Goal: Task Accomplishment & Management: Manage account settings

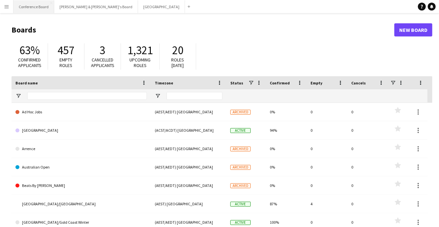
click at [39, 5] on button "Conference Board Close" at bounding box center [33, 6] width 41 height 13
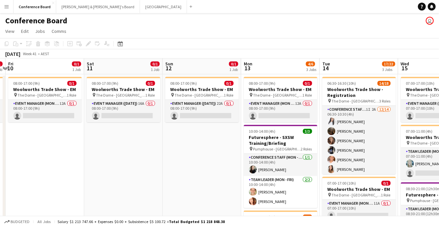
click at [204, 36] on app-page-menu "View Day view expanded Day view collapsed Month view Date picker Jump to [DATE]…" at bounding box center [219, 32] width 439 height 12
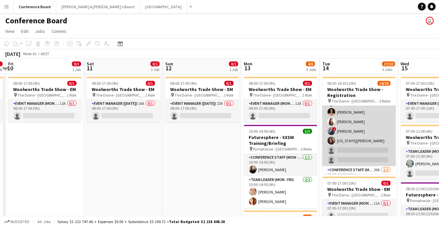
click at [351, 155] on app-card-role "Conference Staff (Mon - Fri) 1I 2A [DATE] 06:30-10:30 (4h) [PERSON_NAME] [PERSO…" at bounding box center [359, 93] width 74 height 146
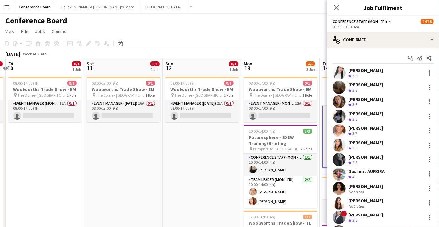
scroll to position [86, 0]
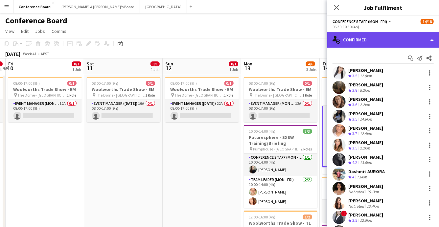
click at [418, 46] on div "single-neutral-actions-check-2 Confirmed" at bounding box center [383, 40] width 112 height 16
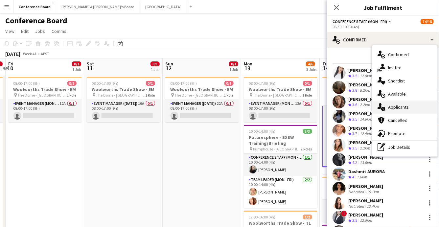
click at [403, 107] on span "Applicants" at bounding box center [398, 107] width 21 height 6
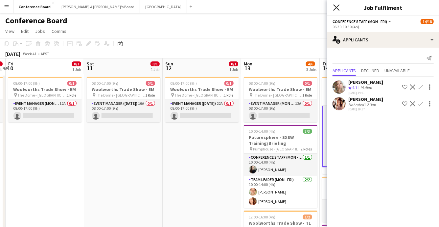
click at [337, 8] on icon at bounding box center [336, 7] width 6 height 6
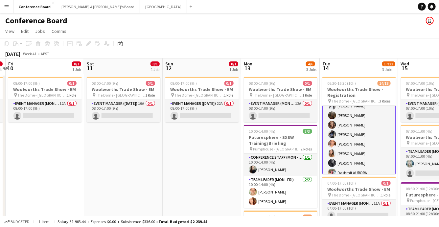
scroll to position [0, 0]
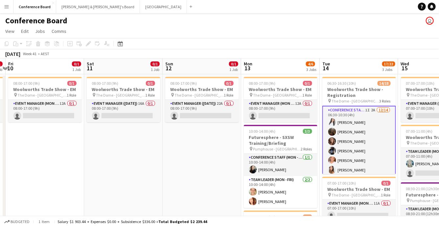
click at [362, 147] on app-card-role "Conference Staff (Mon - Fri) 1I 2A [DATE] 06:30-10:30 (4h) [PERSON_NAME] [PERSO…" at bounding box center [359, 180] width 74 height 148
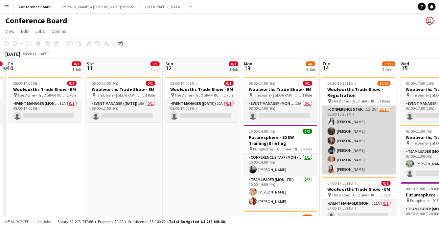
click at [342, 137] on app-card-role "Conference Staff (Mon - Fri) 1I 2A [DATE] 06:30-10:30 (4h) [PERSON_NAME] [PERSO…" at bounding box center [359, 179] width 74 height 146
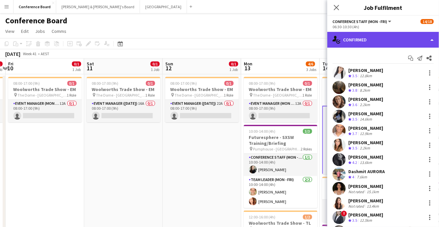
click at [406, 40] on div "single-neutral-actions-check-2 Confirmed" at bounding box center [383, 40] width 112 height 16
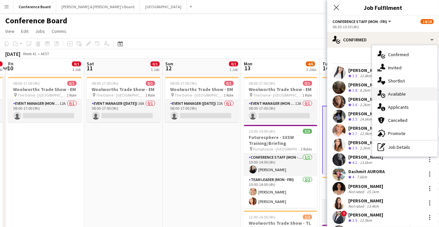
click at [403, 91] on span "Available" at bounding box center [397, 94] width 18 height 6
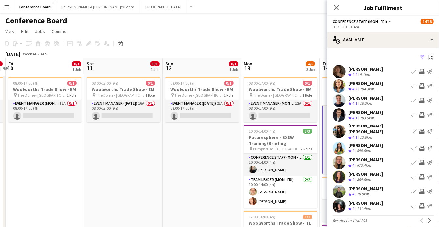
click at [421, 57] on app-icon "Filter" at bounding box center [422, 58] width 5 height 6
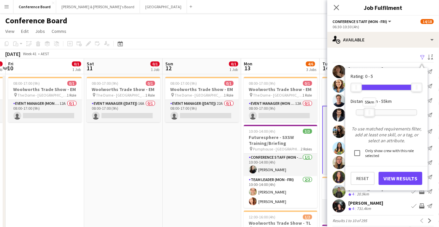
drag, startPoint x: 418, startPoint y: 113, endPoint x: 370, endPoint y: 111, distance: 47.4
click at [370, 111] on div at bounding box center [369, 112] width 11 height 9
click at [396, 177] on button "View Results" at bounding box center [401, 178] width 44 height 13
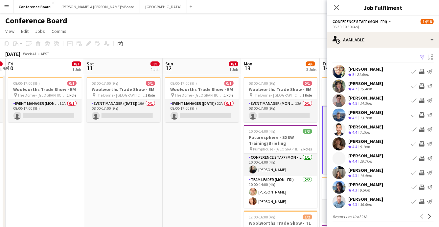
scroll to position [3, 0]
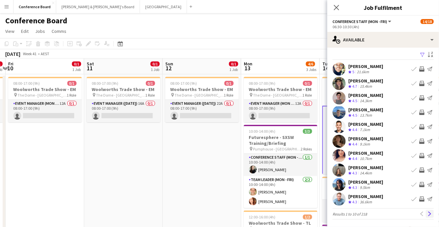
click at [430, 210] on button "Next" at bounding box center [430, 214] width 8 height 8
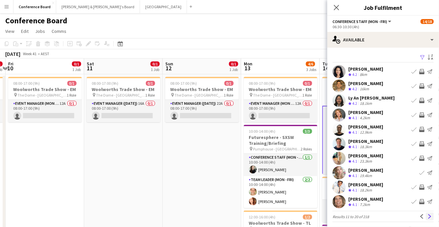
click at [429, 217] on app-icon "Next" at bounding box center [430, 216] width 5 height 5
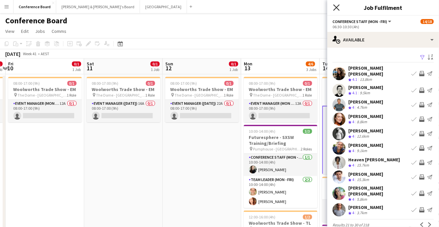
click at [335, 9] on icon at bounding box center [336, 7] width 6 height 6
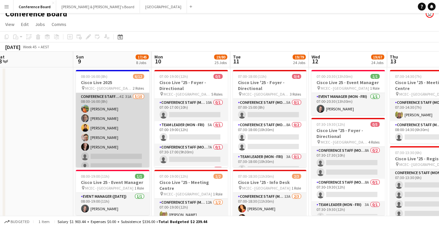
scroll to position [66, 0]
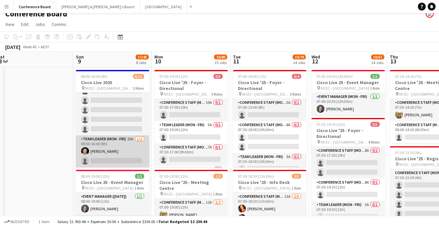
click at [119, 149] on app-card-role "Team Leader (Mon - Fri) 20A [DATE] 08:00-16:00 (8h) [PERSON_NAME] single-neutra…" at bounding box center [113, 151] width 74 height 32
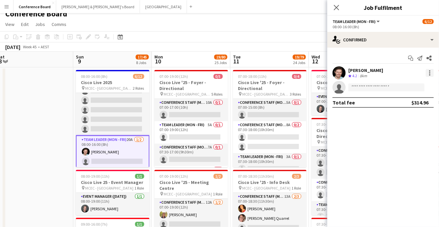
click at [428, 71] on div at bounding box center [430, 73] width 8 height 8
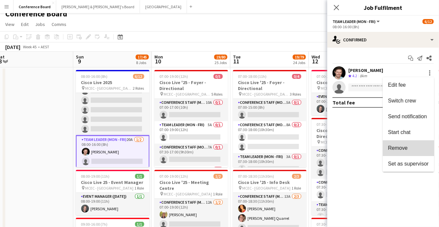
click at [411, 149] on span "Remove" at bounding box center [408, 148] width 41 height 6
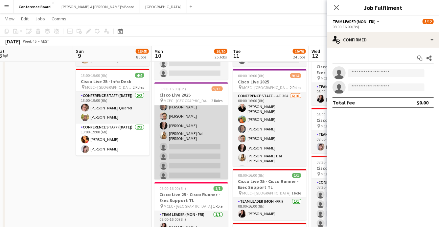
scroll to position [75, 0]
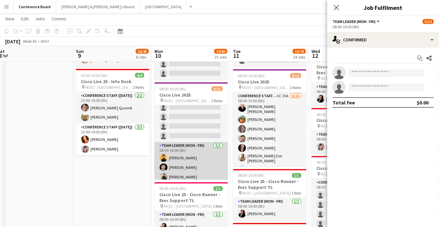
click at [195, 159] on app-card-role "Team Leader (Mon - Fri) [DATE] 08:00-16:00 (8h) [PERSON_NAME] [PERSON_NAME] Van…" at bounding box center [191, 162] width 74 height 41
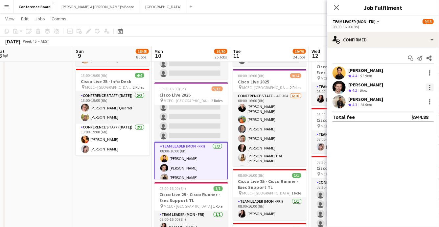
click at [428, 86] on div at bounding box center [430, 87] width 8 height 8
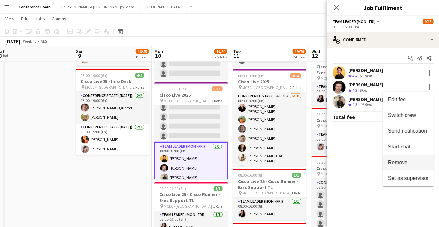
click at [413, 165] on span "Remove" at bounding box center [408, 163] width 41 height 6
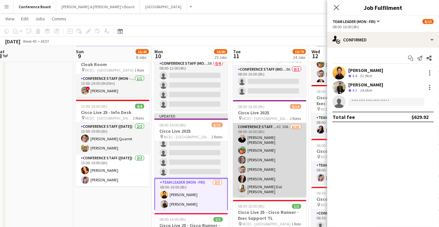
scroll to position [85, 0]
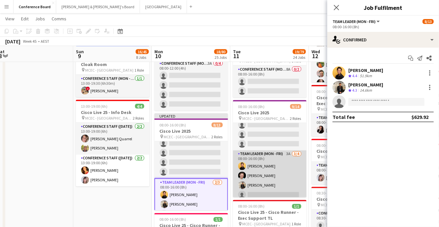
click at [258, 174] on app-card-role "Team Leader (Mon - Fri) 3A [DATE] 08:00-16:00 (8h) [PERSON_NAME] [PERSON_NAME] …" at bounding box center [270, 176] width 74 height 51
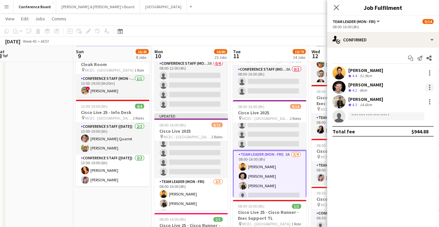
click at [430, 87] on div at bounding box center [429, 87] width 1 height 1
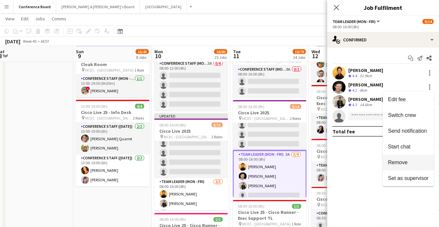
click at [401, 164] on span "Remove" at bounding box center [398, 163] width 20 height 6
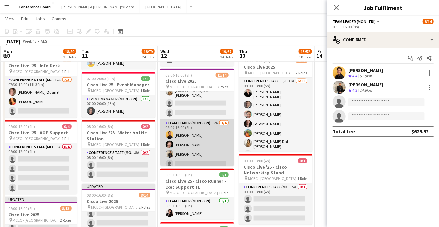
scroll to position [0, 235]
click at [199, 133] on app-card-role "Team Leader (Mon - Fri) 2A [DATE] 08:00-16:00 (8h) [PERSON_NAME] [PERSON_NAME] …" at bounding box center [197, 144] width 74 height 51
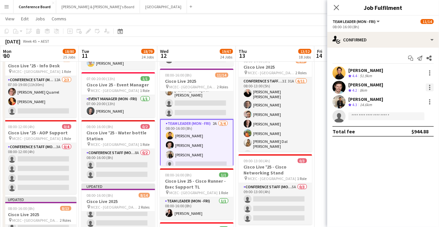
click at [430, 89] on div at bounding box center [429, 89] width 1 height 1
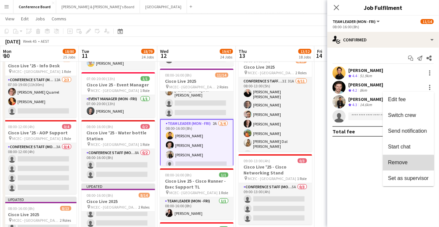
click at [402, 170] on button "Remove" at bounding box center [408, 163] width 51 height 16
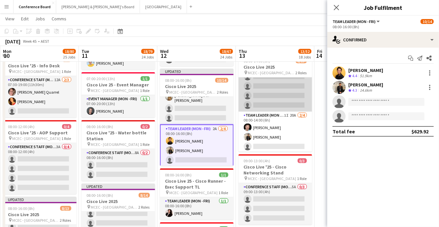
scroll to position [94, 0]
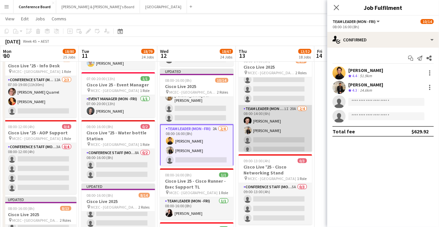
click at [279, 107] on app-card-role "Team Leader (Mon - Fri) 1I 20A [DATE] 08:00-14:00 (6h) [PERSON_NAME] [PERSON_NA…" at bounding box center [276, 130] width 74 height 51
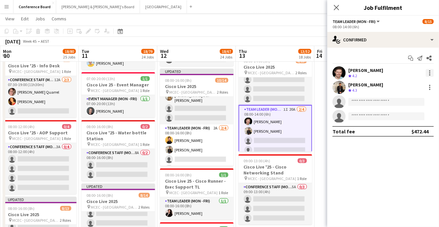
click at [429, 71] on div at bounding box center [430, 73] width 8 height 8
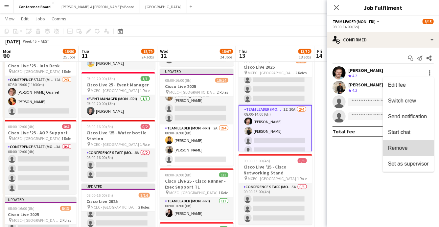
click at [399, 151] on span "Remove" at bounding box center [398, 148] width 20 height 6
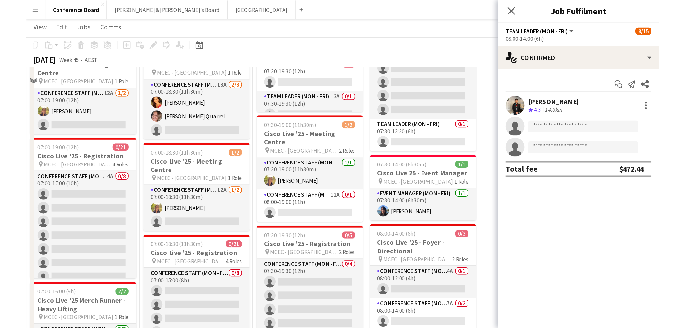
scroll to position [0, 0]
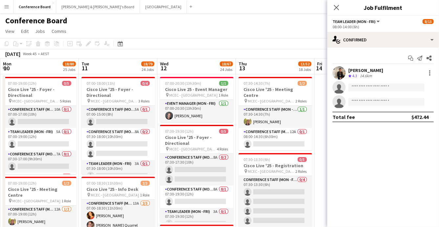
click at [284, 43] on app-toolbar "Copy Paste Paste Command V Paste with crew Command Shift V Paste linked Job [GE…" at bounding box center [219, 43] width 439 height 11
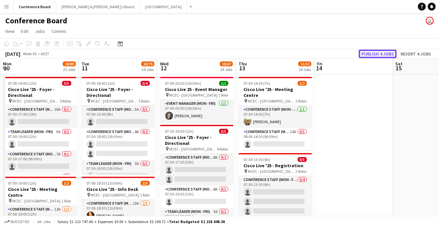
click at [385, 51] on button "Publish 4 jobs" at bounding box center [378, 54] width 38 height 9
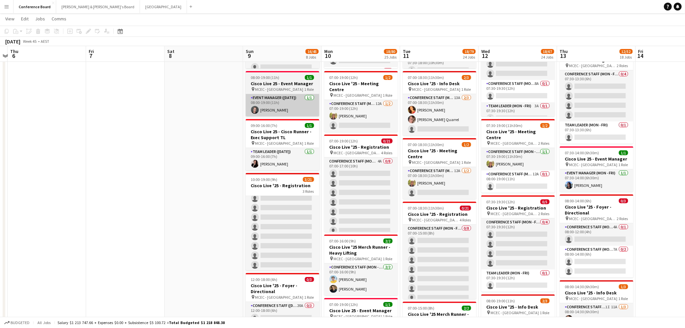
scroll to position [164, 0]
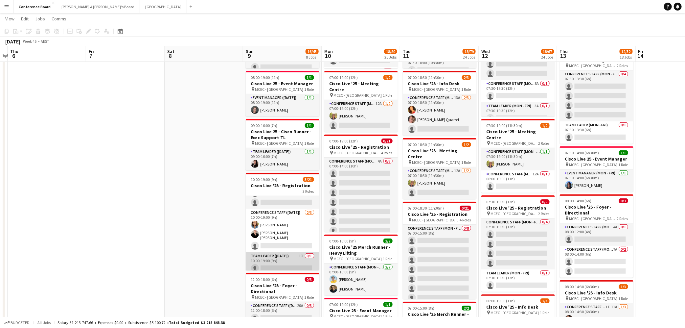
click at [286, 227] on app-card-role "Team Leader ([DATE]) 1I 0/1 10:00-19:00 (9h) single-neutral-actions" at bounding box center [283, 263] width 74 height 22
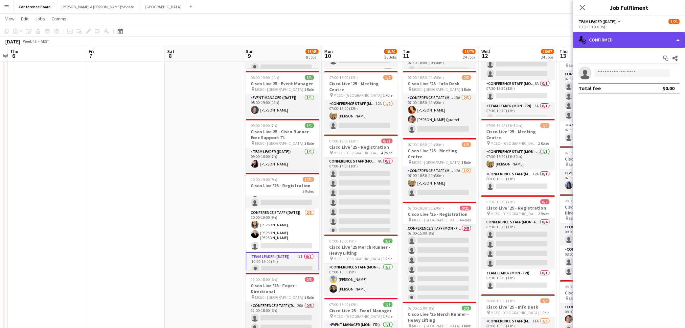
click at [439, 38] on div "single-neutral-actions-check-2 Confirmed" at bounding box center [629, 40] width 112 height 16
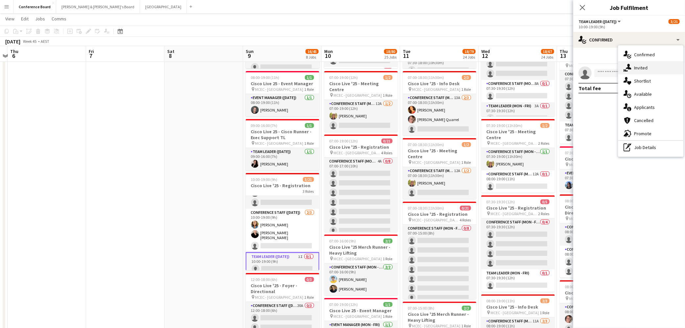
click at [439, 68] on div "single-neutral-actions-share-1 Invited" at bounding box center [651, 67] width 65 height 13
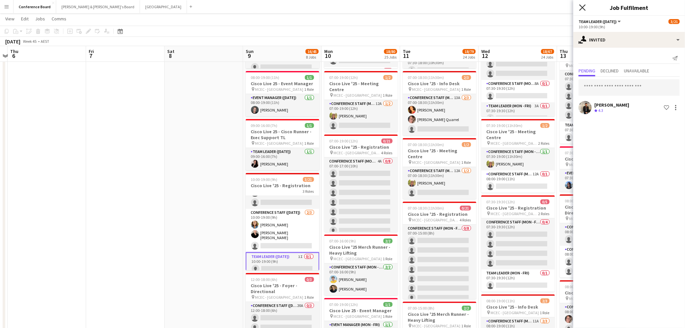
click at [439, 9] on icon "Close pop-in" at bounding box center [582, 7] width 6 height 6
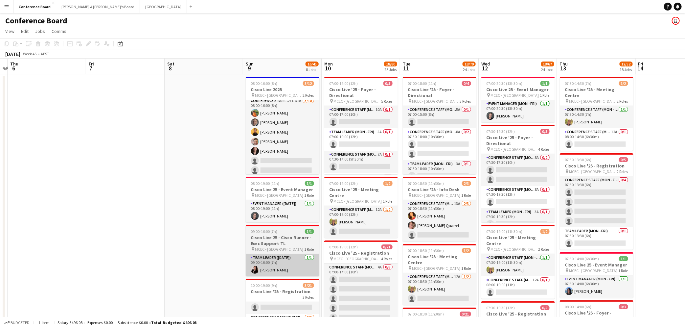
scroll to position [5, 0]
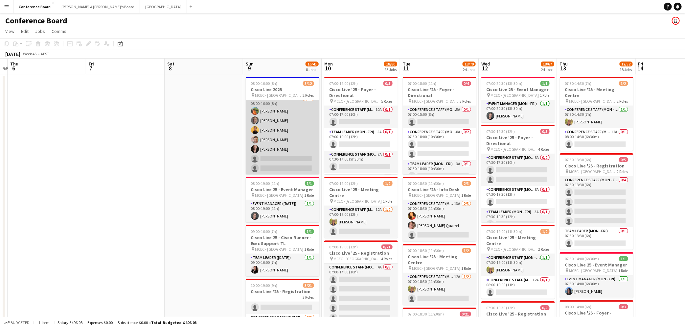
click at [283, 129] on app-card-role "Conference Staff (Mon - Fri) 4I 31A [DATE] 08:00-16:00 (8h) [PERSON_NAME] [PERS…" at bounding box center [283, 149] width 74 height 108
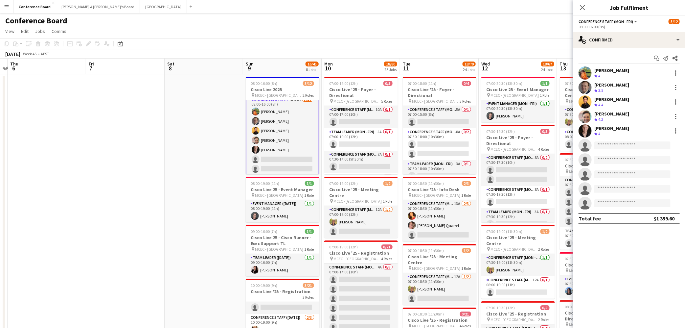
scroll to position [6, 0]
click at [439, 100] on div at bounding box center [675, 99] width 1 height 1
click at [439, 129] on span "Switch crew" at bounding box center [648, 130] width 28 height 6
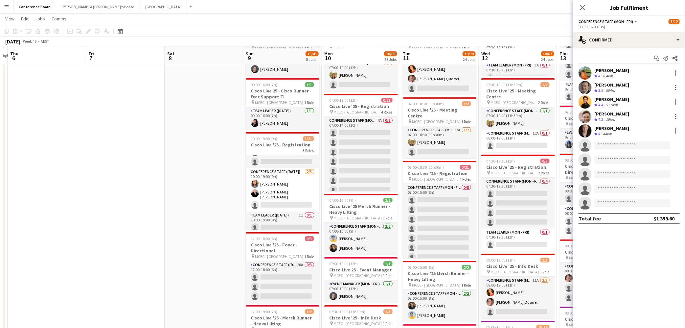
scroll to position [159, 0]
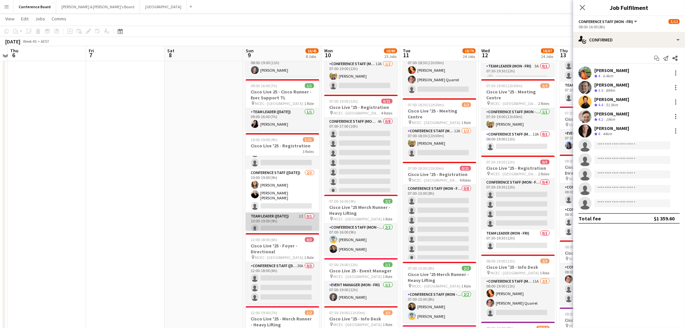
click at [285, 222] on app-card-role "Team Leader ([DATE]) 1I 0/1 10:00-19:00 (9h) single-neutral-actions" at bounding box center [283, 223] width 74 height 22
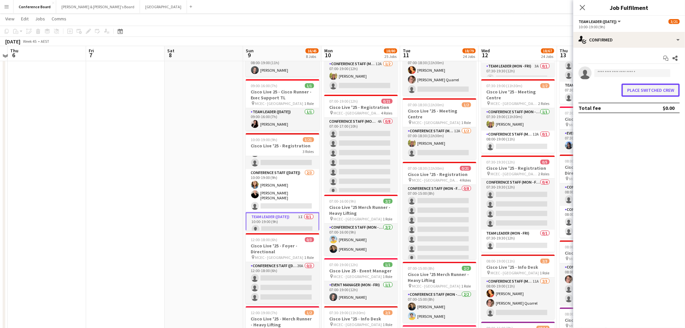
click at [439, 88] on button "Place switched crew" at bounding box center [651, 89] width 58 height 13
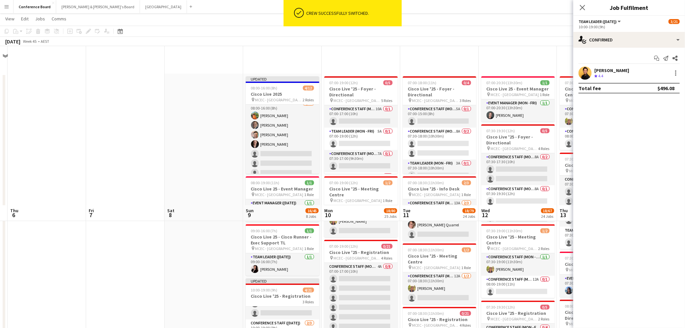
scroll to position [159, 0]
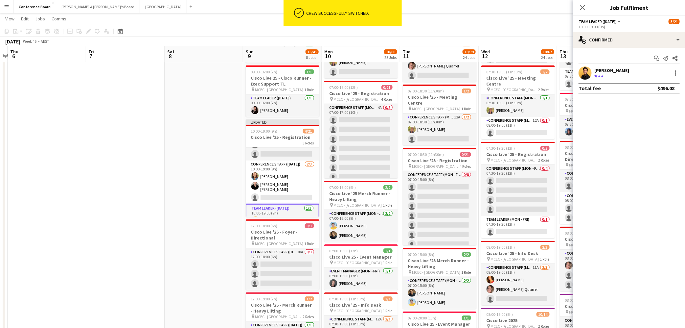
click at [439, 36] on app-toolbar "Copy Paste Paste Command V Paste with crew Command Shift V Paste linked Job [GE…" at bounding box center [342, 31] width 685 height 11
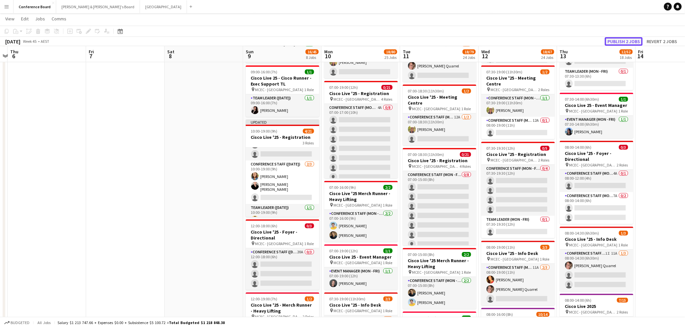
click at [439, 37] on button "Publish 2 jobs" at bounding box center [624, 41] width 38 height 9
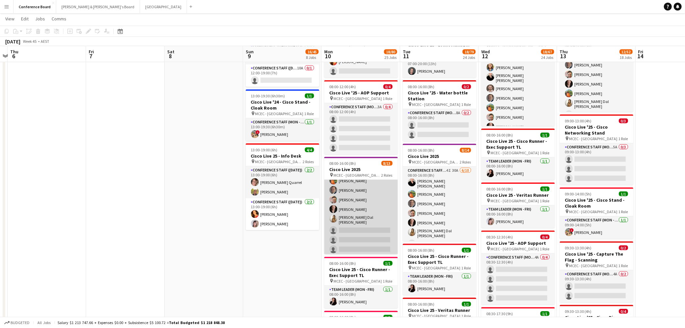
scroll to position [75, 0]
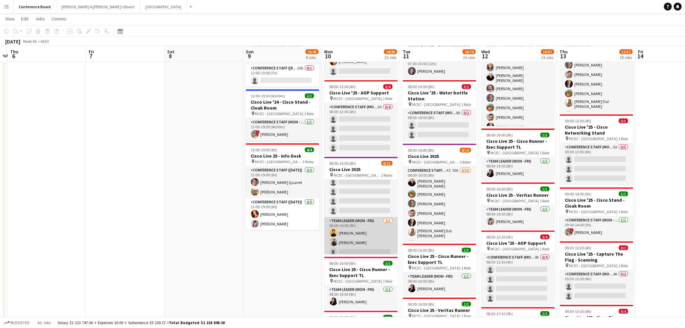
click at [357, 227] on app-card-role "Team Leader (Mon - Fri) [DATE] 08:00-16:00 (8h) [PERSON_NAME] [PERSON_NAME] sin…" at bounding box center [361, 237] width 74 height 41
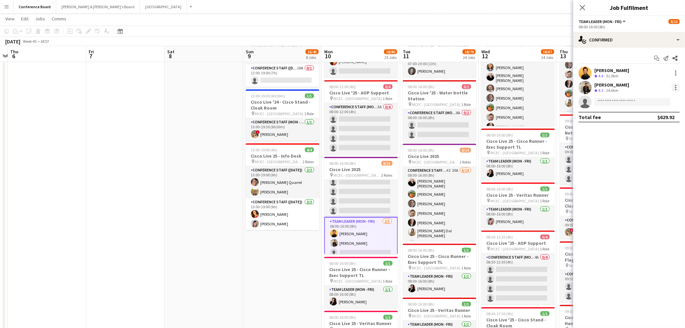
click at [439, 87] on div at bounding box center [675, 87] width 1 height 1
click at [439, 117] on span "Switch crew" at bounding box center [648, 115] width 28 height 6
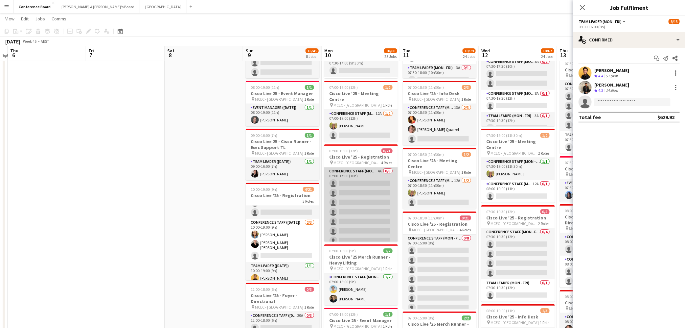
scroll to position [177, 0]
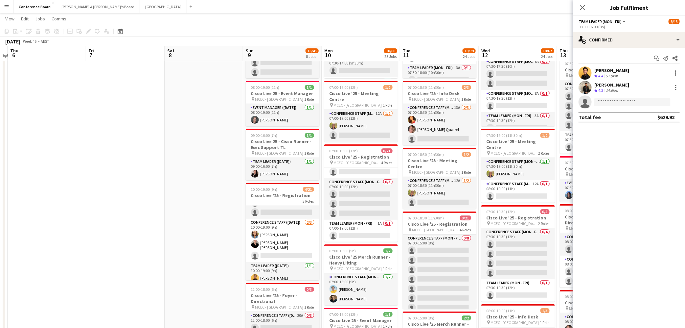
click at [364, 223] on app-card-role "Team Leader (Mon - Fri) 1A 0/1 07:00-19:00 (12h) single-neutral-actions" at bounding box center [361, 231] width 74 height 22
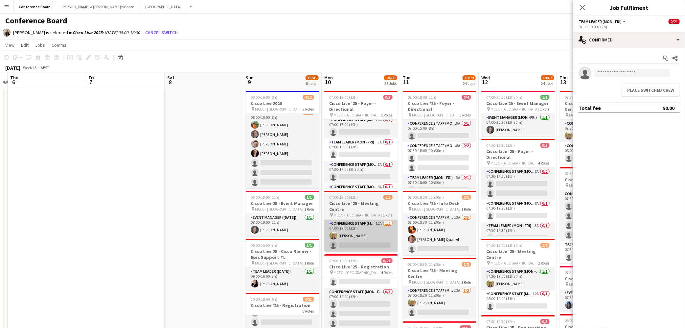
scroll to position [0, 0]
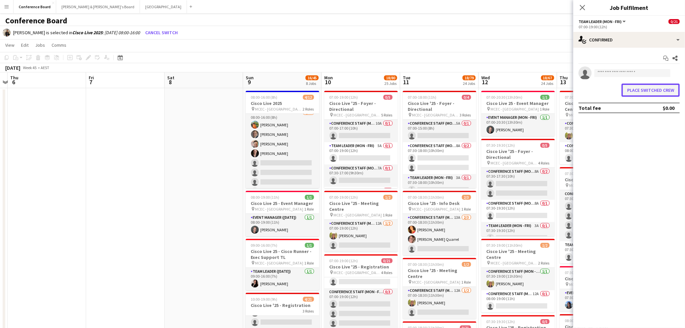
click at [439, 88] on button "Place switched crew" at bounding box center [651, 89] width 58 height 13
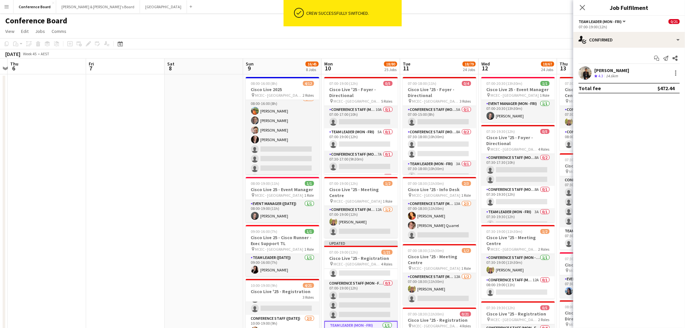
click at [439, 44] on app-toolbar "Copy Paste Paste Command V Paste with crew Command Shift V Paste linked Job [GE…" at bounding box center [342, 43] width 685 height 11
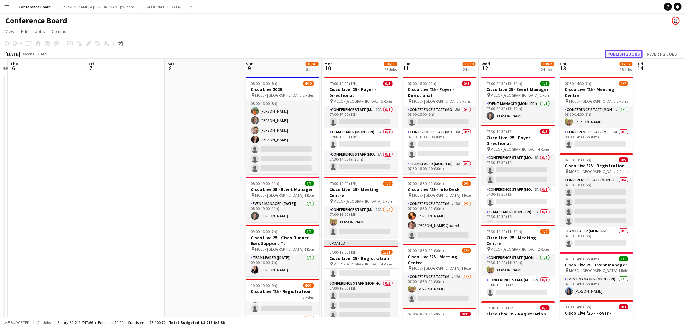
click at [439, 51] on button "Publish 2 jobs" at bounding box center [624, 54] width 38 height 9
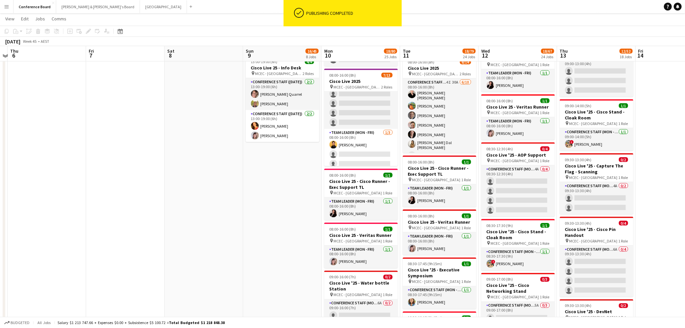
scroll to position [526, 0]
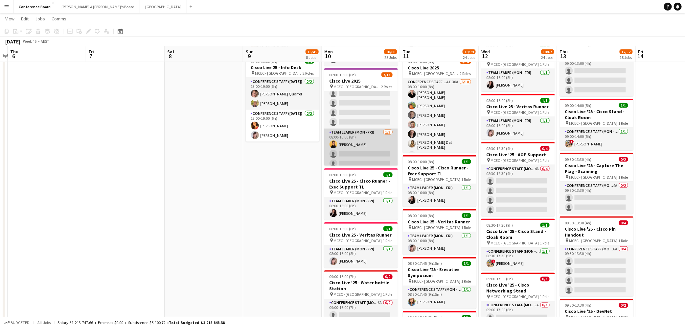
click at [361, 133] on app-card-role "Team Leader (Mon - Fri) [DATE] 08:00-16:00 (8h) [PERSON_NAME] single-neutral-ac…" at bounding box center [361, 149] width 74 height 41
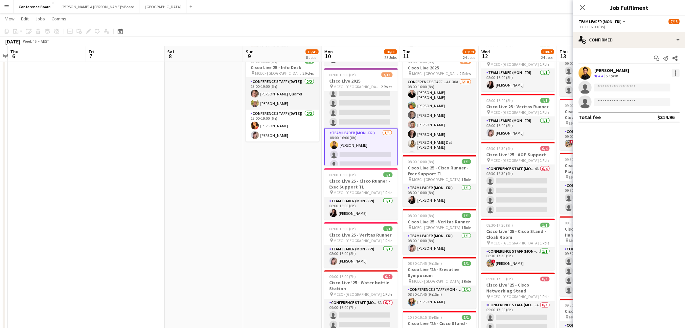
click at [439, 72] on div at bounding box center [676, 73] width 8 height 8
click at [439, 99] on span "Switch crew" at bounding box center [648, 101] width 28 height 6
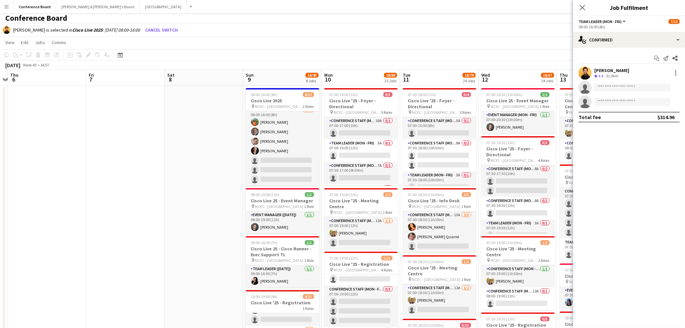
scroll to position [0, 0]
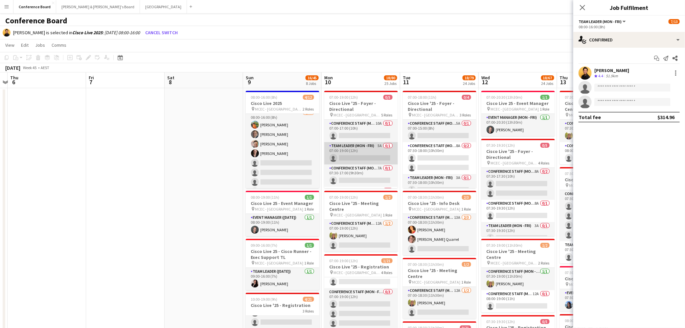
click at [366, 153] on app-card-role "Team Leader (Mon - Fri) 5A 0/1 07:00-19:00 (12h) single-neutral-actions" at bounding box center [361, 153] width 74 height 22
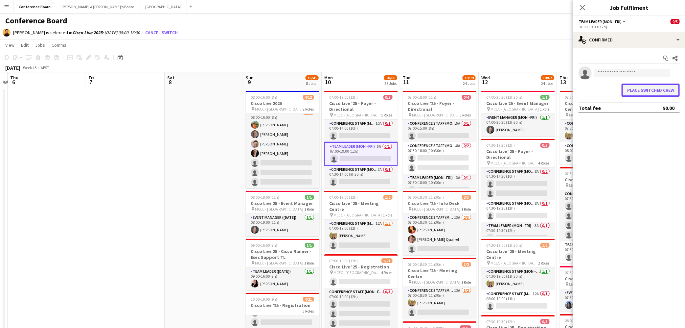
click at [439, 88] on button "Place switched crew" at bounding box center [651, 89] width 58 height 13
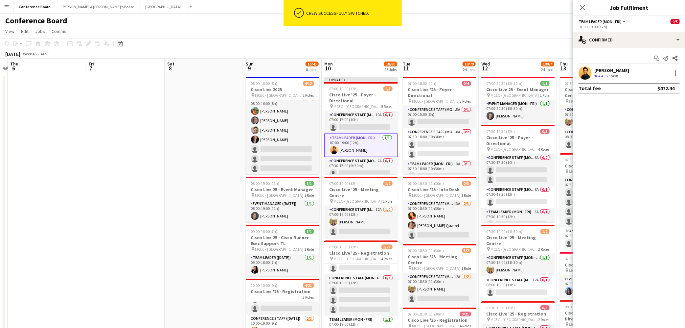
click at [439, 51] on div "[DATE] Week 45 • AEST Publish 1 job Revert 1 job" at bounding box center [342, 53] width 685 height 9
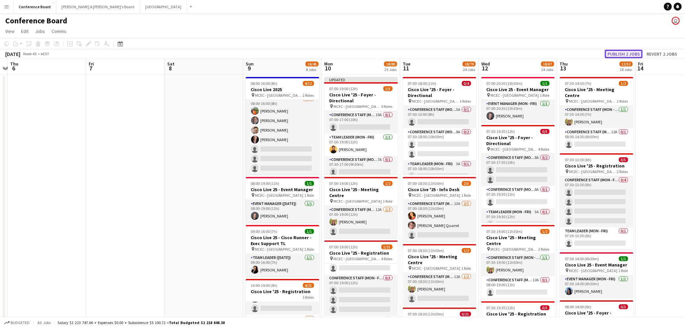
click at [439, 54] on button "Publish 2 jobs" at bounding box center [624, 54] width 38 height 9
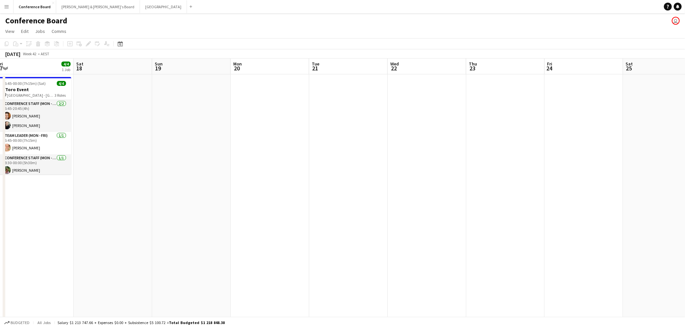
scroll to position [0, 243]
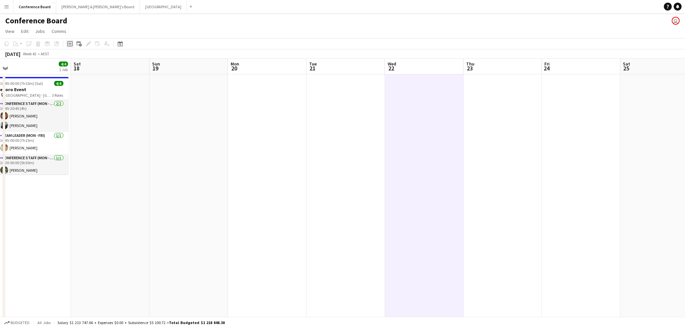
click at [70, 44] on icon "Add job" at bounding box center [69, 43] width 5 height 5
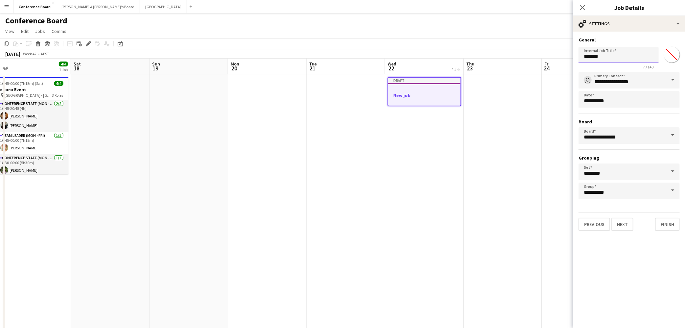
click at [439, 57] on input "*******" at bounding box center [619, 55] width 80 height 16
type input "*"
type input "*********"
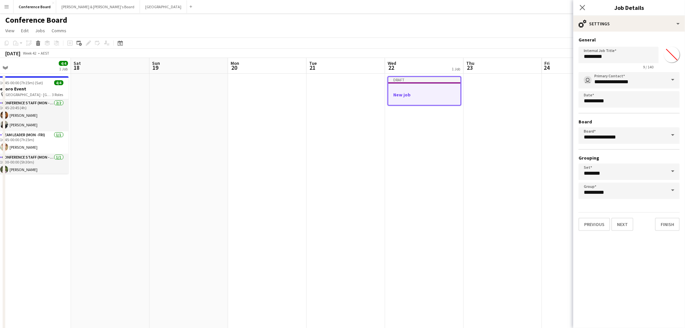
click at [439, 58] on input "*******" at bounding box center [672, 55] width 24 height 24
click at [439, 56] on input "*******" at bounding box center [672, 55] width 24 height 24
type input "*******"
click at [439, 224] on button "Next" at bounding box center [623, 224] width 22 height 13
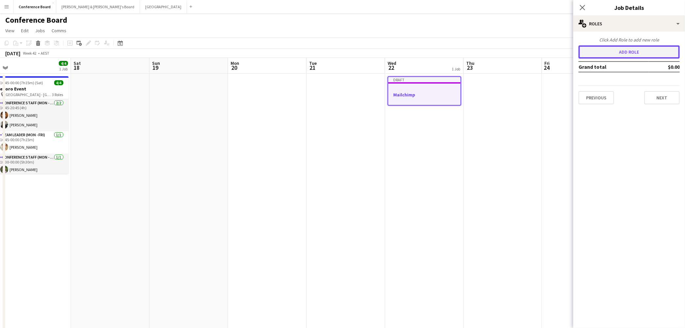
click at [439, 50] on button "Add role" at bounding box center [629, 51] width 101 height 13
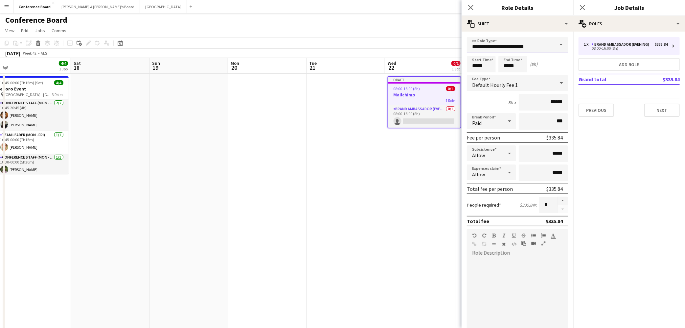
click at [439, 45] on input "**********" at bounding box center [517, 45] width 101 height 16
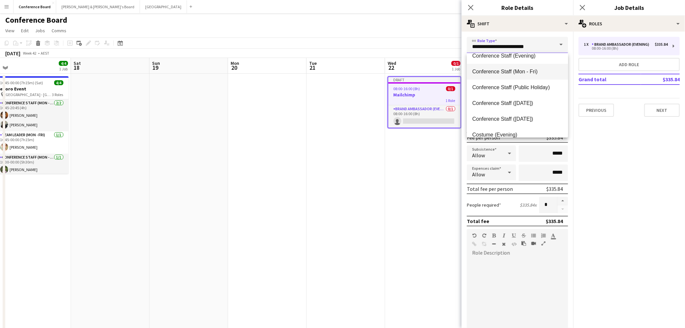
scroll to position [92, 0]
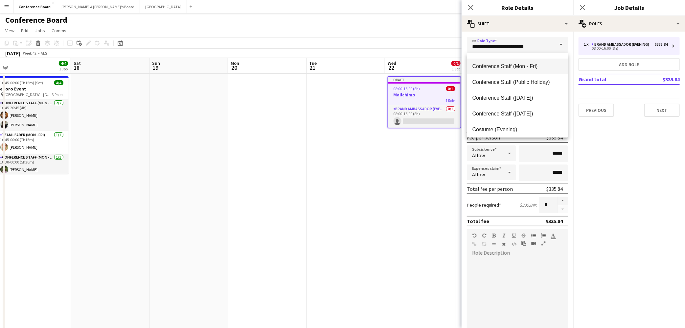
click at [439, 71] on mat-option "Conference Staff (Mon - Fri)" at bounding box center [517, 66] width 101 height 16
type input "**********"
type input "******"
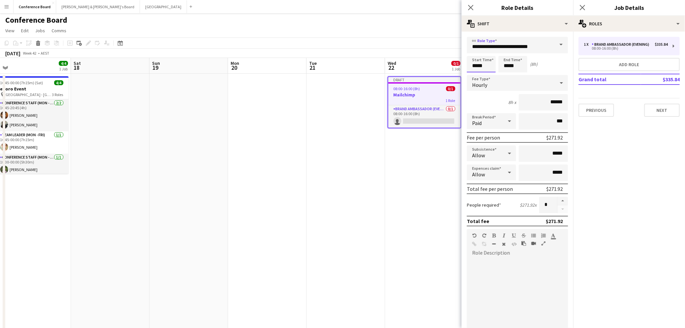
drag, startPoint x: 484, startPoint y: 65, endPoint x: 492, endPoint y: 71, distance: 9.6
click at [439, 65] on input "*****" at bounding box center [481, 64] width 29 height 16
click at [439, 53] on div at bounding box center [474, 52] width 13 height 7
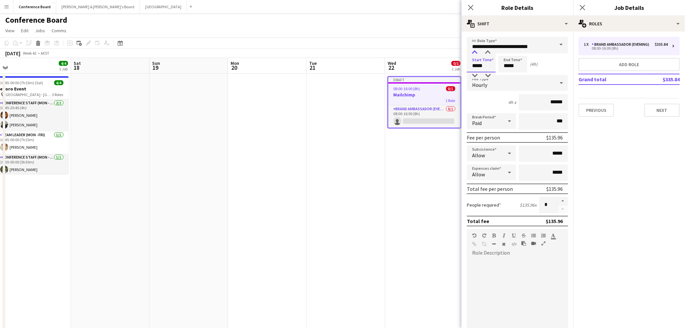
click at [439, 53] on div at bounding box center [474, 52] width 13 height 7
click at [439, 54] on div at bounding box center [487, 52] width 13 height 7
type input "*****"
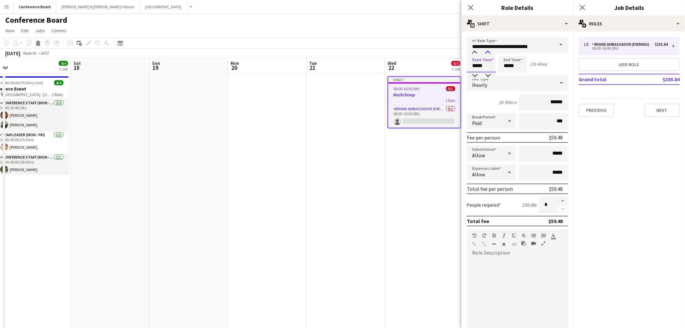
click at [439, 54] on div at bounding box center [487, 52] width 13 height 7
click at [439, 58] on input "*****" at bounding box center [513, 64] width 29 height 16
click at [439, 53] on div at bounding box center [506, 52] width 13 height 7
click at [439, 52] on div at bounding box center [519, 52] width 13 height 7
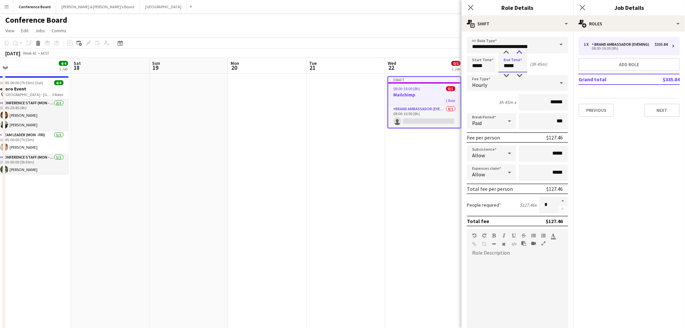
type input "*****"
click at [439, 52] on div at bounding box center [519, 52] width 13 height 7
click at [439, 199] on button "button" at bounding box center [563, 201] width 11 height 9
type input "*"
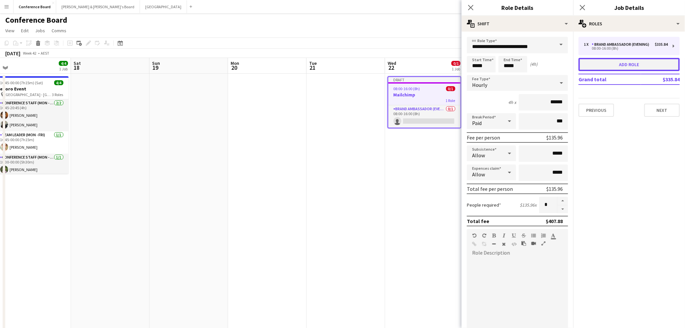
click at [439, 62] on button "Add role" at bounding box center [629, 64] width 101 height 13
type input "**********"
type input "*****"
type input "******"
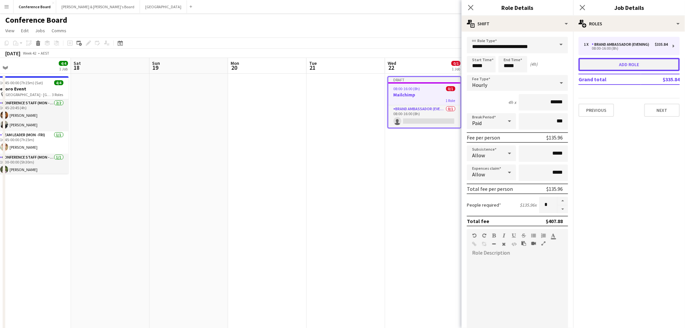
type input "*"
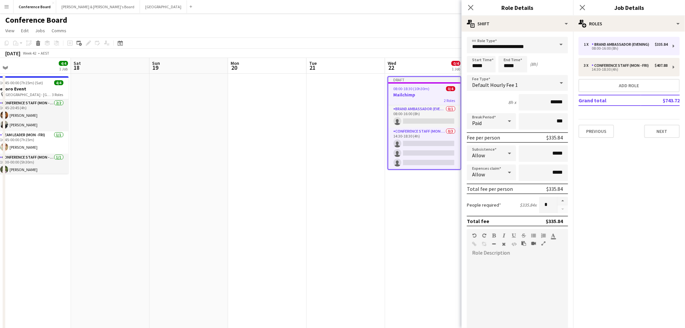
click at [439, 43] on span at bounding box center [561, 45] width 14 height 16
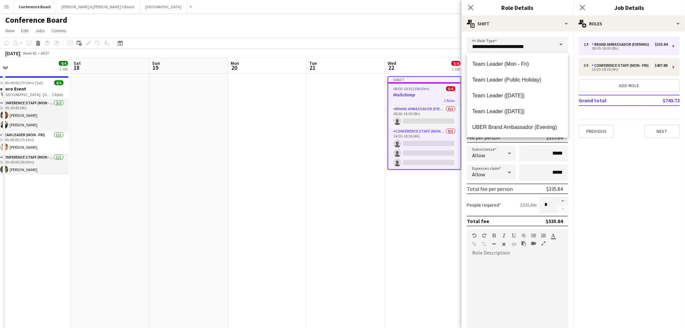
scroll to position [647, 0]
click at [439, 82] on span "Team Leader (Mon - Fri)" at bounding box center [517, 79] width 91 height 6
type input "**********"
type input "******"
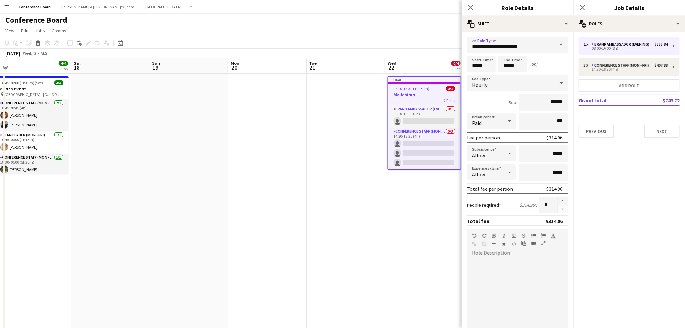
click at [439, 66] on input "*****" at bounding box center [481, 64] width 29 height 16
click at [439, 52] on div at bounding box center [474, 52] width 13 height 7
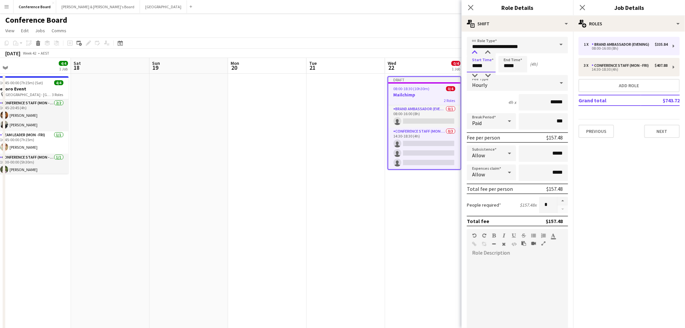
click at [439, 52] on div at bounding box center [474, 52] width 13 height 7
click at [439, 52] on div at bounding box center [487, 52] width 13 height 7
type input "*****"
click at [439, 52] on div at bounding box center [487, 52] width 13 height 7
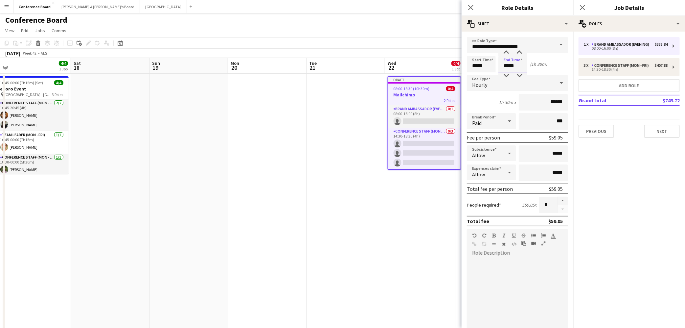
click at [439, 63] on app-time-picker "*****" at bounding box center [513, 65] width 29 height 5
click at [439, 51] on div at bounding box center [506, 52] width 13 height 7
click at [439, 74] on div at bounding box center [506, 75] width 13 height 7
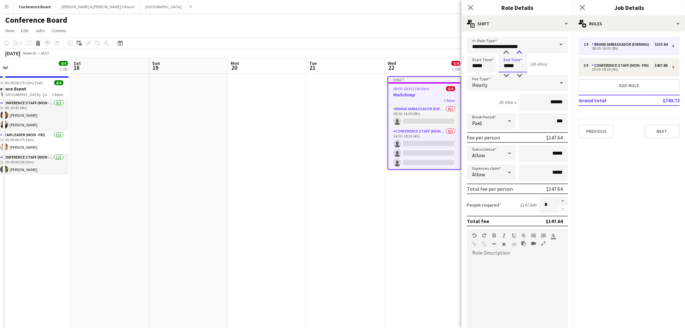
click at [439, 52] on div at bounding box center [519, 52] width 13 height 7
type input "*****"
click at [439, 52] on div at bounding box center [519, 52] width 13 height 7
click at [439, 42] on app-toolbar "Copy Paste Paste Command V Paste with crew Command Shift V Paste linked Job [GE…" at bounding box center [342, 42] width 685 height 11
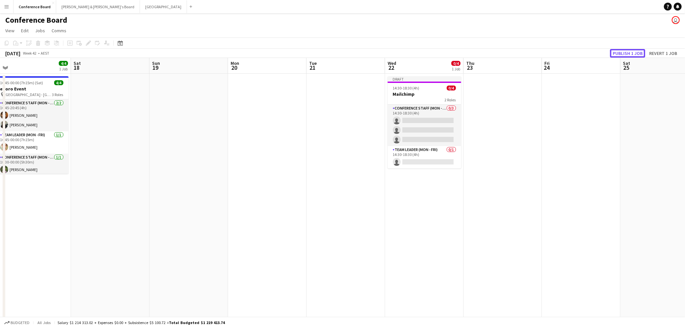
click at [439, 52] on button "Publish 1 job" at bounding box center [627, 53] width 35 height 9
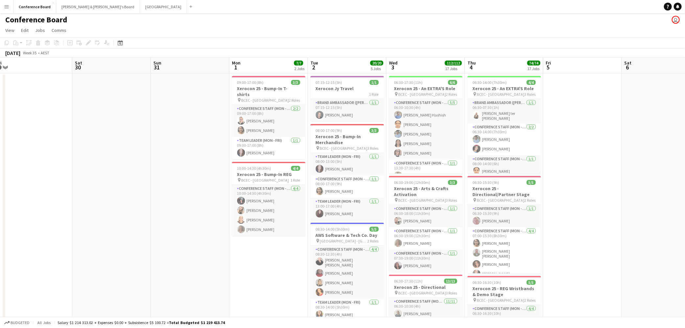
scroll to position [0, 244]
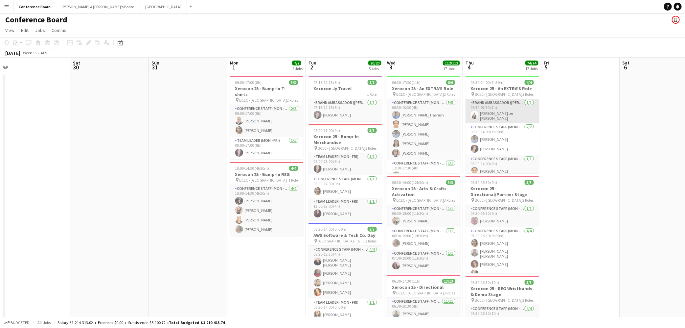
click at [439, 111] on app-card-role "Brand Ambassador (Mon - Fri) [DATE] 06:30-07:30 (1h) [PERSON_NAME] ter [PERSON_…" at bounding box center [503, 111] width 74 height 24
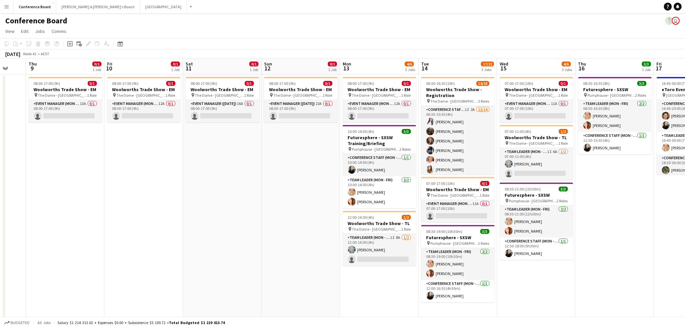
scroll to position [0, 215]
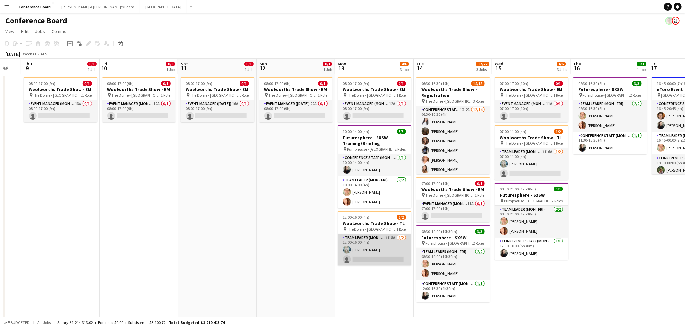
click at [380, 227] on app-card-role "Team Leader (Mon - Fri) 1I 8A [DATE] 12:00-16:00 (4h) [PERSON_NAME] single-neut…" at bounding box center [375, 250] width 74 height 32
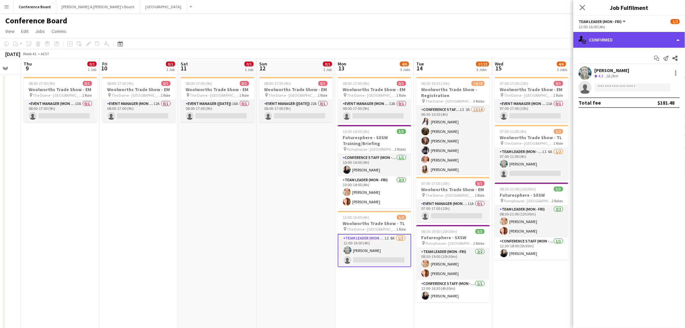
click at [439, 40] on div "single-neutral-actions-check-2 Confirmed" at bounding box center [629, 40] width 112 height 16
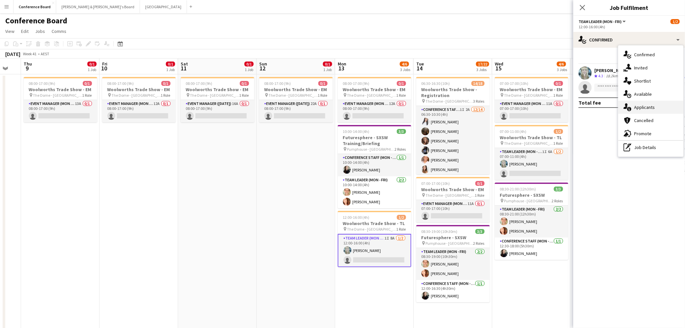
click at [439, 107] on span "Applicants" at bounding box center [644, 107] width 21 height 6
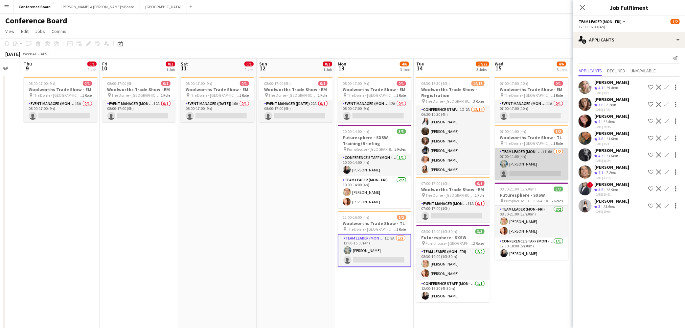
click at [439, 169] on app-card-role "Team Leader (Mon - Fri) 1I 6A [DATE] 07:00-11:00 (4h) [PERSON_NAME] single-neut…" at bounding box center [532, 164] width 74 height 32
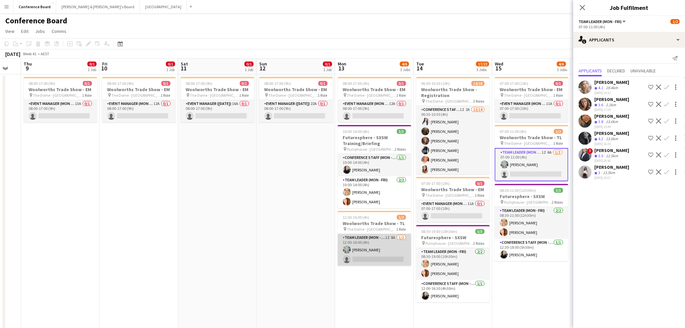
click at [378, 227] on app-card-role "Team Leader (Mon - Fri) 1I 8A [DATE] 12:00-16:00 (4h) [PERSON_NAME] single-neut…" at bounding box center [375, 250] width 74 height 32
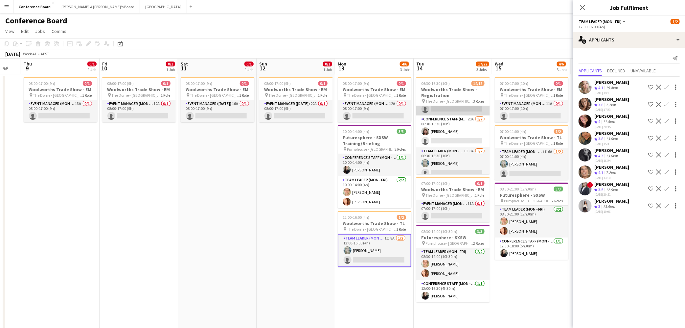
scroll to position [141, 0]
click at [439, 160] on app-card-role "Team Leader (Mon - Fri) 1I 8A [DATE] 06:30-16:30 (10h) [PERSON_NAME] single-neu…" at bounding box center [453, 159] width 74 height 32
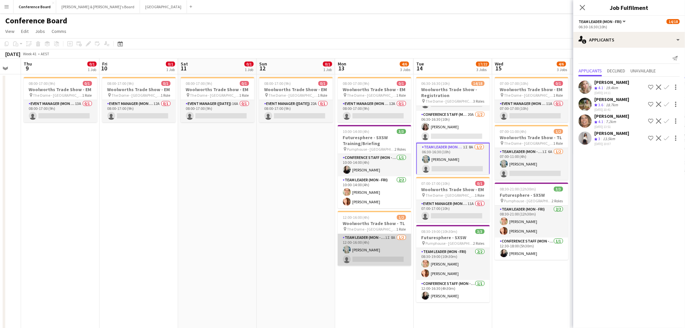
click at [371, 227] on app-card-role "Team Leader (Mon - Fri) 1I 8A [DATE] 12:00-16:00 (4h) [PERSON_NAME] single-neut…" at bounding box center [375, 250] width 74 height 32
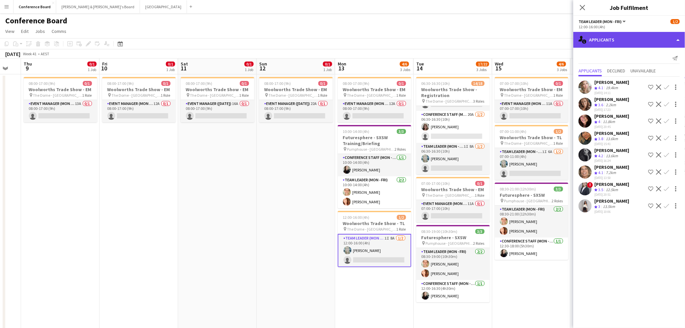
click at [439, 37] on div "single-neutral-actions-information Applicants" at bounding box center [629, 40] width 112 height 16
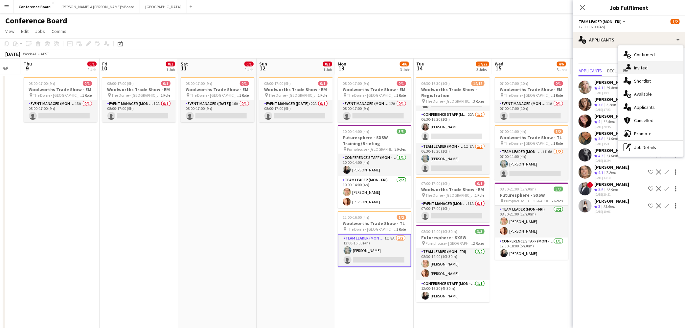
click at [439, 69] on span "Invited" at bounding box center [640, 68] width 13 height 6
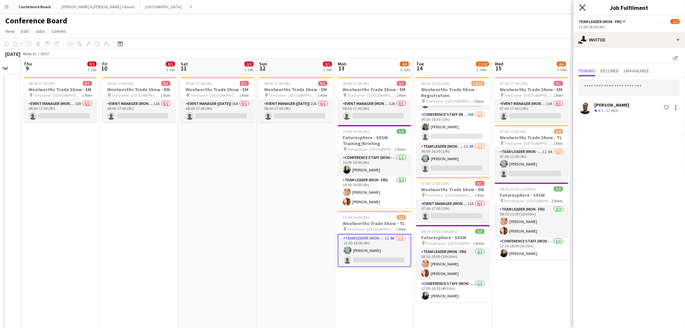
click at [439, 5] on icon "Close pop-in" at bounding box center [582, 7] width 6 height 6
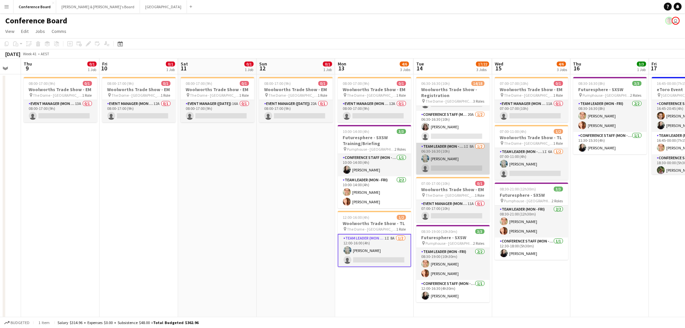
click at [439, 160] on app-card-role "Team Leader (Mon - Fri) 1I 8A [DATE] 06:30-16:30 (10h) [PERSON_NAME] single-neu…" at bounding box center [453, 159] width 74 height 32
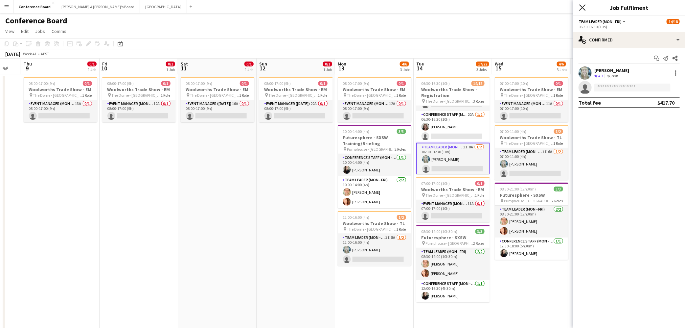
click at [439, 7] on icon at bounding box center [582, 7] width 6 height 6
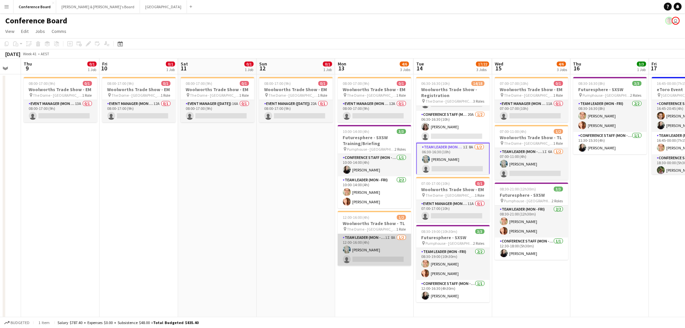
click at [385, 227] on app-card-role "Team Leader (Mon - Fri) 1I 8A [DATE] 12:00-16:00 (4h) [PERSON_NAME] single-neut…" at bounding box center [375, 250] width 74 height 32
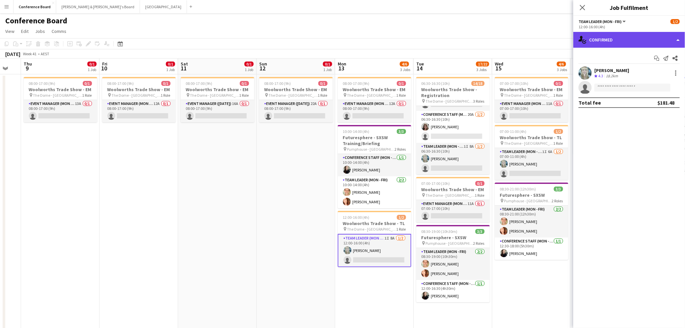
click at [439, 46] on div "single-neutral-actions-check-2 Confirmed" at bounding box center [629, 40] width 112 height 16
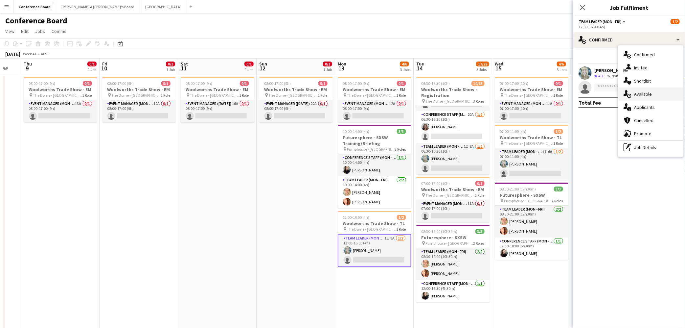
click at [439, 95] on span "Available" at bounding box center [643, 94] width 18 height 6
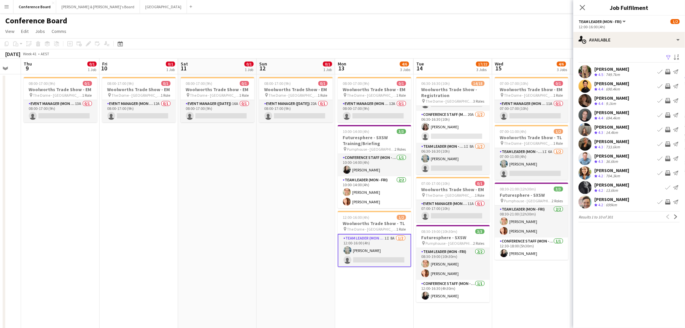
click at [439, 57] on app-icon "Filter" at bounding box center [668, 58] width 5 height 6
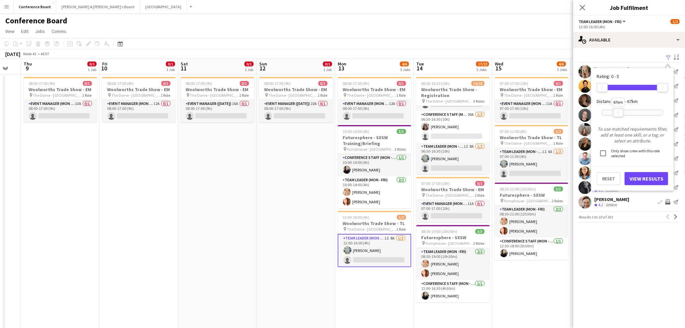
drag, startPoint x: 662, startPoint y: 114, endPoint x: 618, endPoint y: 117, distance: 44.5
click at [439, 117] on div "67km" at bounding box center [618, 112] width 11 height 9
click at [439, 176] on button "View Results" at bounding box center [647, 178] width 44 height 13
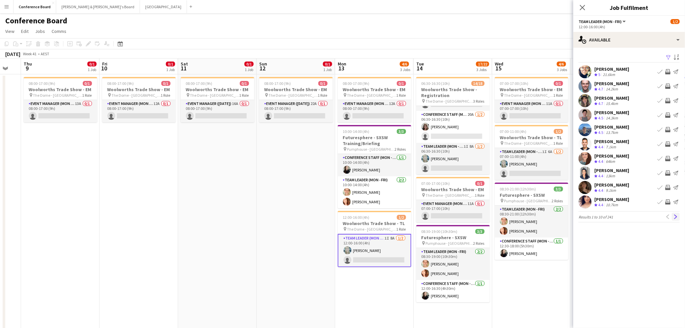
click at [439, 214] on app-icon "Next" at bounding box center [676, 216] width 5 height 5
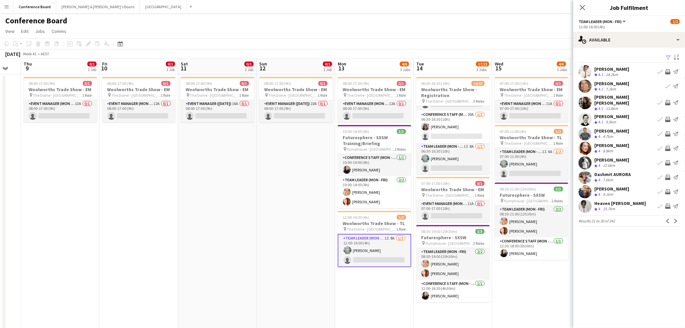
click at [439, 219] on app-icon "Next" at bounding box center [676, 221] width 5 height 5
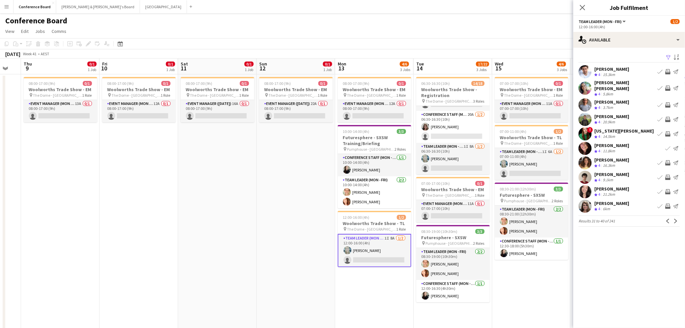
click at [439, 219] on app-icon "Next" at bounding box center [676, 221] width 5 height 5
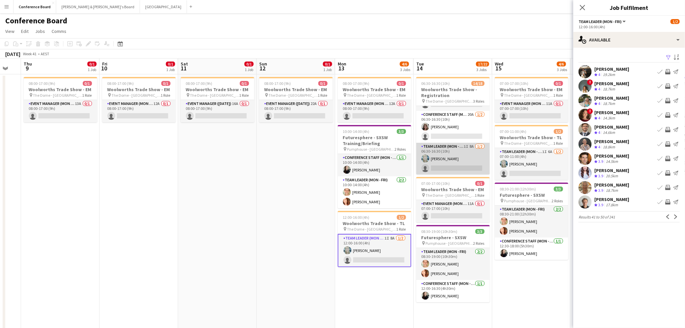
click at [439, 166] on app-card-role "Team Leader (Mon - Fri) 1I 8A [DATE] 06:30-16:30 (10h) [PERSON_NAME] single-neu…" at bounding box center [453, 159] width 74 height 32
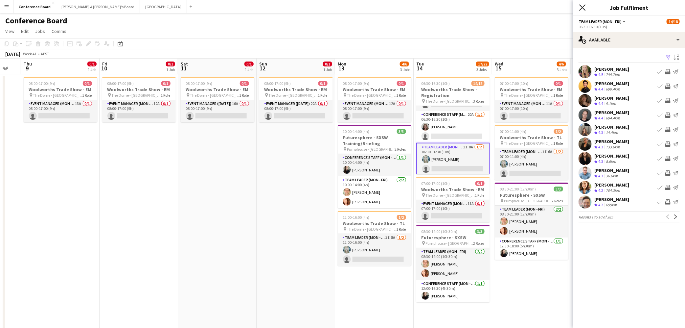
click at [439, 7] on icon "Close pop-in" at bounding box center [582, 7] width 6 height 6
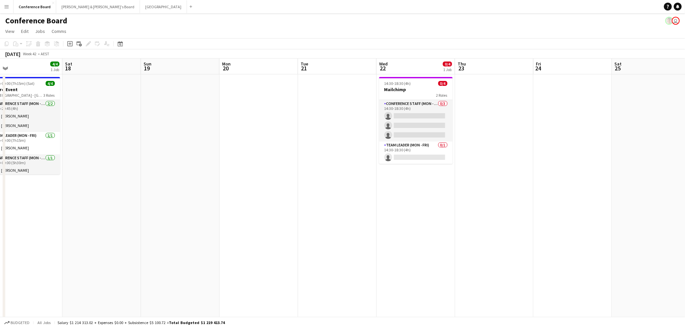
scroll to position [0, 252]
click at [417, 89] on h3 "Mailchimp" at bounding box center [416, 89] width 74 height 6
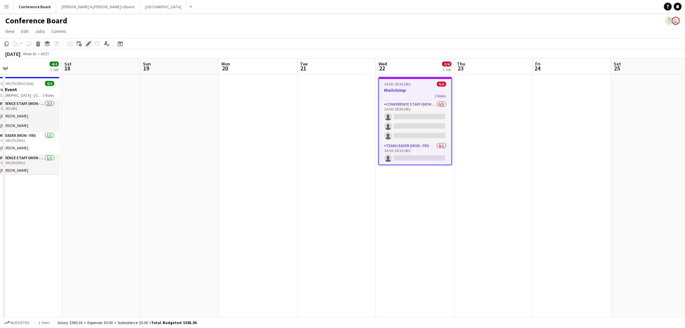
click at [87, 42] on icon "Edit" at bounding box center [88, 43] width 5 height 5
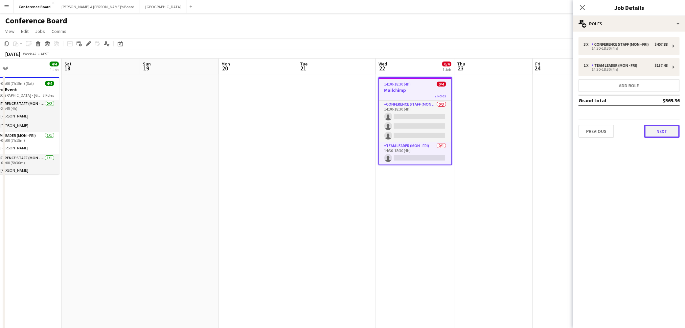
click at [439, 131] on button "Next" at bounding box center [661, 131] width 35 height 13
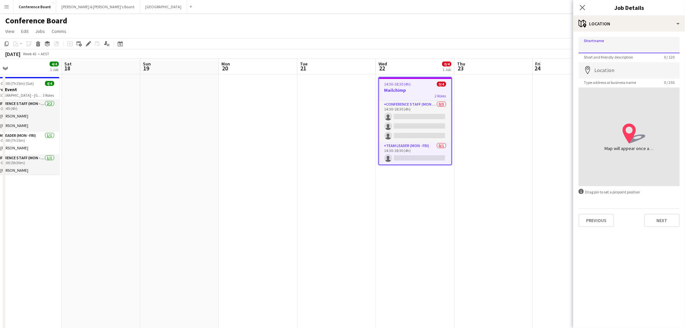
click at [439, 44] on input "Shortname" at bounding box center [629, 45] width 101 height 16
type input "**********"
click at [439, 67] on input "Location" at bounding box center [629, 70] width 101 height 16
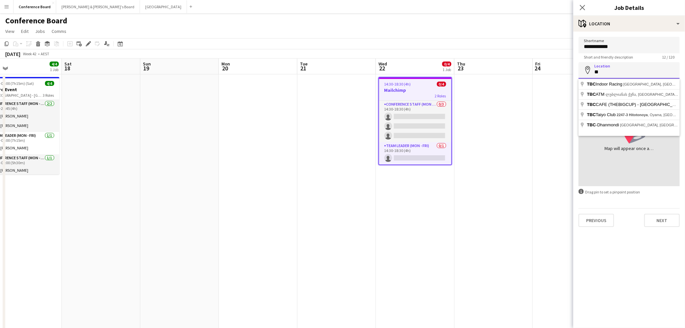
type input "*"
type input "**********"
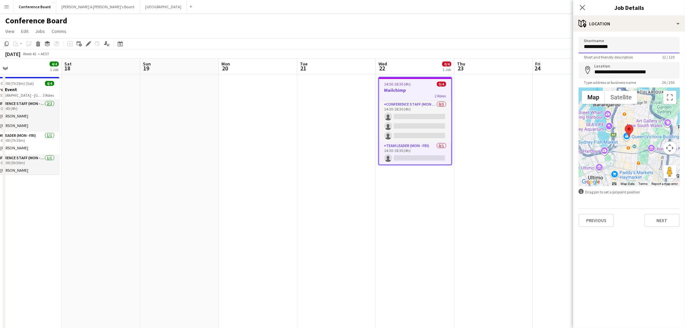
click at [439, 48] on input "**********" at bounding box center [629, 45] width 101 height 16
type input "**********"
click at [439, 220] on button "Next" at bounding box center [661, 220] width 35 height 13
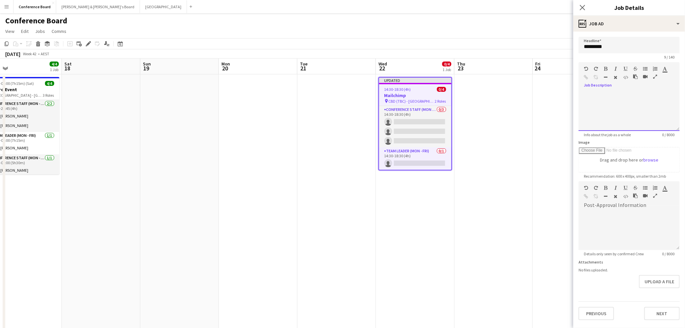
click at [439, 96] on div at bounding box center [629, 110] width 101 height 39
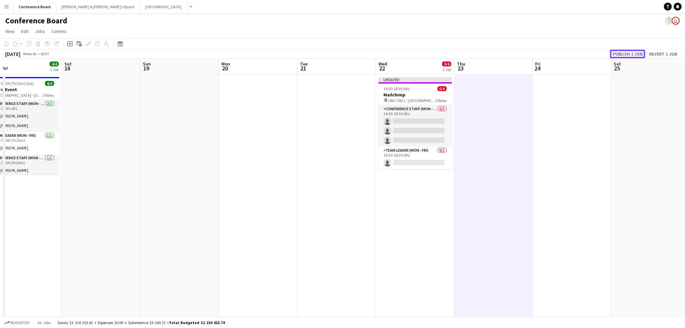
click at [439, 51] on button "Publish 1 job" at bounding box center [627, 54] width 35 height 9
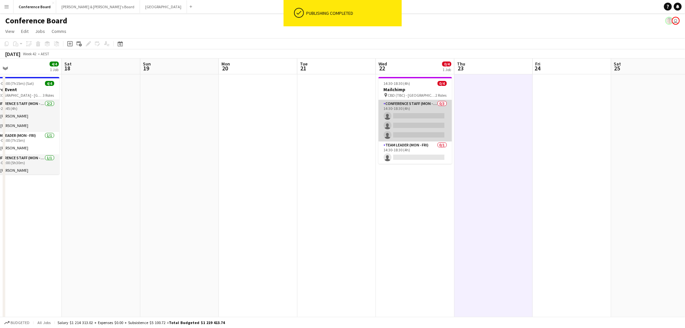
click at [414, 118] on app-card-role "Conference Staff (Mon - Fri) 0/3 14:30-18:30 (4h) single-neutral-actions single…" at bounding box center [416, 120] width 74 height 41
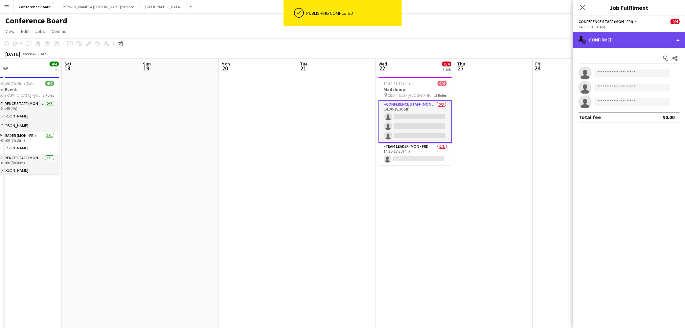
click at [439, 39] on div "single-neutral-actions-check-2 Confirmed" at bounding box center [629, 40] width 112 height 16
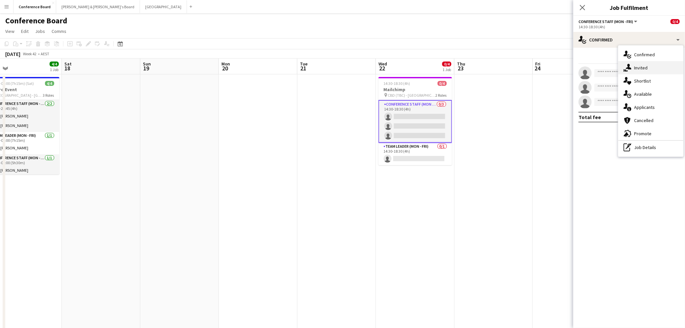
click at [439, 67] on span "Invited" at bounding box center [640, 68] width 13 height 6
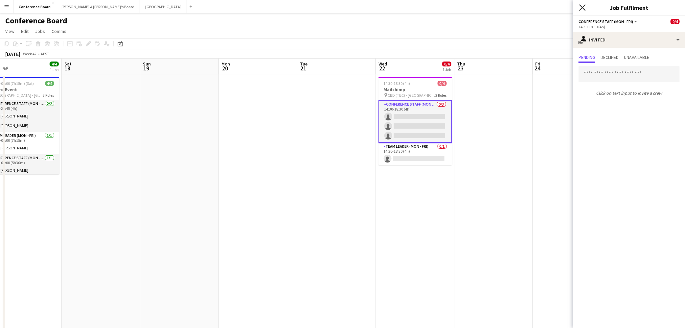
click at [439, 8] on icon "Close pop-in" at bounding box center [582, 7] width 6 height 6
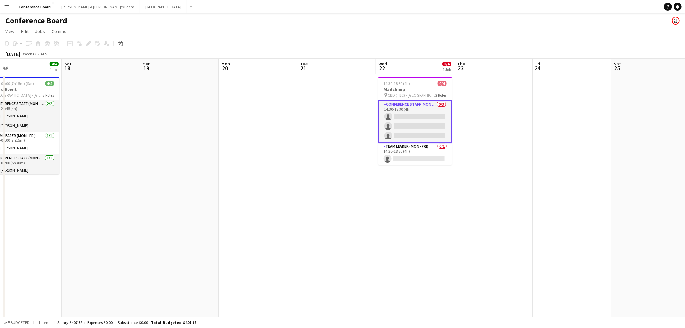
click at [406, 114] on app-card-role "Conference Staff (Mon - Fri) 0/3 14:30-18:30 (4h) single-neutral-actions single…" at bounding box center [416, 121] width 74 height 43
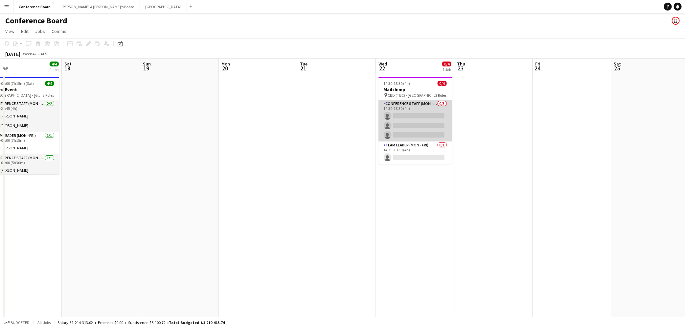
click at [414, 114] on app-card-role "Conference Staff (Mon - Fri) 0/3 14:30-18:30 (4h) single-neutral-actions single…" at bounding box center [416, 120] width 74 height 41
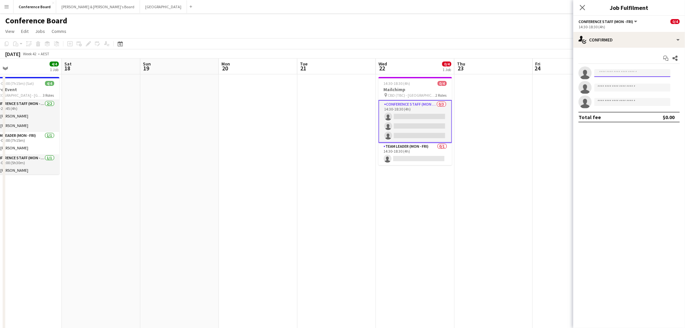
click at [439, 70] on input at bounding box center [633, 73] width 76 height 8
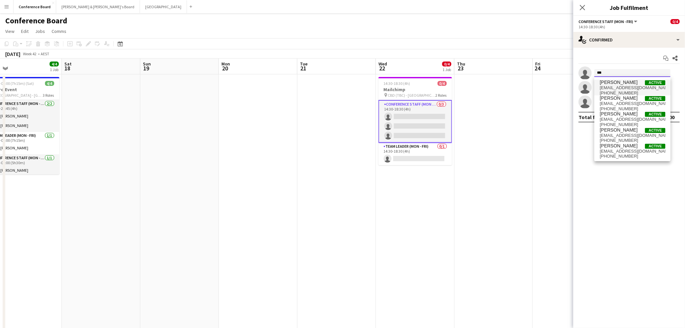
type input "***"
click at [439, 85] on span "[EMAIL_ADDRESS][DOMAIN_NAME]" at bounding box center [633, 87] width 66 height 5
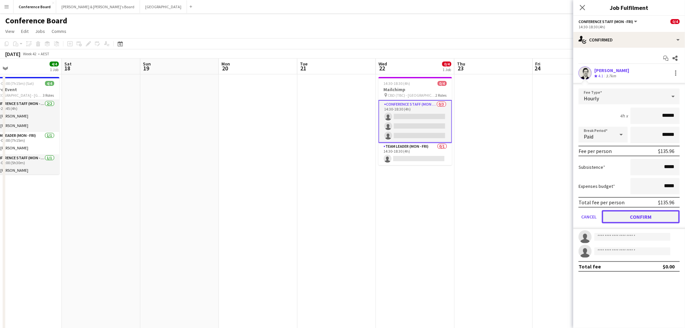
click at [439, 213] on button "Confirm" at bounding box center [641, 216] width 78 height 13
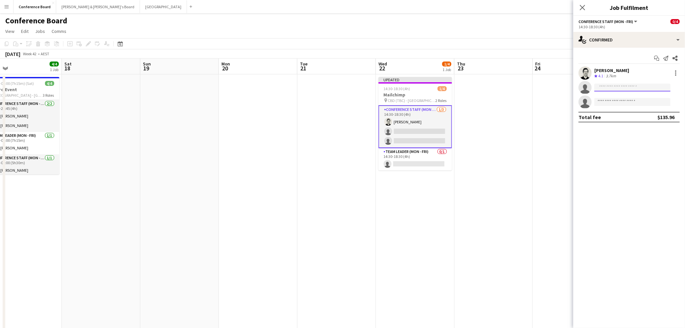
click at [439, 88] on input at bounding box center [633, 87] width 76 height 8
type input "****"
click at [439, 100] on span "[EMAIL_ADDRESS][DOMAIN_NAME]" at bounding box center [633, 102] width 66 height 5
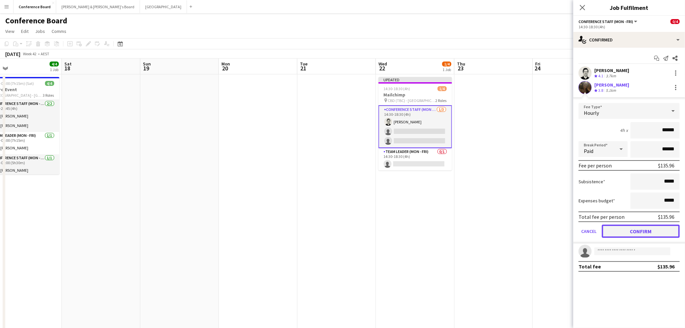
click at [439, 227] on button "Confirm" at bounding box center [641, 230] width 78 height 13
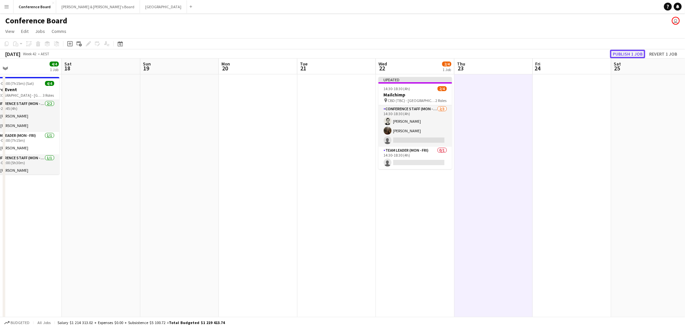
click at [439, 50] on button "Publish 1 job" at bounding box center [627, 54] width 35 height 9
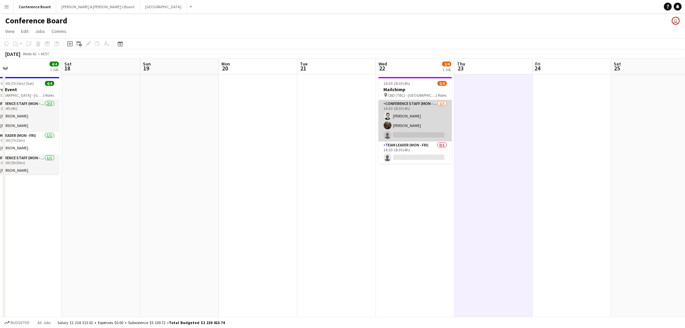
click at [408, 136] on app-card-role "Conference Staff (Mon - Fri) [DATE] 14:30-18:30 (4h) [PERSON_NAME] [PERSON_NAME…" at bounding box center [416, 120] width 74 height 41
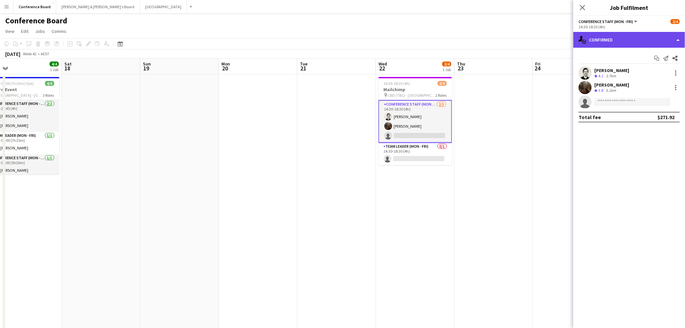
click at [439, 42] on div "single-neutral-actions-check-2 Confirmed" at bounding box center [629, 40] width 112 height 16
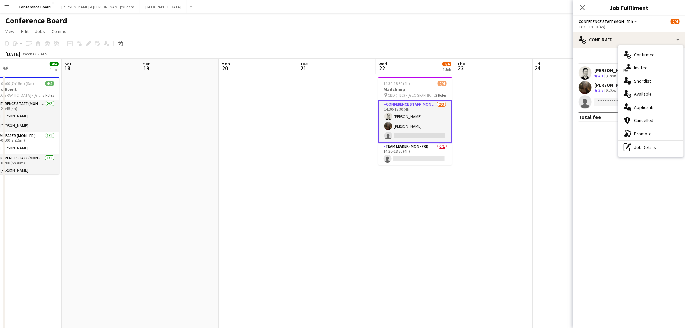
scroll to position [0, 253]
click at [419, 135] on app-card-role "Conference Staff (Mon - Fri) [DATE] 14:30-18:30 (4h) [PERSON_NAME] [PERSON_NAME…" at bounding box center [415, 121] width 74 height 43
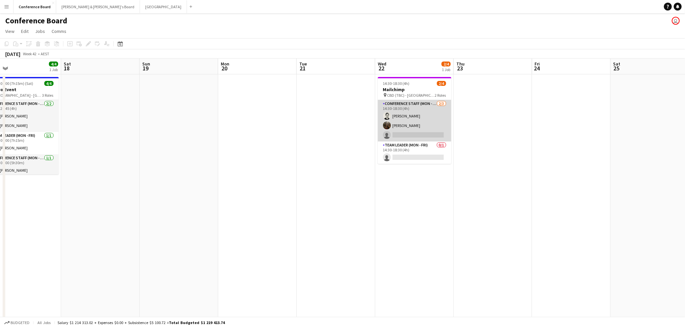
click at [416, 135] on app-card-role "Conference Staff (Mon - Fri) [DATE] 14:30-18:30 (4h) [PERSON_NAME] [PERSON_NAME…" at bounding box center [415, 120] width 74 height 41
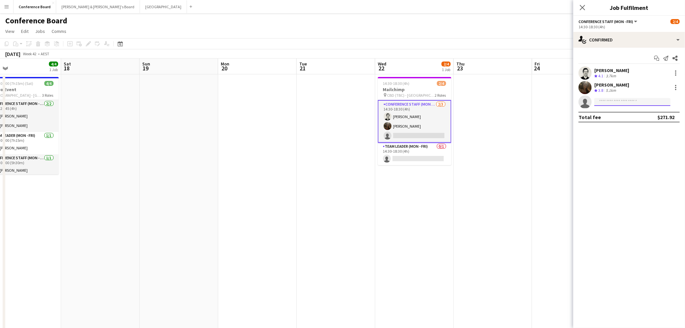
click at [439, 99] on input at bounding box center [633, 102] width 76 height 8
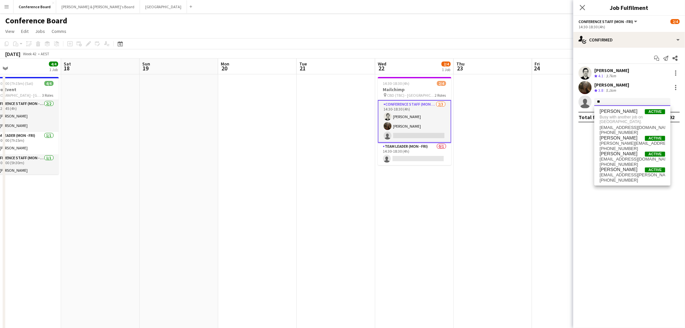
type input "*"
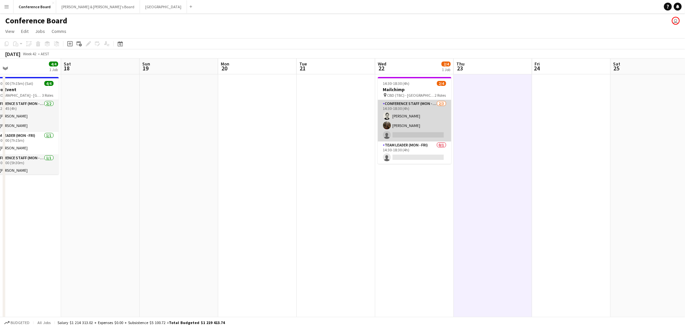
click at [410, 134] on app-card-role "Conference Staff (Mon - Fri) [DATE] 14:30-18:30 (4h) [PERSON_NAME] [PERSON_NAME…" at bounding box center [415, 120] width 74 height 41
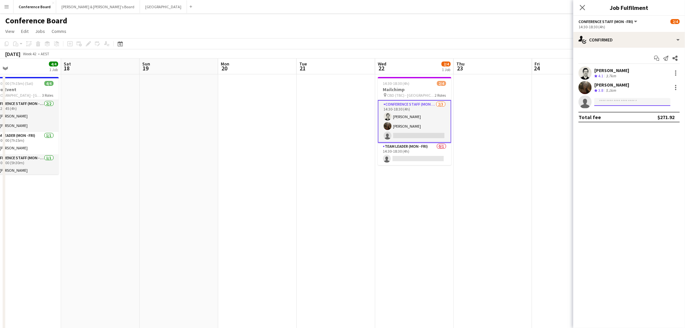
click at [439, 103] on input at bounding box center [633, 102] width 76 height 8
type input "****"
click at [439, 126] on span "[PHONE_NUMBER]" at bounding box center [633, 127] width 66 height 5
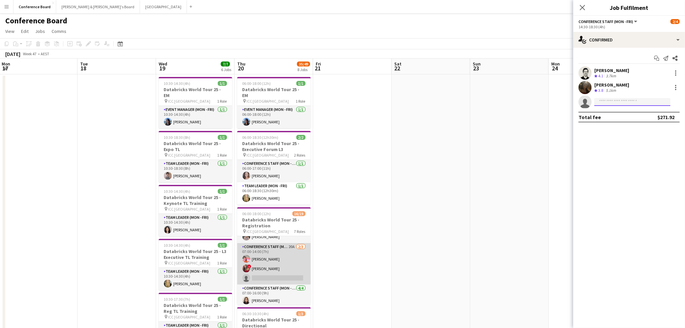
scroll to position [87, 0]
click at [269, 227] on app-card-role "Conference Staff (Mon - Fri) 20A [DATE] 07:00-14:00 (7h) [PERSON_NAME] ! [PERSO…" at bounding box center [274, 265] width 74 height 41
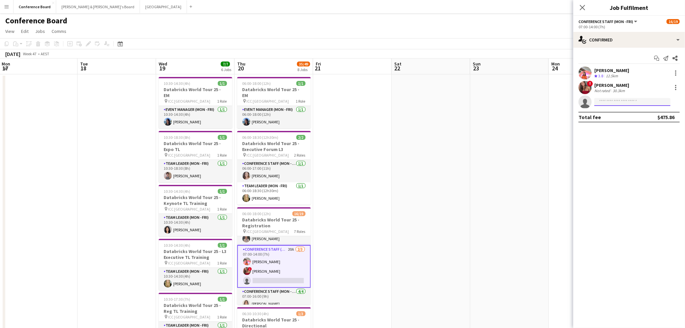
click at [439, 103] on input at bounding box center [633, 102] width 76 height 8
type input "****"
click at [439, 114] on span "[PERSON_NAME][EMAIL_ADDRESS][DOMAIN_NAME]" at bounding box center [633, 116] width 66 height 5
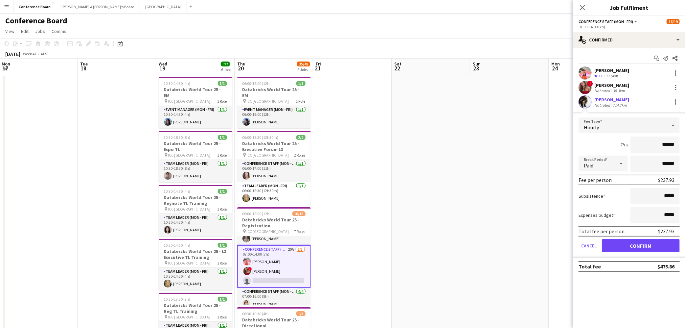
click at [439, 101] on app-user-avatar at bounding box center [585, 101] width 13 height 13
click at [439, 100] on app-user-avatar at bounding box center [585, 101] width 13 height 13
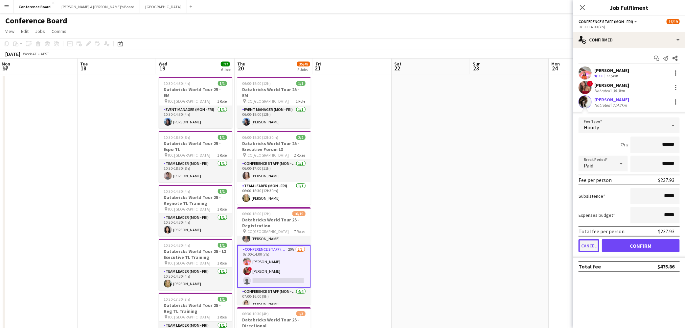
click at [439, 227] on button "Cancel" at bounding box center [589, 245] width 21 height 13
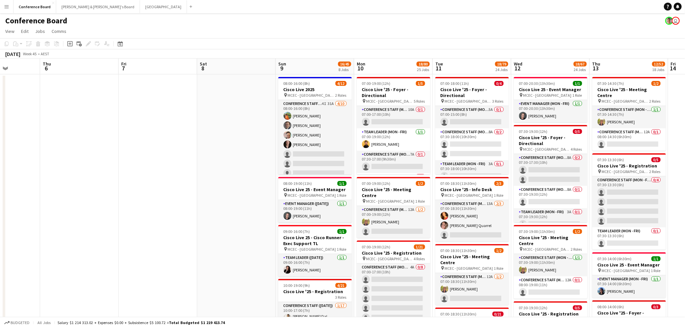
scroll to position [0, 196]
click at [439, 227] on app-card-role "Conference Staff (Mon - Fri) 13A [DATE] 07:00-18:30 (11h30m) [PERSON_NAME] sing…" at bounding box center [472, 220] width 74 height 41
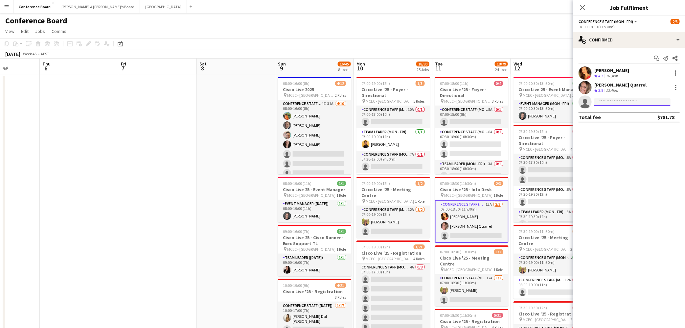
click at [439, 105] on input at bounding box center [633, 102] width 76 height 8
type input "****"
click at [439, 115] on span "[PERSON_NAME][EMAIL_ADDRESS][DOMAIN_NAME]" at bounding box center [633, 116] width 66 height 5
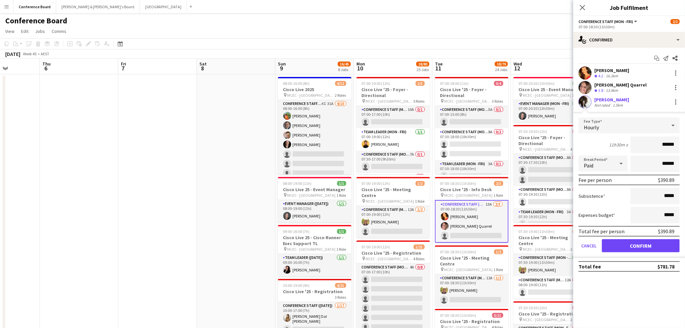
click at [439, 101] on app-user-avatar at bounding box center [585, 101] width 13 height 13
click at [439, 227] on button "Cancel" at bounding box center [589, 245] width 21 height 13
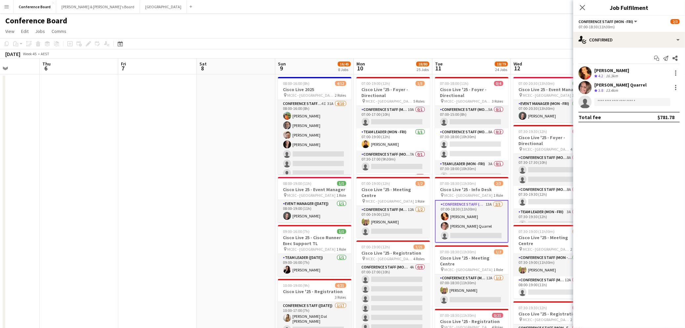
click at [439, 44] on app-toolbar "Copy Paste Paste Command V Paste with crew Command Shift V Paste linked Job [GE…" at bounding box center [342, 43] width 685 height 11
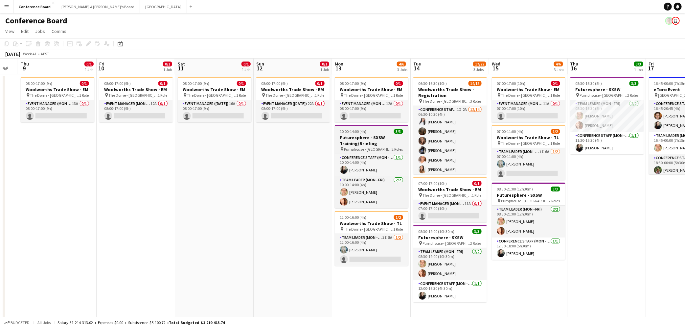
scroll to position [0, 220]
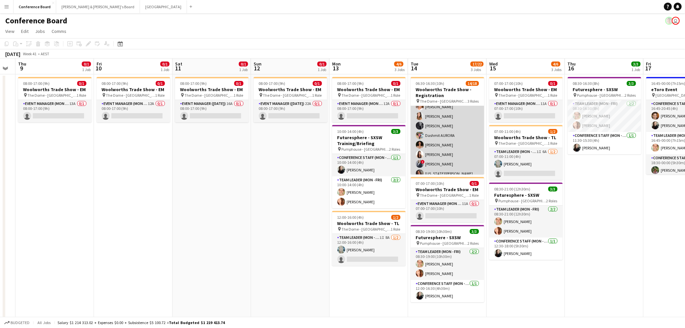
click at [439, 159] on app-card-role "Conference Staff (Mon - Fri) 1I 2A [DATE] 06:30-10:30 (4h) [PERSON_NAME] [PERSO…" at bounding box center [448, 126] width 74 height 146
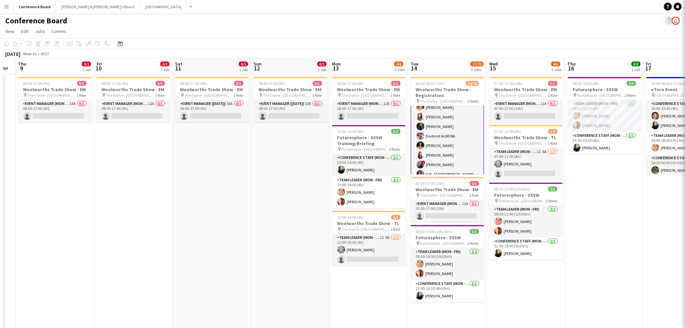
scroll to position [54, 0]
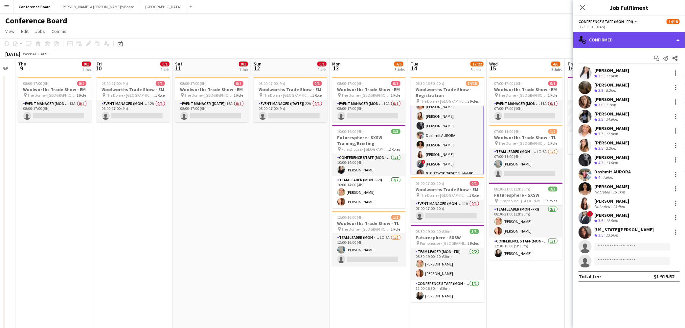
click at [439, 40] on div "single-neutral-actions-check-2 Confirmed" at bounding box center [629, 40] width 112 height 16
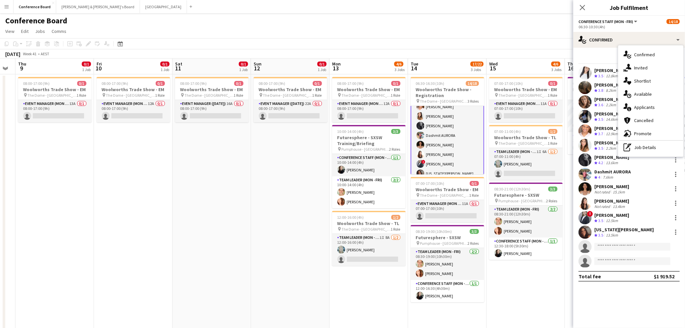
click at [439, 95] on span "Available" at bounding box center [643, 94] width 18 height 6
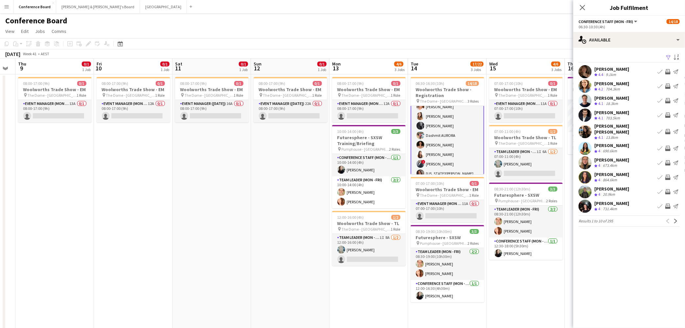
click at [439, 57] on app-icon "Filter" at bounding box center [668, 58] width 5 height 6
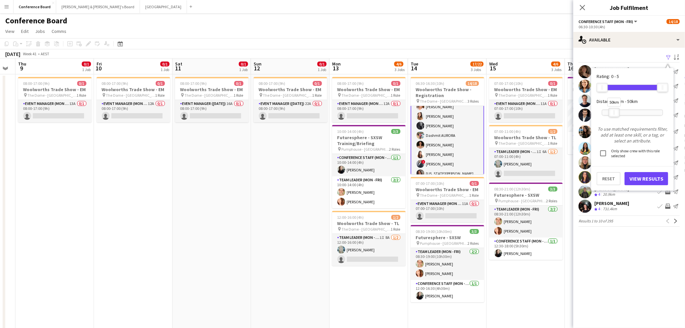
drag, startPoint x: 662, startPoint y: 113, endPoint x: 614, endPoint y: 112, distance: 48.6
click at [439, 112] on div "50km" at bounding box center [614, 112] width 11 height 9
click at [439, 179] on button "View Results" at bounding box center [647, 178] width 44 height 13
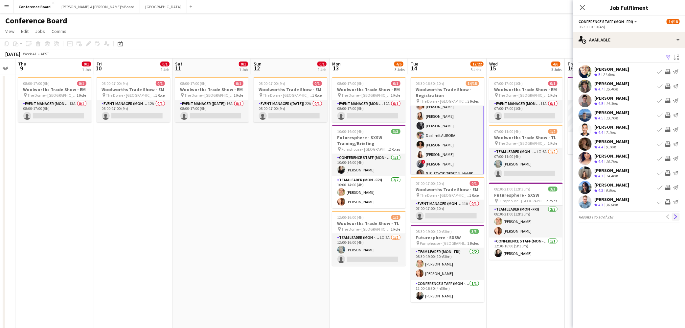
click at [439, 216] on app-icon "Next" at bounding box center [676, 216] width 5 height 5
click at [439, 214] on app-icon "Next" at bounding box center [676, 216] width 5 height 5
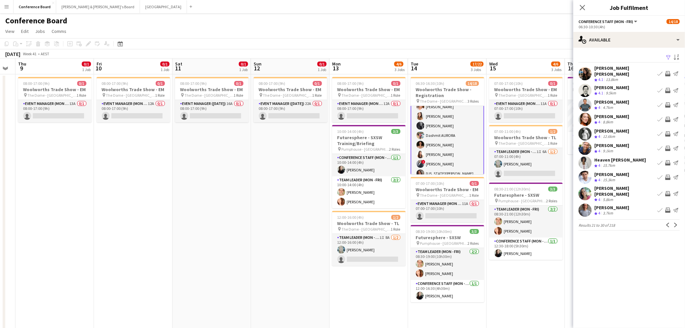
click at [439, 222] on app-icon "Next" at bounding box center [676, 224] width 5 height 5
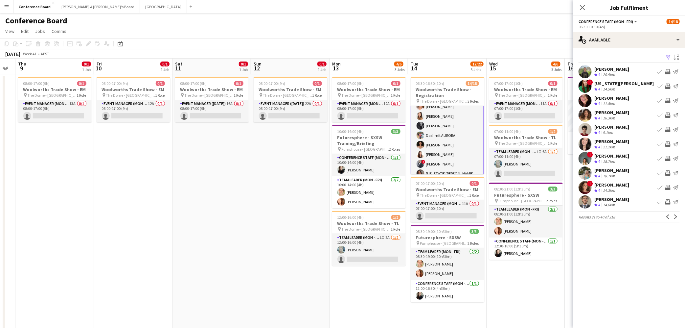
click at [439, 215] on app-icon "Next" at bounding box center [676, 216] width 5 height 5
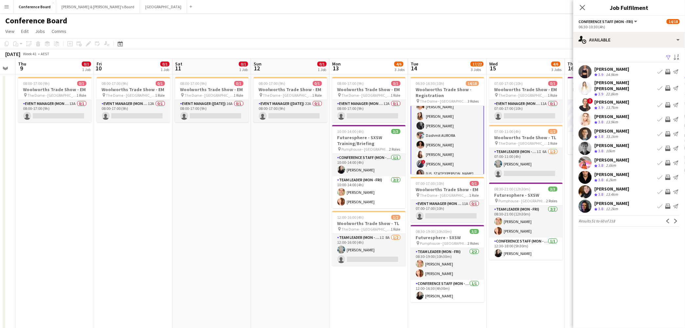
click at [439, 215] on app-pager "Results 51 to 60 of 218 Previous Next" at bounding box center [629, 220] width 101 height 11
click at [439, 220] on app-icon "Next" at bounding box center [676, 221] width 5 height 5
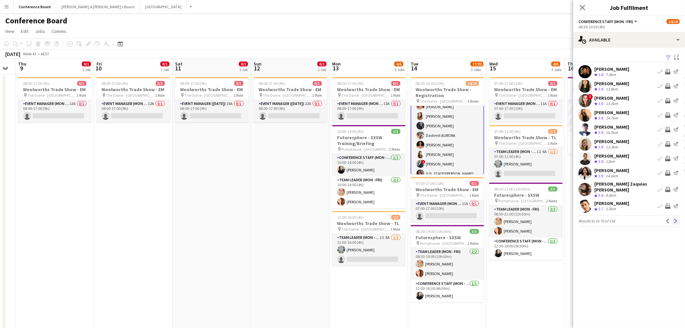
click at [439, 219] on app-icon "Next" at bounding box center [676, 221] width 5 height 5
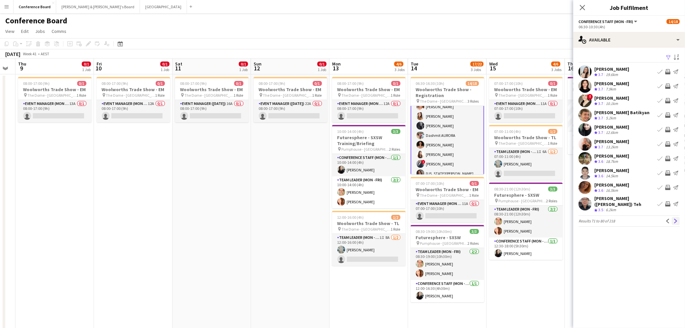
click at [439, 219] on app-icon "Next" at bounding box center [676, 221] width 5 height 5
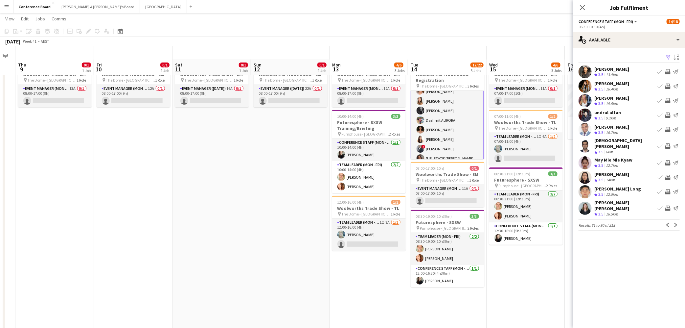
scroll to position [33, 0]
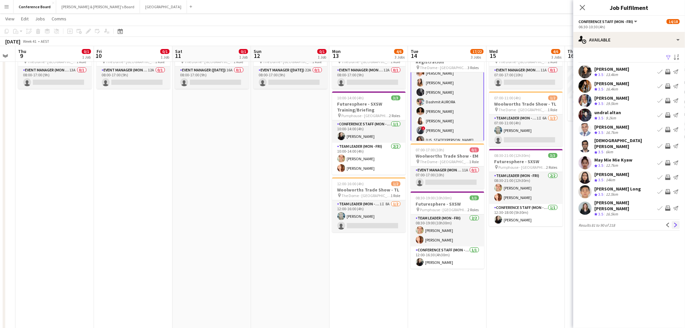
click at [439, 222] on app-icon "Next" at bounding box center [676, 224] width 5 height 5
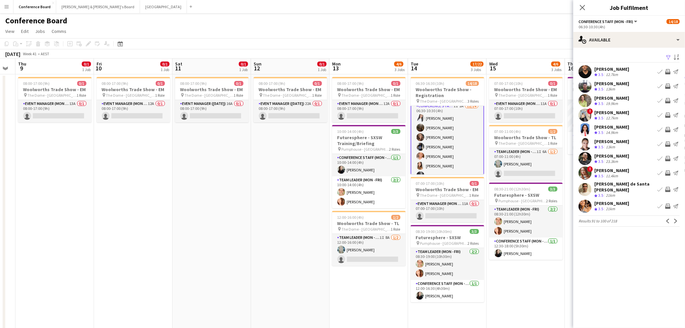
scroll to position [0, 0]
click at [439, 219] on app-icon "Next" at bounding box center [676, 221] width 5 height 5
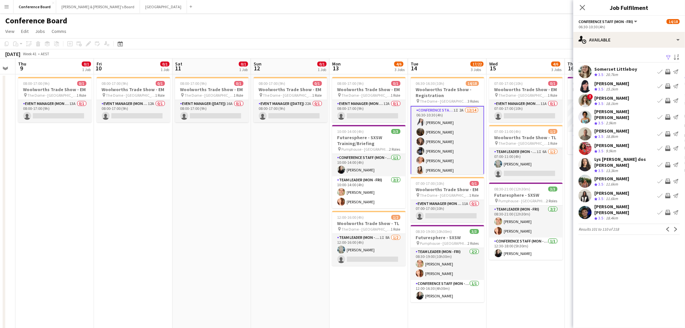
click at [439, 227] on app-icon "Next" at bounding box center [676, 229] width 5 height 5
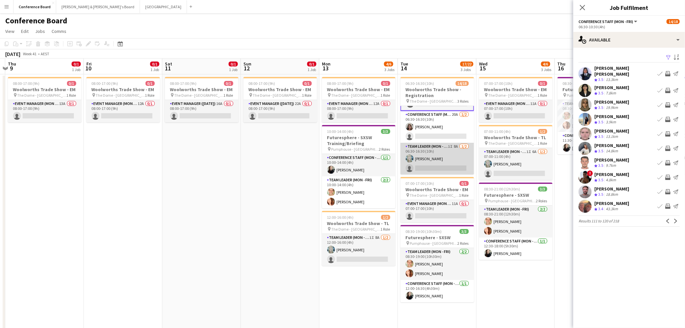
scroll to position [0, 233]
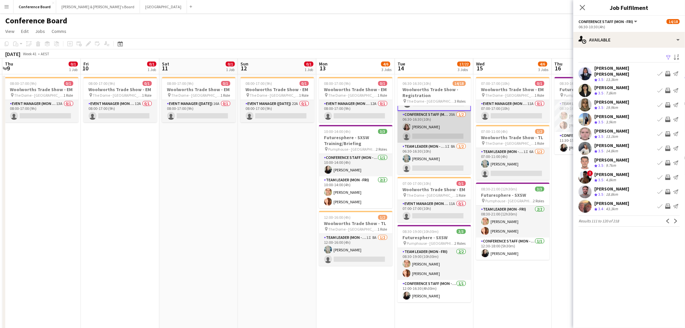
click at [439, 134] on app-card-role "Conference Staff (Mon - Fri) 20A [DATE] 06:30-16:30 (10h) [PERSON_NAME] single-…" at bounding box center [435, 127] width 74 height 32
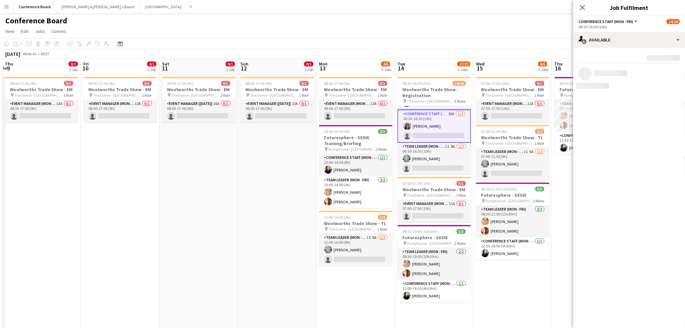
scroll to position [142, 0]
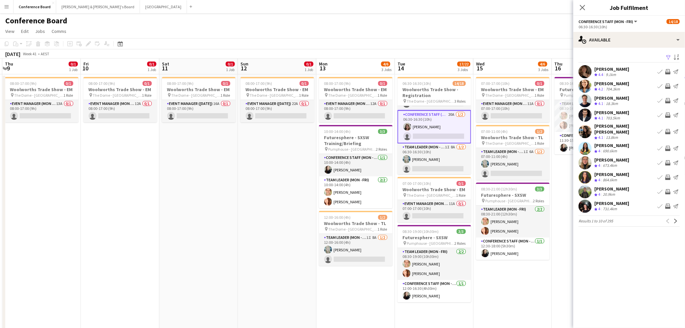
click at [439, 7] on icon "Close pop-in" at bounding box center [582, 7] width 5 height 5
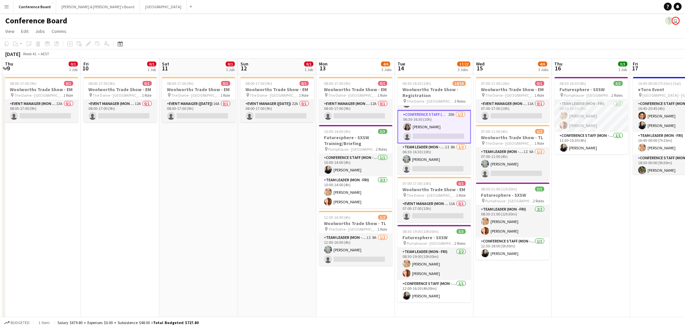
click at [439, 128] on app-card-role "Conference Staff (Mon - Fri) 20A [DATE] 06:30-16:30 (10h) [PERSON_NAME] single-…" at bounding box center [435, 126] width 74 height 33
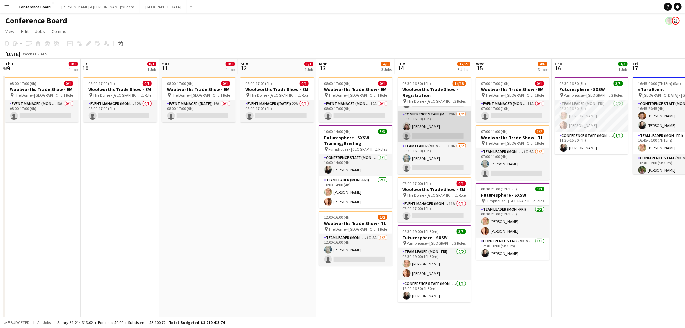
scroll to position [141, 0]
click at [430, 120] on app-card-role "Conference Staff (Mon - Fri) 20A [DATE] 06:30-16:30 (10h) [PERSON_NAME] single-…" at bounding box center [435, 127] width 74 height 32
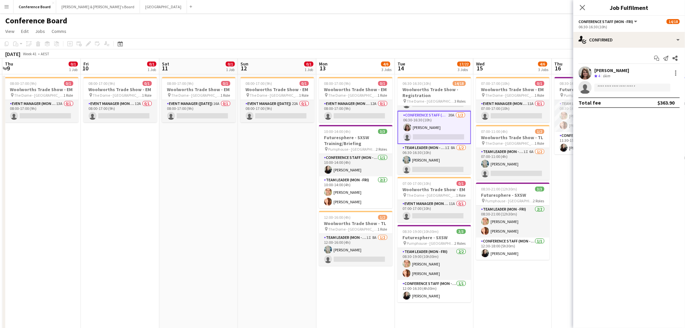
scroll to position [142, 0]
click at [439, 38] on div "single-neutral-actions-check-2 Confirmed" at bounding box center [629, 40] width 112 height 16
click at [439, 107] on span "Applicants" at bounding box center [644, 107] width 21 height 6
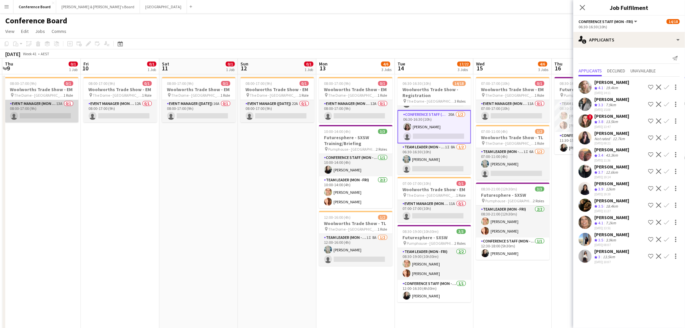
click at [45, 104] on app-card-role "Event Manager (Mon - Fri) 13A 0/1 08:00-17:00 (9h) single-neutral-actions" at bounding box center [42, 111] width 74 height 22
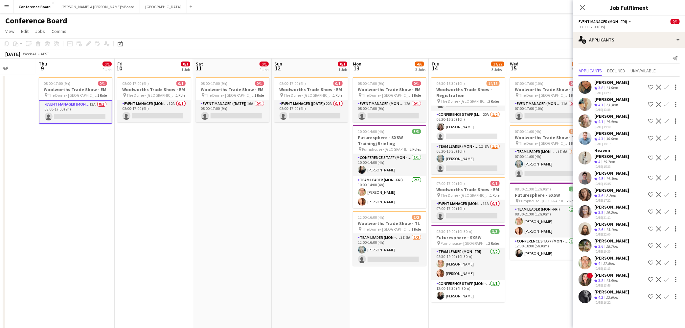
scroll to position [0, 199]
click at [153, 112] on app-card-role "Event Manager (Mon - Fri) 12A 0/1 08:00-17:00 (9h) single-neutral-actions" at bounding box center [155, 111] width 74 height 22
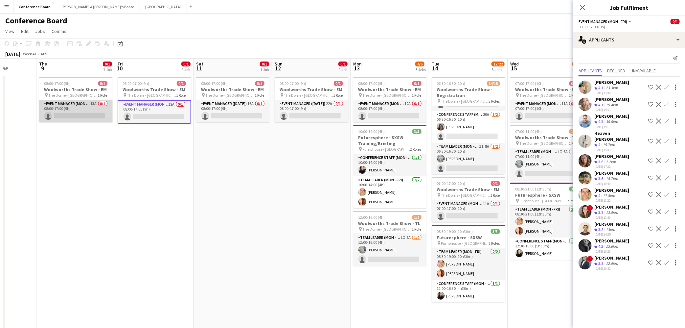
click at [77, 112] on app-card-role "Event Manager (Mon - Fri) 13A 0/1 08:00-17:00 (9h) single-neutral-actions" at bounding box center [76, 111] width 74 height 22
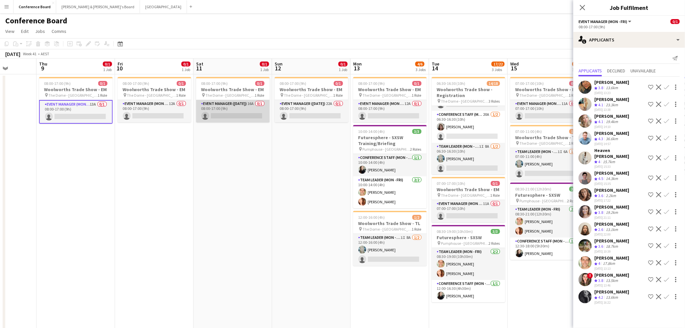
click at [223, 113] on app-card-role "Event Manager ([DATE]) 16A 0/1 08:00-17:00 (9h) single-neutral-actions" at bounding box center [233, 111] width 74 height 22
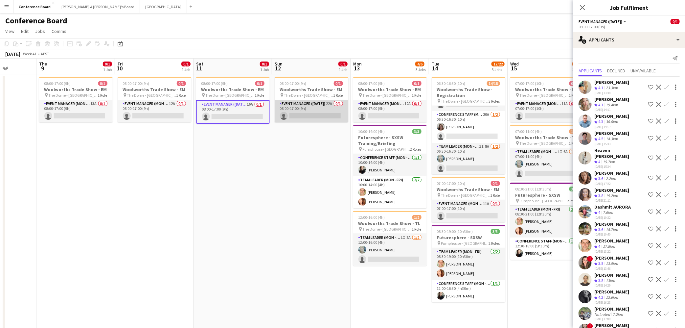
click at [298, 116] on app-card-role "Event Manager ([DATE]) 22A 0/1 08:00-17:00 (9h) single-neutral-actions" at bounding box center [312, 111] width 74 height 22
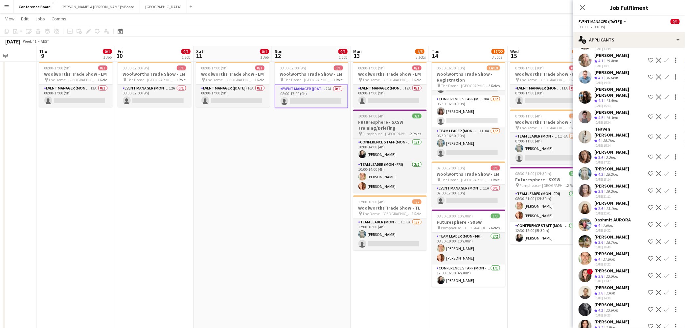
scroll to position [74, 0]
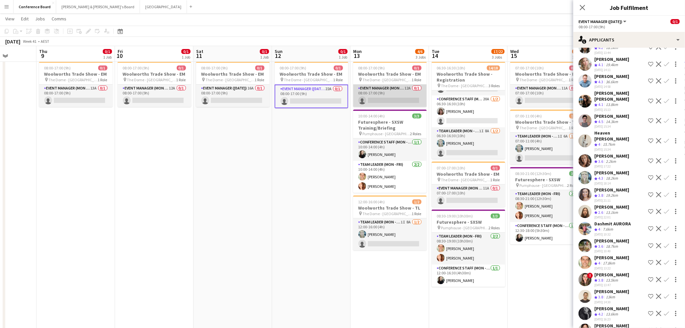
click at [383, 101] on app-card-role "Event Manager (Mon - Fri) 12A 0/1 08:00-17:00 (9h) single-neutral-actions" at bounding box center [390, 95] width 74 height 22
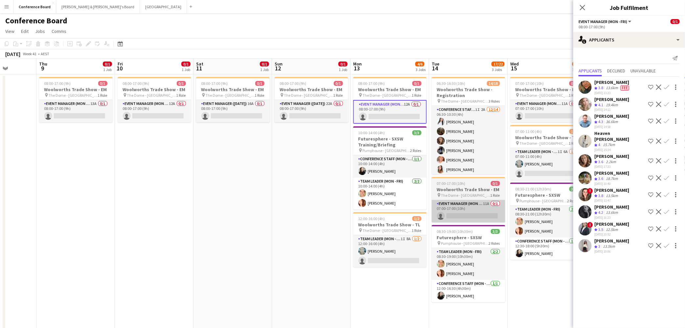
scroll to position [0, 0]
click at [439, 205] on app-card-role "Event Manager (Mon - Fri) 11A 0/1 07:00-17:00 (10h) single-neutral-actions" at bounding box center [469, 211] width 74 height 22
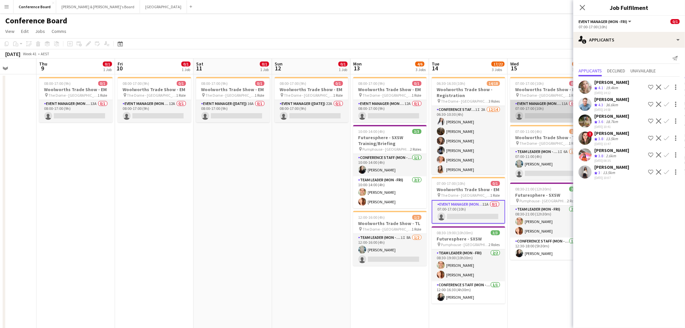
click at [439, 110] on app-card-role "Event Manager (Mon - Fri) 11A 0/1 07:00-17:00 (10h) single-neutral-actions" at bounding box center [547, 111] width 74 height 22
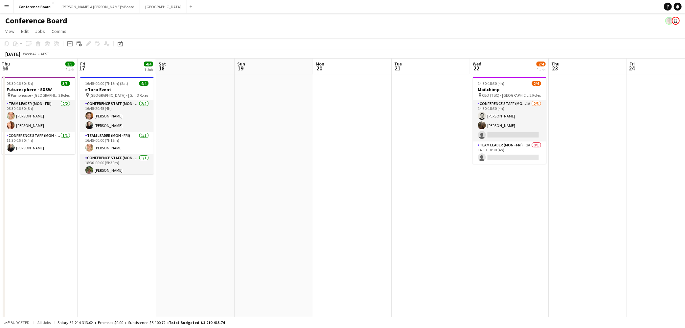
scroll to position [0, 155]
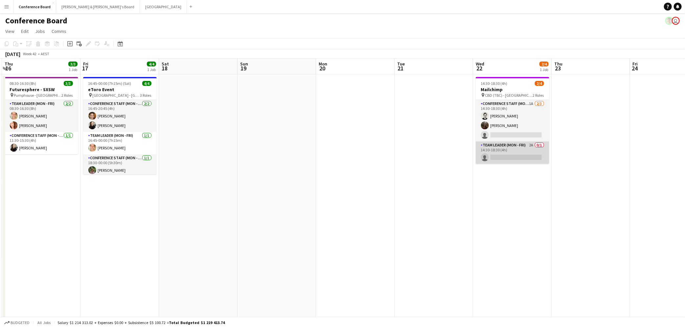
click at [439, 147] on app-card-role "Team Leader (Mon - Fri) 2A 0/1 14:30-18:30 (4h) single-neutral-actions" at bounding box center [513, 152] width 74 height 22
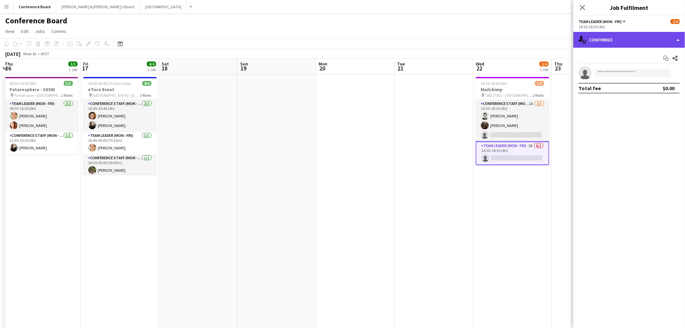
click at [439, 40] on div "single-neutral-actions-check-2 Confirmed" at bounding box center [629, 40] width 112 height 16
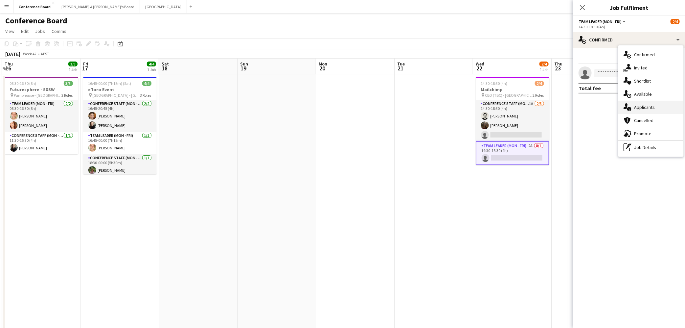
click at [439, 108] on span "Applicants" at bounding box center [644, 107] width 21 height 6
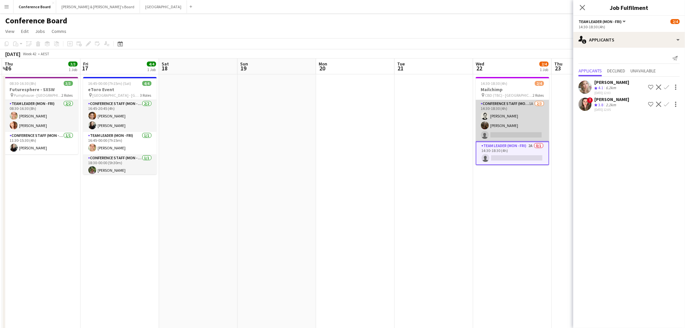
click at [439, 122] on app-card-role "Conference Staff (Mon - Fri) 1A [DATE] 14:30-18:30 (4h) [PERSON_NAME] [PERSON_N…" at bounding box center [513, 120] width 74 height 41
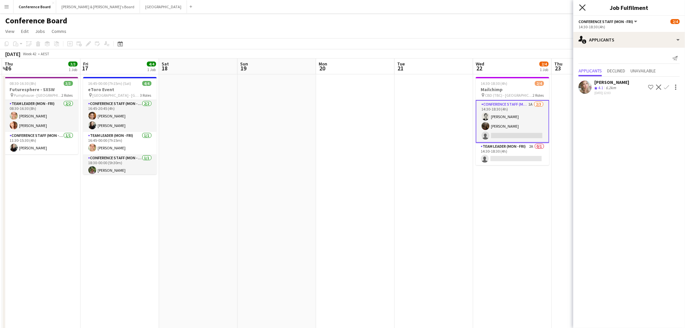
click at [439, 8] on icon at bounding box center [582, 7] width 6 height 6
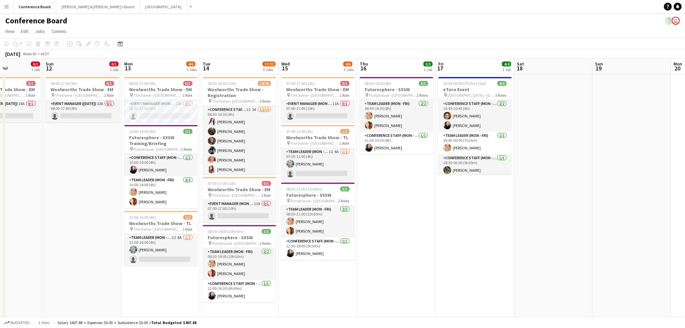
scroll to position [0, 185]
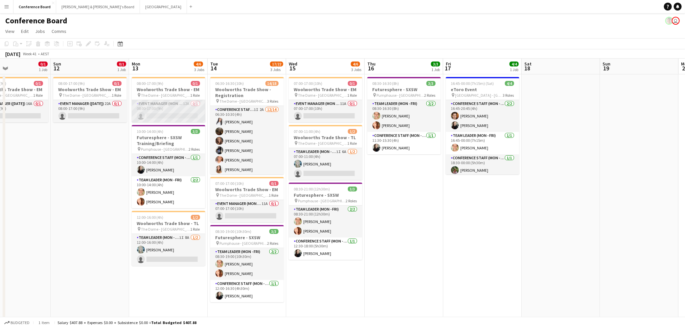
click at [172, 110] on app-card-role "Event Manager (Mon - Fri) 12A 0/1 08:00-17:00 (9h) single-neutral-actions" at bounding box center [169, 111] width 74 height 22
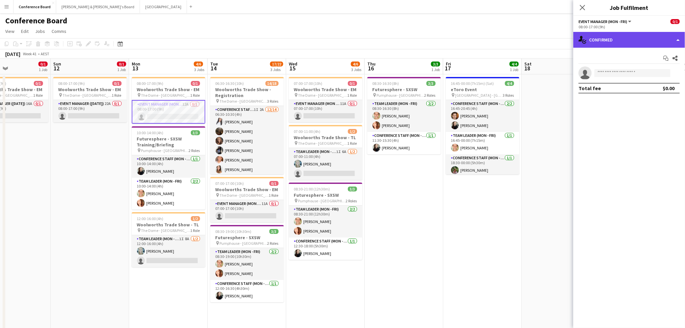
click at [439, 41] on div "single-neutral-actions-check-2 Confirmed" at bounding box center [629, 40] width 112 height 16
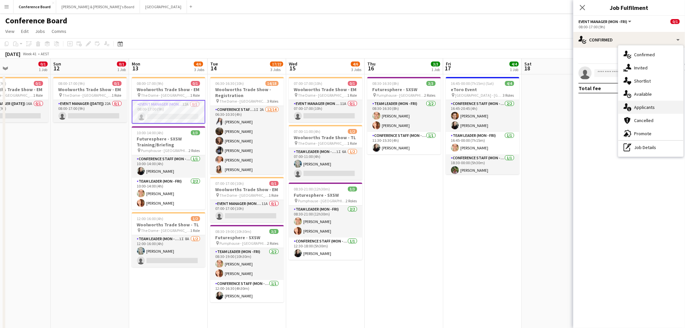
click at [439, 107] on span "Applicants" at bounding box center [644, 107] width 21 height 6
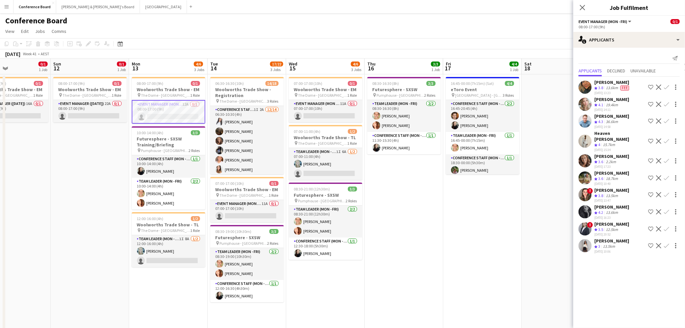
click at [439, 8] on icon at bounding box center [582, 7] width 5 height 5
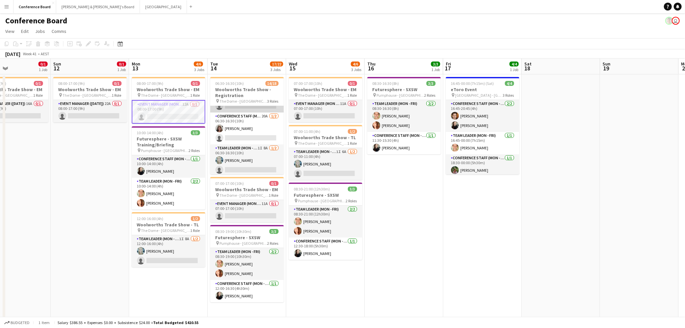
scroll to position [141, 0]
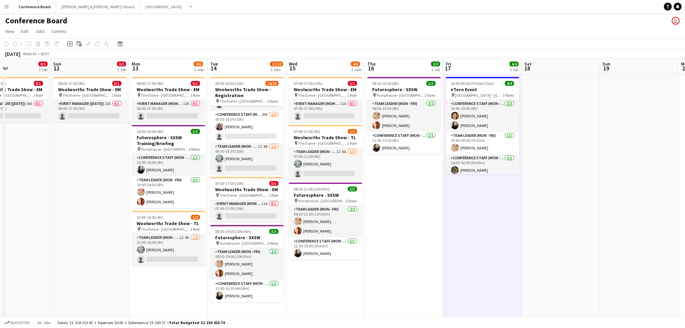
drag, startPoint x: 447, startPoint y: 286, endPoint x: 425, endPoint y: 297, distance: 23.8
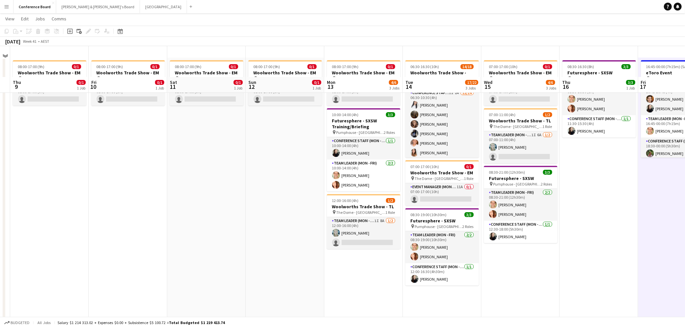
scroll to position [0, 0]
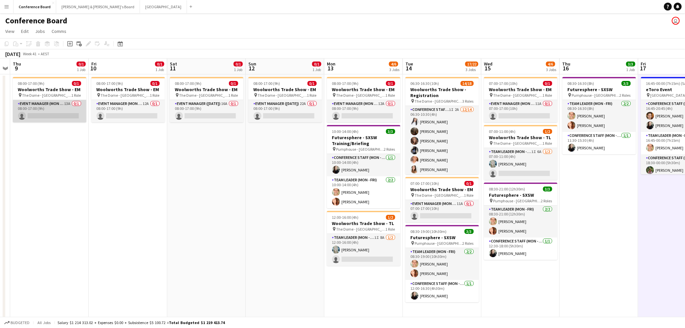
click at [62, 113] on app-card-role "Event Manager (Mon - Fri) 13A 0/1 08:00-17:00 (9h) single-neutral-actions" at bounding box center [50, 111] width 74 height 22
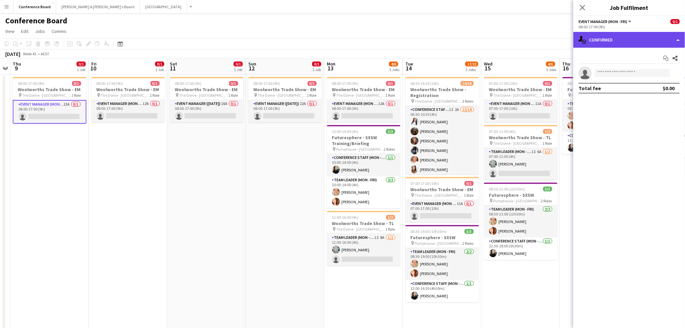
drag, startPoint x: 645, startPoint y: 39, endPoint x: 641, endPoint y: 40, distance: 4.6
click at [439, 39] on div "single-neutral-actions-check-2 Confirmed" at bounding box center [629, 40] width 112 height 16
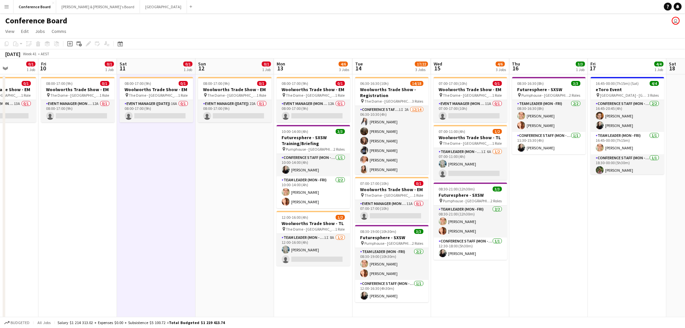
drag, startPoint x: 465, startPoint y: 137, endPoint x: 289, endPoint y: 111, distance: 177.5
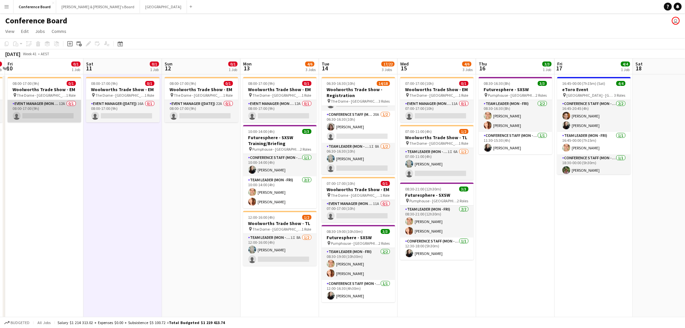
click at [56, 107] on app-card-role "Event Manager (Mon - Fri) 12A 0/1 08:00-17:00 (9h) single-neutral-actions" at bounding box center [45, 111] width 74 height 22
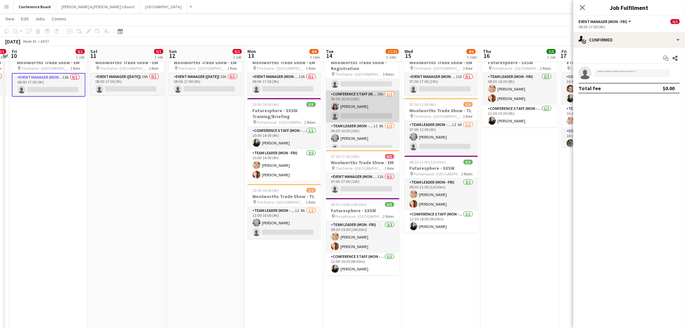
scroll to position [141, 0]
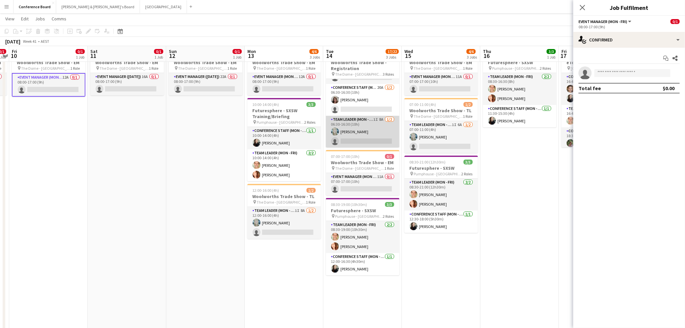
click at [350, 139] on app-card-role "Team Leader (Mon - Fri) 1I 8A [DATE] 06:30-16:30 (10h) [PERSON_NAME] single-neu…" at bounding box center [363, 132] width 74 height 32
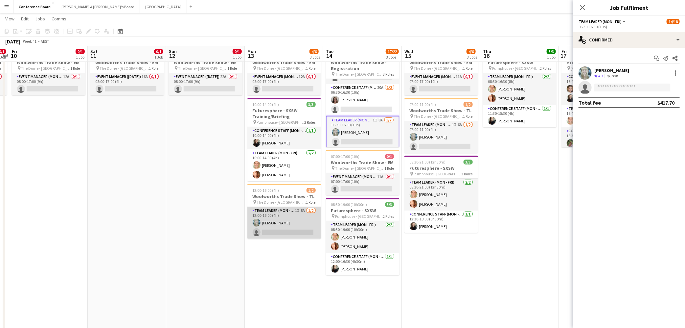
click at [285, 227] on app-card-role "Team Leader (Mon - Fri) 1I 8A [DATE] 12:00-16:00 (4h) [PERSON_NAME] single-neut…" at bounding box center [284, 223] width 74 height 32
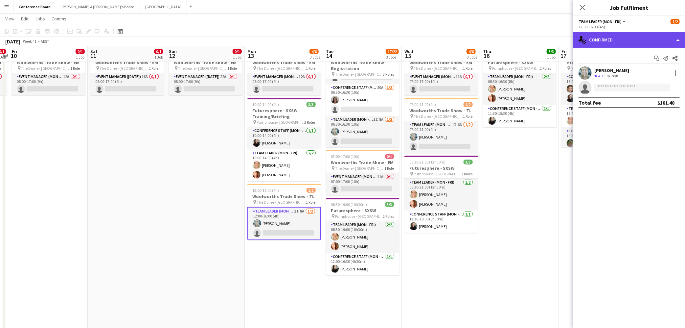
click at [439, 42] on div "single-neutral-actions-check-2 Confirmed" at bounding box center [629, 40] width 112 height 16
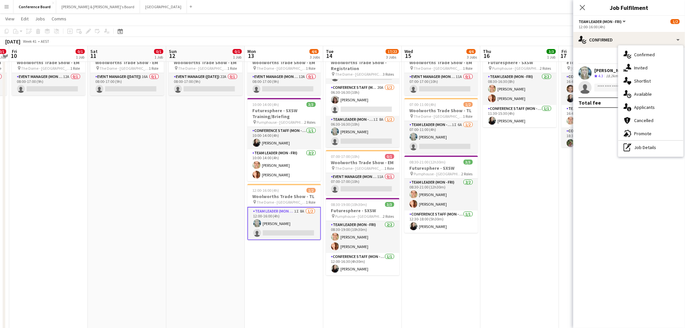
drag, startPoint x: 641, startPoint y: 67, endPoint x: 632, endPoint y: 68, distance: 8.6
click at [439, 67] on span "Invited" at bounding box center [640, 68] width 13 height 6
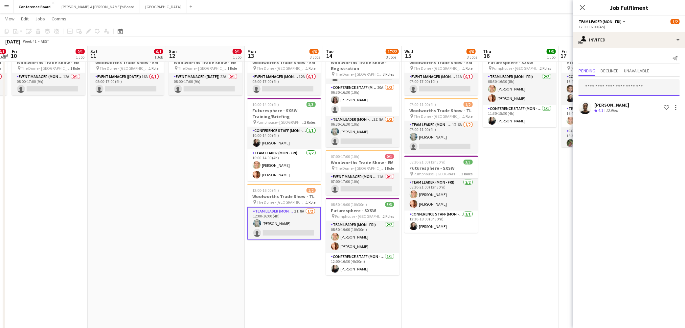
click at [439, 89] on input "text" at bounding box center [629, 87] width 101 height 16
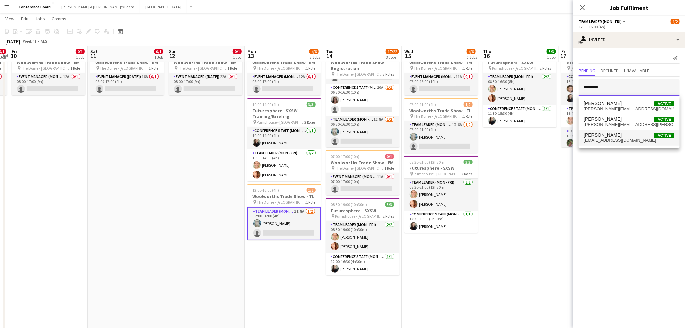
type input "*******"
click at [439, 142] on span "[EMAIL_ADDRESS][DOMAIN_NAME]" at bounding box center [629, 140] width 91 height 5
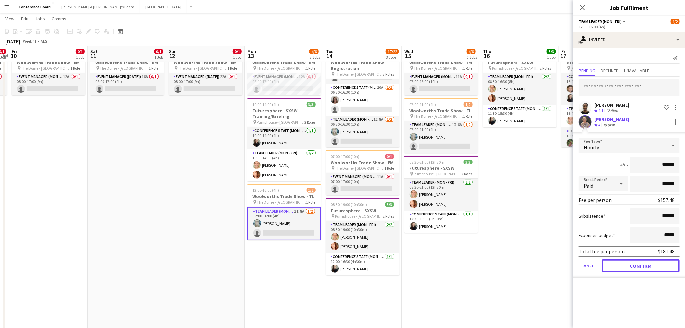
drag, startPoint x: 620, startPoint y: 262, endPoint x: 614, endPoint y: 260, distance: 6.5
click at [439, 227] on button "Confirm" at bounding box center [641, 265] width 78 height 13
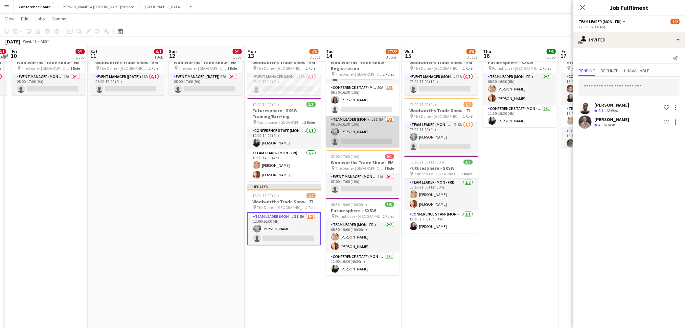
click at [366, 138] on app-card-role "Team Leader (Mon - Fri) 1I 8A [DATE] 06:30-16:30 (10h) [PERSON_NAME] single-neu…" at bounding box center [363, 132] width 74 height 32
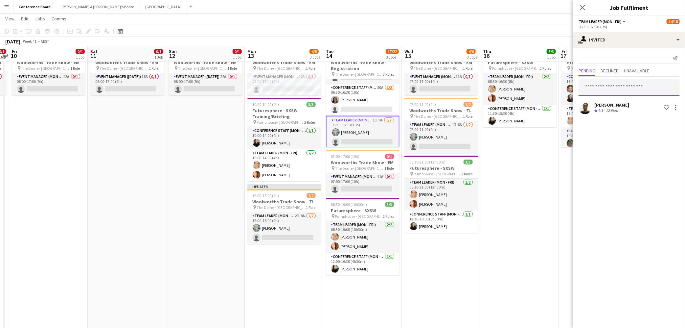
click at [439, 90] on input "text" at bounding box center [629, 87] width 101 height 16
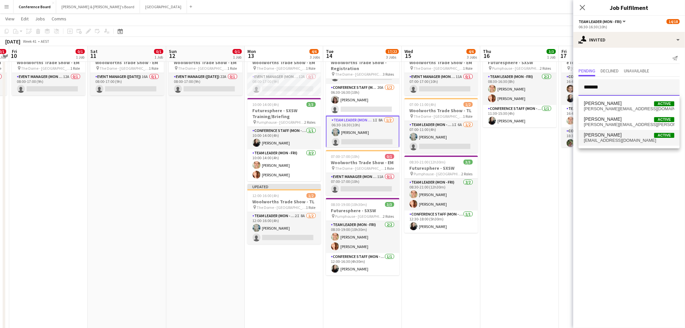
type input "*******"
click at [439, 136] on span "[PERSON_NAME] Active" at bounding box center [629, 135] width 91 height 6
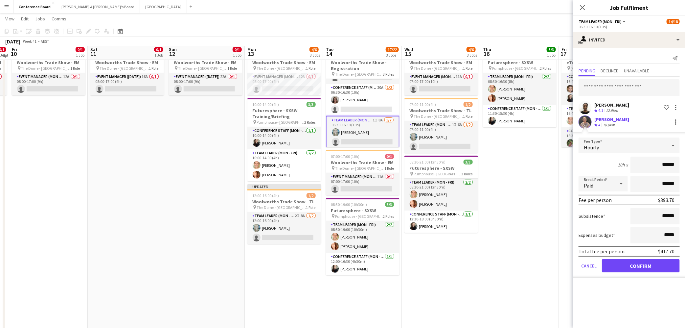
scroll to position [24, 0]
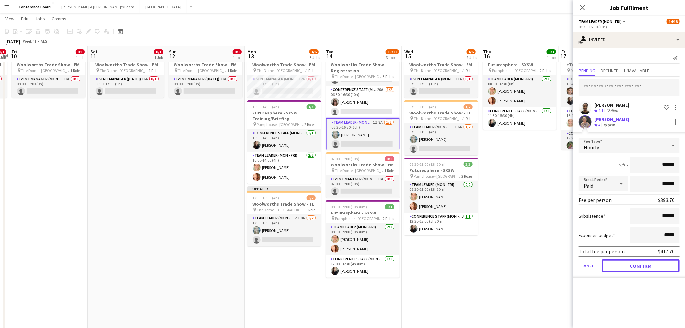
click at [439, 227] on button "Confirm" at bounding box center [641, 265] width 78 height 13
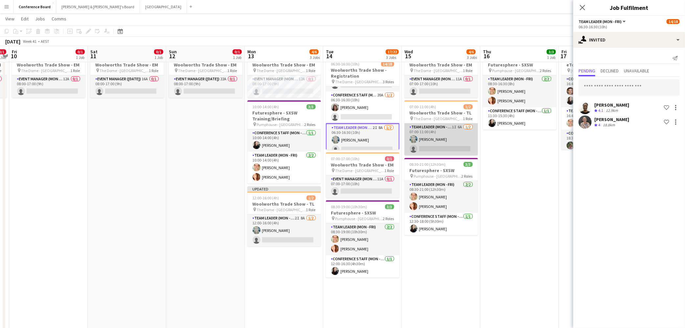
click at [439, 148] on app-card-role "Team Leader (Mon - Fri) 1I 6A [DATE] 07:00-11:00 (4h) [PERSON_NAME] single-neut…" at bounding box center [442, 139] width 74 height 32
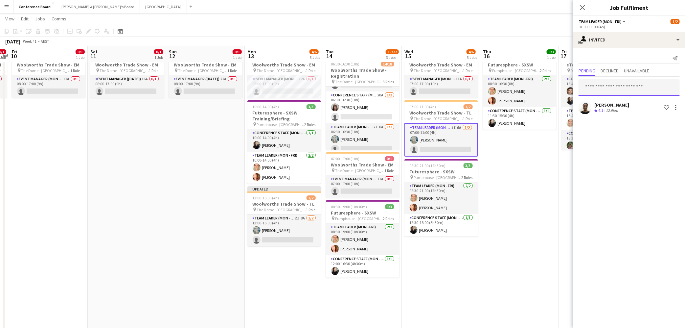
click at [439, 86] on input "text" at bounding box center [629, 87] width 101 height 16
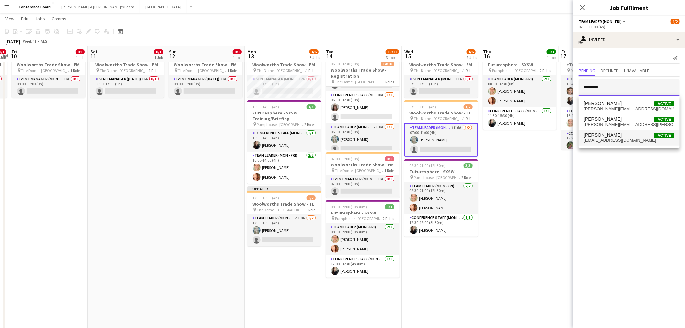
type input "*******"
click at [439, 141] on span "[EMAIL_ADDRESS][DOMAIN_NAME]" at bounding box center [629, 140] width 91 height 5
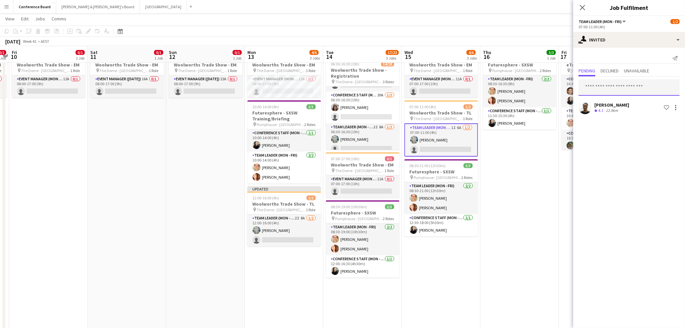
scroll to position [25, 0]
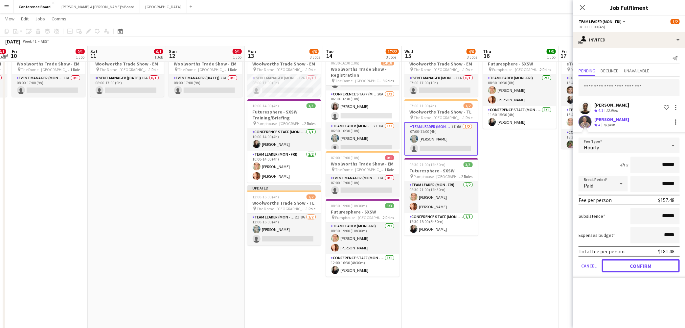
drag, startPoint x: 637, startPoint y: 263, endPoint x: 632, endPoint y: 258, distance: 7.7
click at [439, 227] on button "Confirm" at bounding box center [641, 265] width 78 height 13
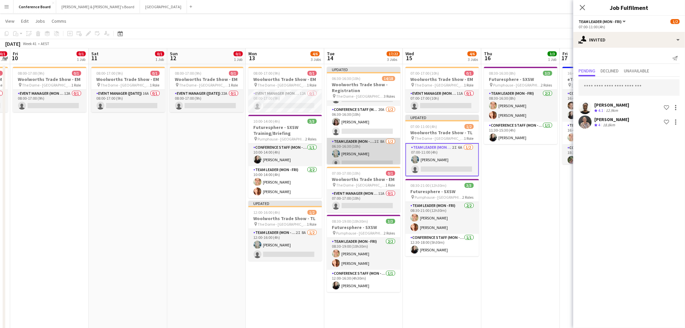
scroll to position [0, 0]
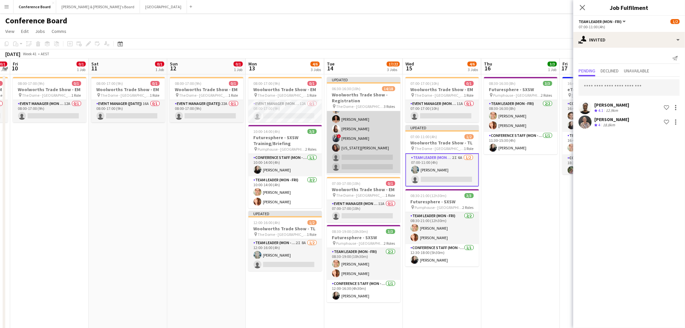
click at [360, 158] on app-card-role "Conference Staff (Mon - Fri) 1I 2A [DATE] 06:30-10:30 (4h) [PERSON_NAME] [PERSO…" at bounding box center [364, 100] width 74 height 146
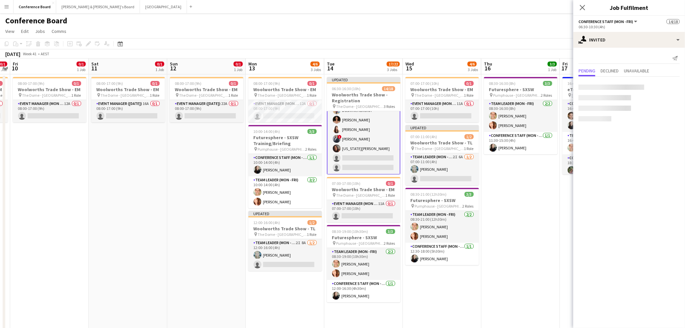
scroll to position [85, 0]
click at [439, 88] on input "text" at bounding box center [629, 87] width 101 height 16
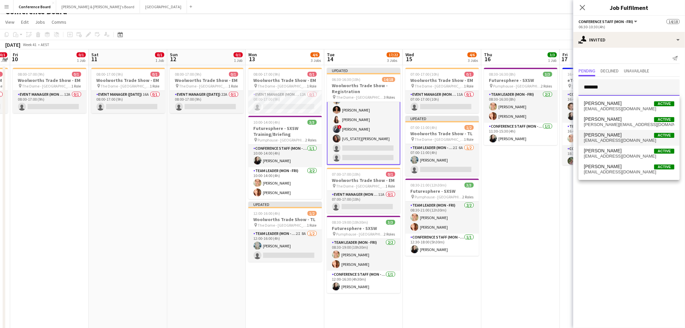
type input "*******"
click at [439, 139] on span "[EMAIL_ADDRESS][DOMAIN_NAME]" at bounding box center [629, 140] width 91 height 5
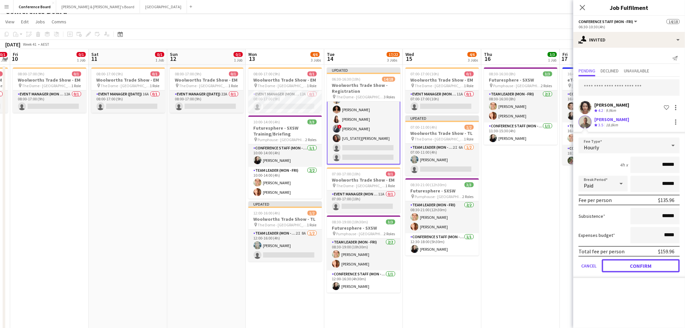
drag, startPoint x: 650, startPoint y: 265, endPoint x: 639, endPoint y: 258, distance: 12.4
click at [439, 227] on button "Confirm" at bounding box center [641, 265] width 78 height 13
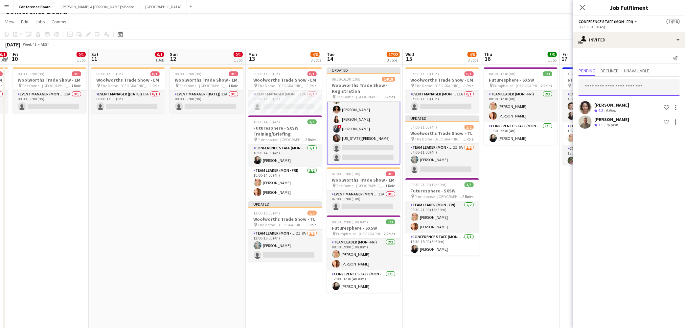
click at [439, 84] on input "text" at bounding box center [629, 87] width 101 height 16
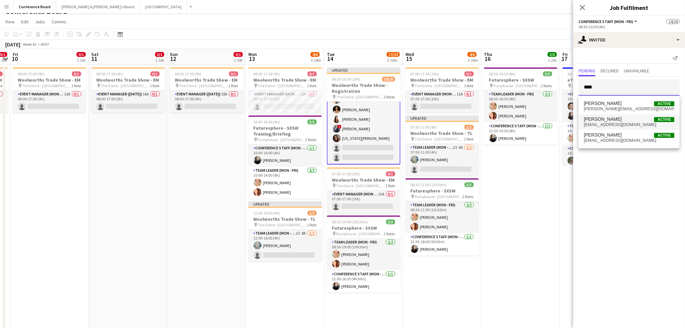
type input "****"
click at [439, 123] on span "[EMAIL_ADDRESS][DOMAIN_NAME]" at bounding box center [629, 124] width 91 height 5
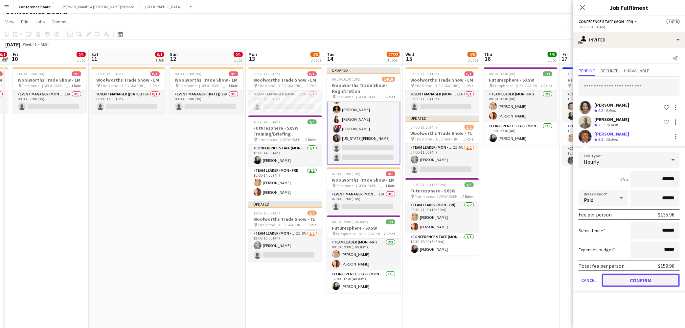
click at [439, 227] on button "Confirm" at bounding box center [641, 279] width 78 height 13
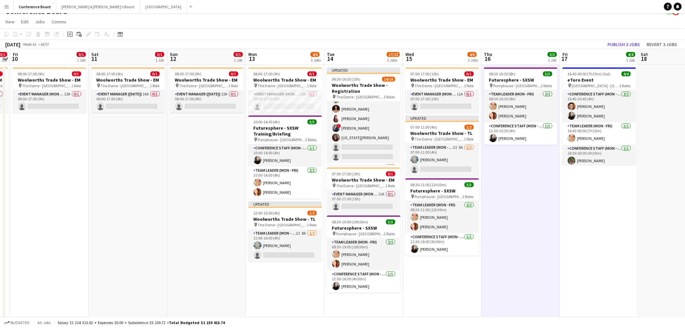
scroll to position [84, 0]
click at [439, 45] on button "Publish 3 jobs" at bounding box center [624, 44] width 38 height 9
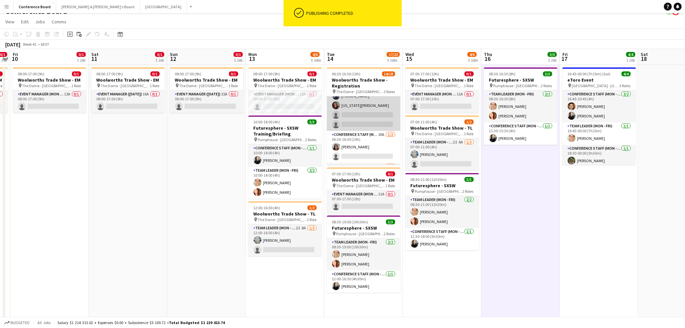
scroll to position [141, 0]
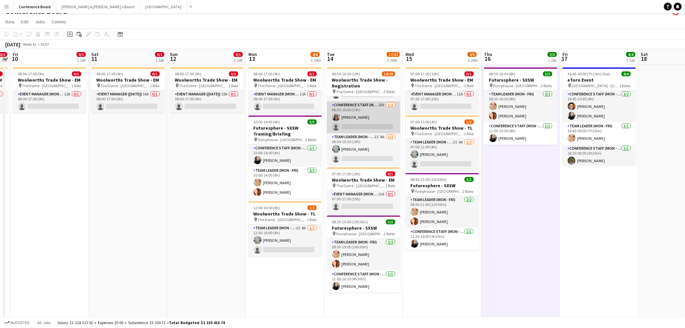
click at [357, 125] on app-card-role "Conference Staff (Mon - Fri) 20A [DATE] 06:30-16:30 (10h) [PERSON_NAME] single-…" at bounding box center [364, 117] width 74 height 32
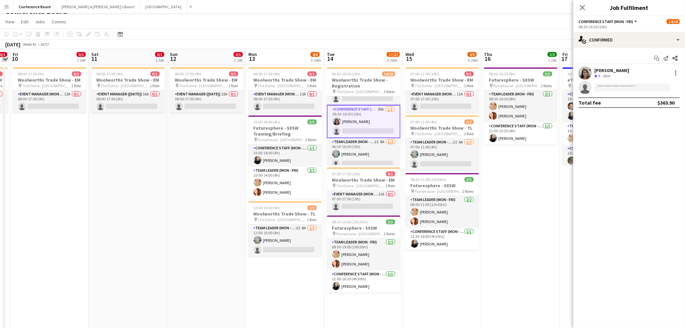
scroll to position [143, 0]
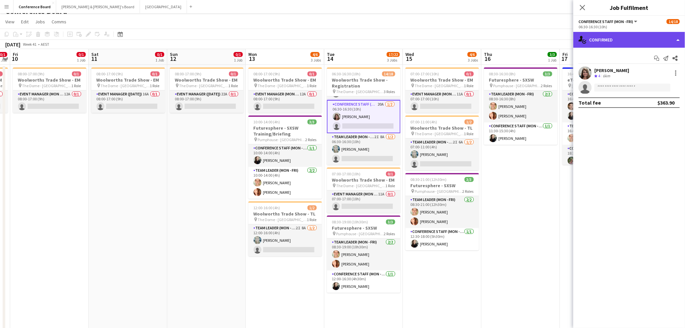
click at [439, 36] on div "single-neutral-actions-check-2 Confirmed" at bounding box center [629, 40] width 112 height 16
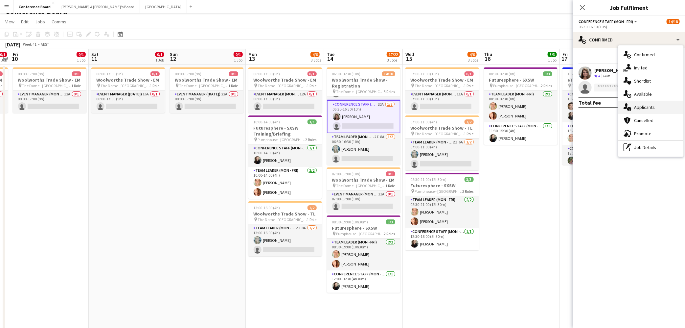
click at [439, 108] on span "Applicants" at bounding box center [644, 107] width 21 height 6
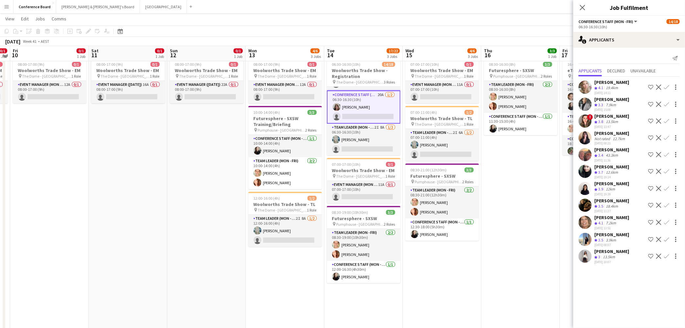
scroll to position [19, 0]
click at [439, 120] on app-user-avatar at bounding box center [585, 120] width 13 height 13
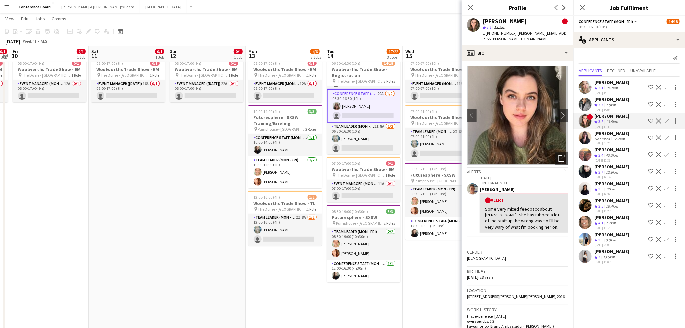
click at [439, 157] on app-icon "Confirm" at bounding box center [666, 154] width 5 height 5
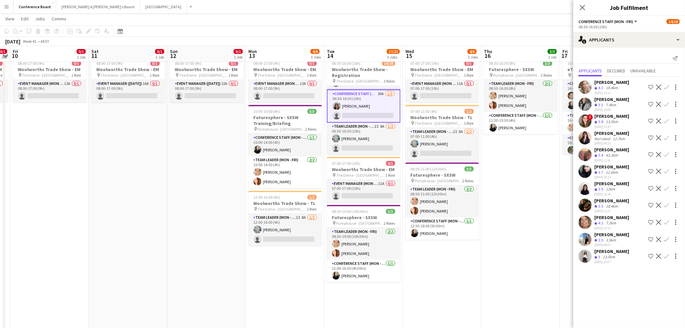
click at [439, 157] on app-icon "Confirm" at bounding box center [666, 154] width 5 height 5
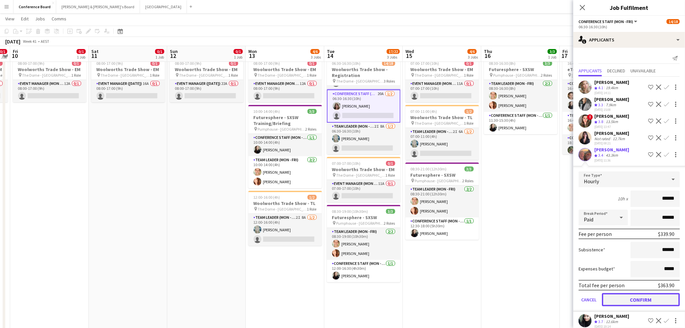
click at [439, 227] on button "Confirm" at bounding box center [641, 299] width 78 height 13
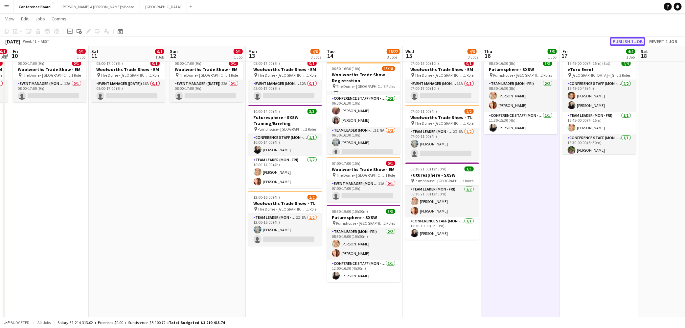
click at [439, 40] on button "Publish 1 job" at bounding box center [627, 41] width 35 height 9
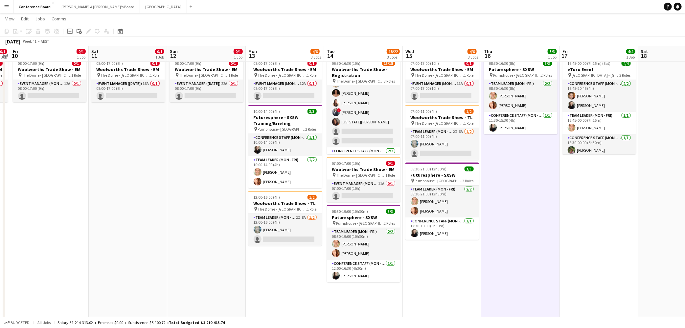
scroll to position [0, 148]
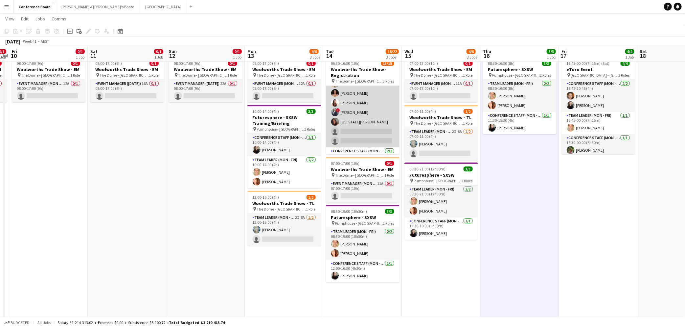
click at [355, 135] on app-card-role "Conference Staff (Mon - Fri) 3I 2A [DATE] 06:30-10:30 (4h) [PERSON_NAME] [PERSO…" at bounding box center [363, 74] width 74 height 146
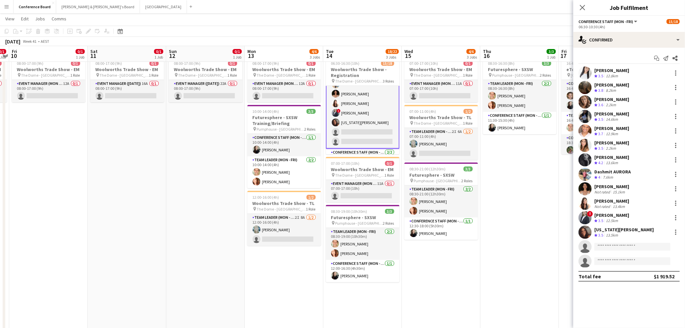
scroll to position [85, 0]
click at [439, 43] on div "single-neutral-actions-check-2 Confirmed" at bounding box center [629, 40] width 112 height 16
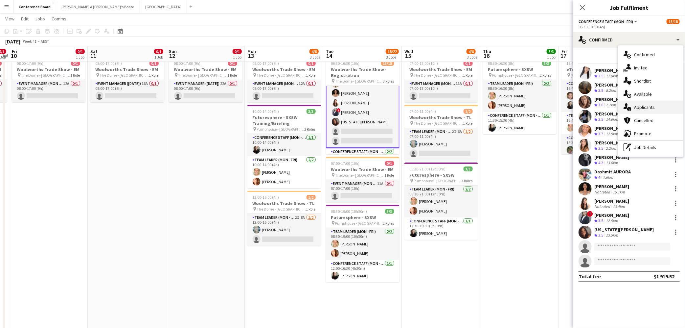
click at [439, 108] on span "Applicants" at bounding box center [644, 107] width 21 height 6
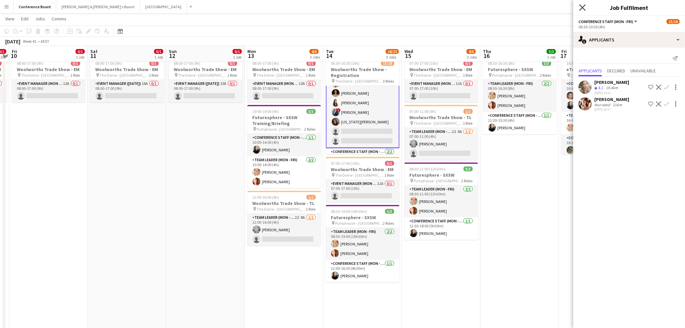
click at [439, 10] on icon "Close pop-in" at bounding box center [582, 7] width 6 height 6
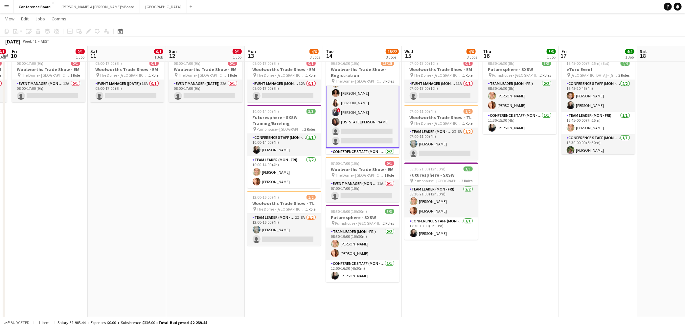
click at [358, 115] on app-card-role "Conference Staff (Mon - Fri) 3I 2A [DATE] 06:30-10:30 (4h) [PERSON_NAME] [PERSO…" at bounding box center [363, 74] width 74 height 148
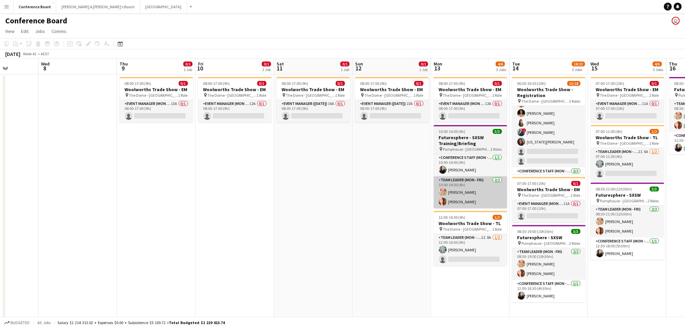
scroll to position [0, 196]
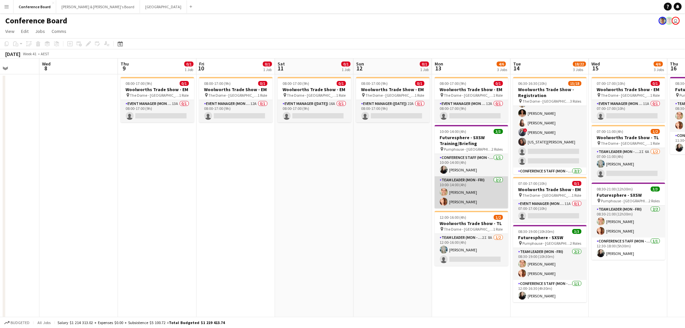
click at [439, 189] on app-card-role "Team Leader (Mon - Fri) [DATE] 10:00-14:00 (4h) [PERSON_NAME] [PERSON_NAME]" at bounding box center [472, 192] width 74 height 32
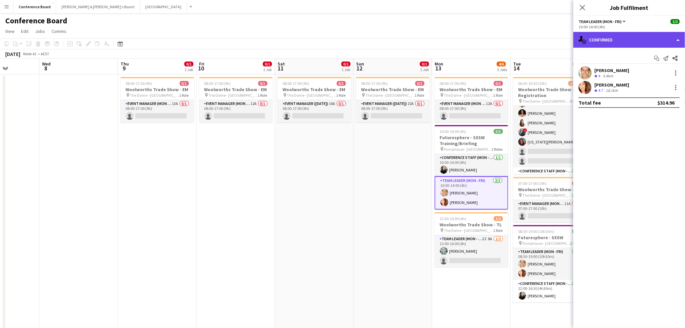
click at [439, 37] on div "single-neutral-actions-check-2 Confirmed" at bounding box center [629, 40] width 112 height 16
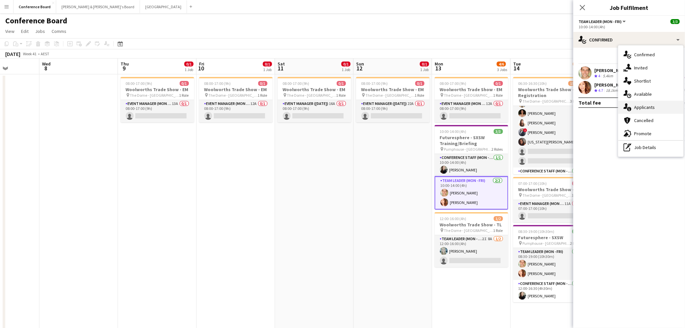
click at [439, 110] on div "single-neutral-actions-information Applicants" at bounding box center [651, 107] width 65 height 13
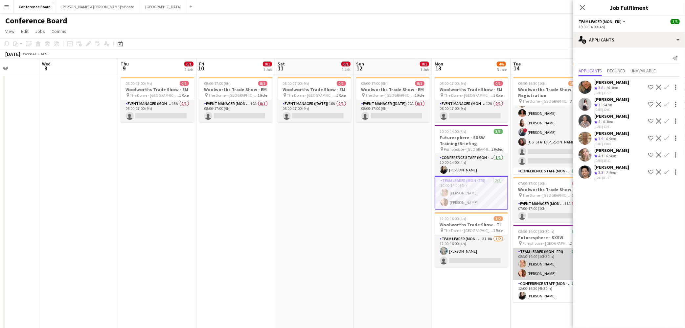
click at [439, 227] on app-card-role "Team Leader (Mon - Fri) [DATE] 08:30-19:00 (10h30m) [PERSON_NAME] [PERSON_NAME]" at bounding box center [550, 264] width 74 height 32
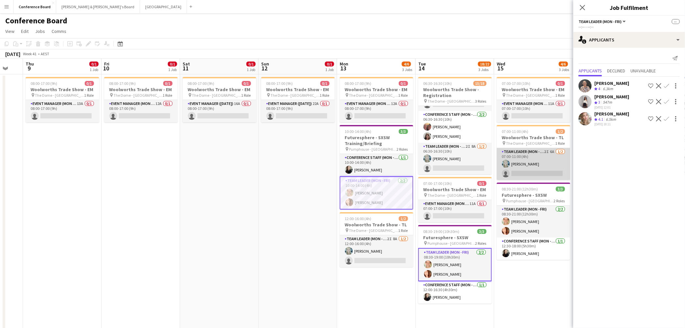
scroll to position [0, 217]
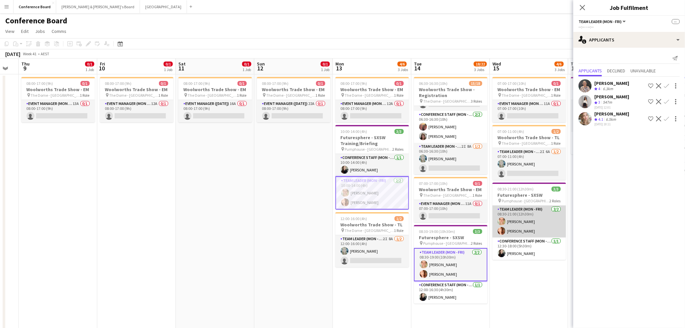
click at [439, 226] on app-card-role "Team Leader (Mon - Fri) [DATE] 08:30-21:00 (12h30m) [PERSON_NAME] [PERSON_NAME]" at bounding box center [530, 221] width 74 height 32
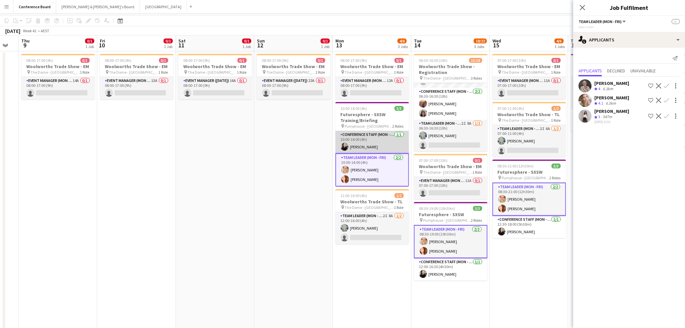
scroll to position [0, 0]
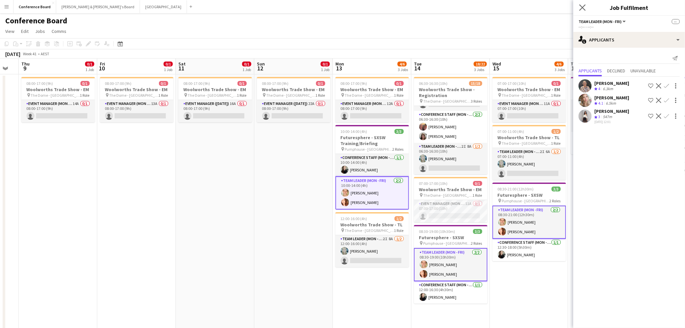
click at [439, 10] on app-icon "Close pop-in" at bounding box center [583, 8] width 10 height 10
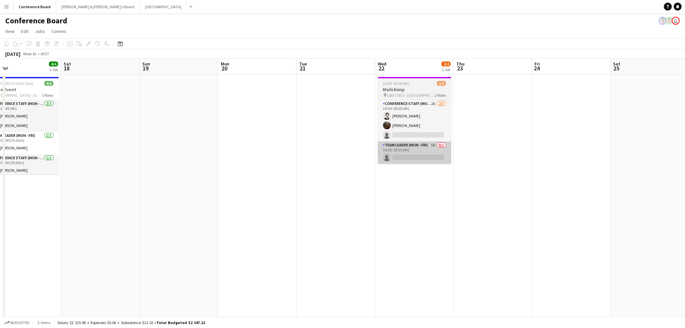
scroll to position [0, 253]
click at [433, 157] on app-card-role "Team Leader (Mon - Fri) 5A 0/1 14:30-18:30 (4h) single-neutral-actions" at bounding box center [415, 152] width 74 height 22
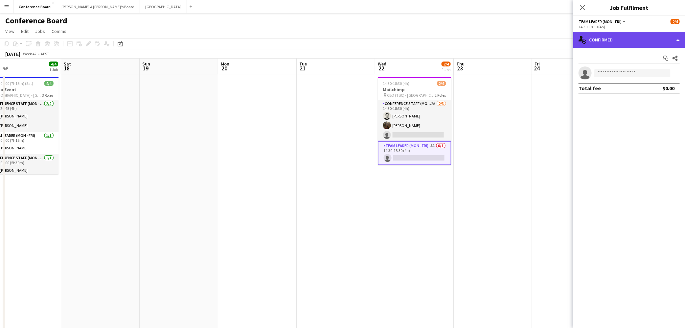
click at [439, 39] on div "single-neutral-actions-check-2 Confirmed" at bounding box center [629, 40] width 112 height 16
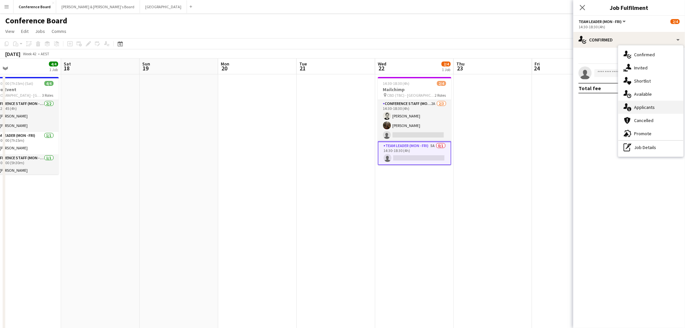
click at [439, 108] on span "Applicants" at bounding box center [644, 107] width 21 height 6
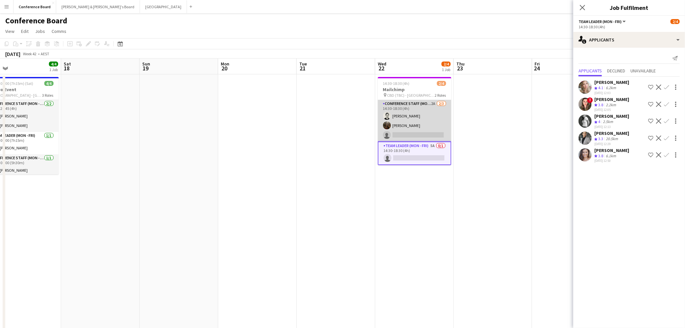
click at [433, 128] on app-card-role "Conference Staff (Mon - Fri) 2A [DATE] 14:30-18:30 (4h) [PERSON_NAME] [PERSON_N…" at bounding box center [415, 120] width 74 height 41
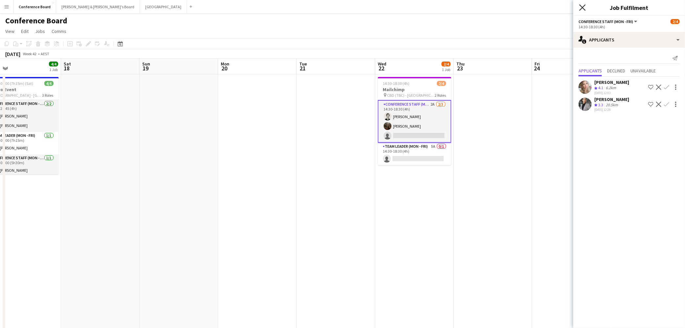
click at [439, 9] on icon "Close pop-in" at bounding box center [582, 7] width 6 height 6
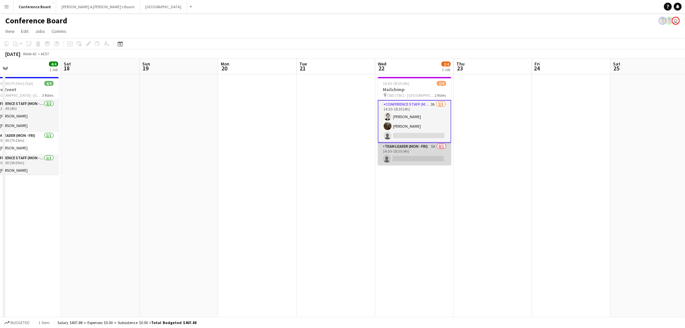
click at [417, 159] on app-card-role "Team Leader (Mon - Fri) 5A 0/1 14:30-18:30 (4h) single-neutral-actions" at bounding box center [415, 154] width 74 height 22
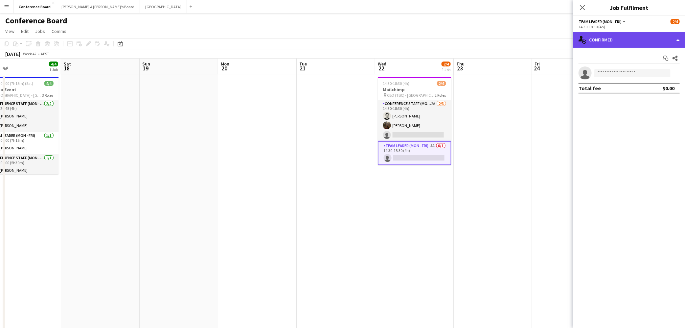
click at [439, 40] on div "single-neutral-actions-check-2 Confirmed" at bounding box center [629, 40] width 112 height 16
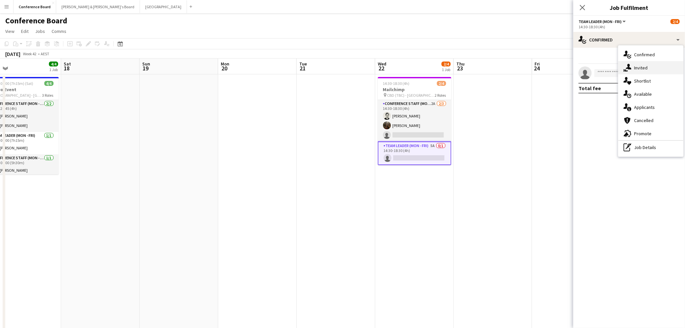
click at [439, 66] on span "Invited" at bounding box center [640, 68] width 13 height 6
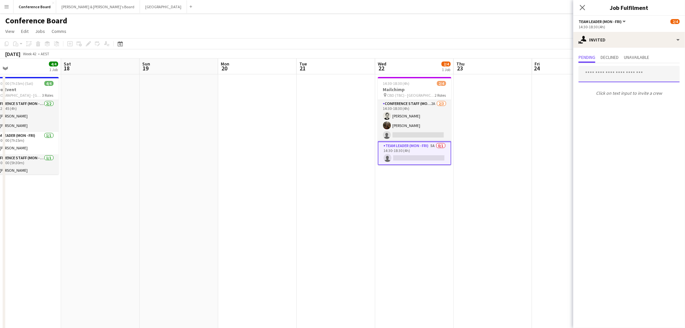
click at [439, 72] on input "text" at bounding box center [629, 74] width 101 height 16
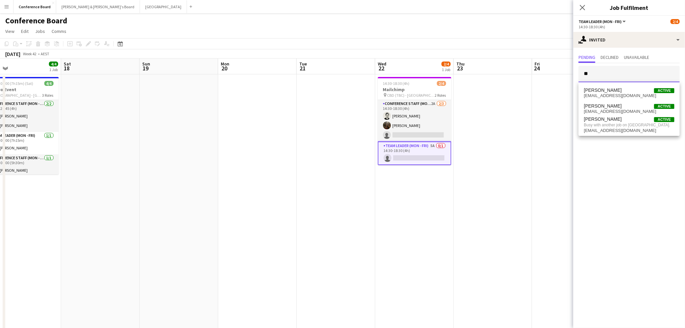
type input "*"
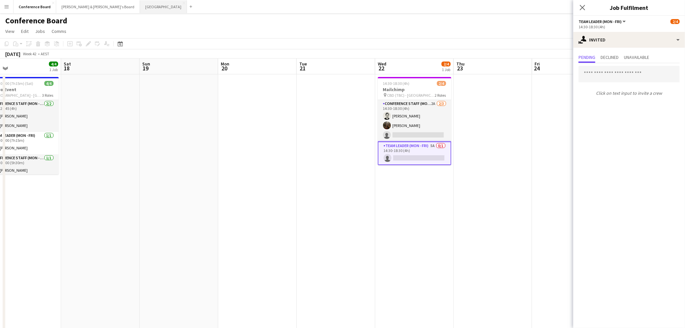
click at [140, 9] on button "Sydney Close" at bounding box center [163, 6] width 47 height 13
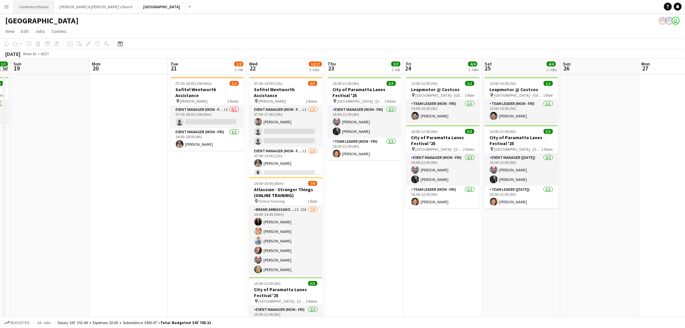
click at [33, 4] on button "Conference Board Close" at bounding box center [33, 6] width 41 height 13
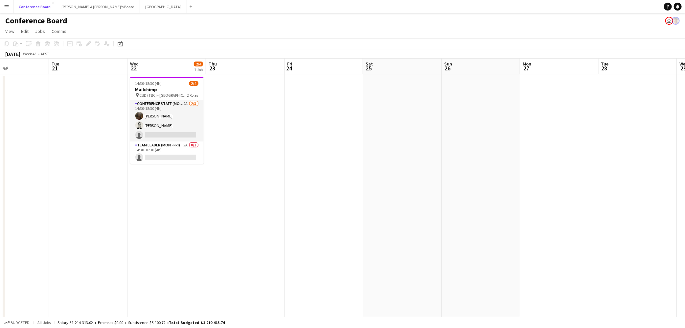
scroll to position [0, 183]
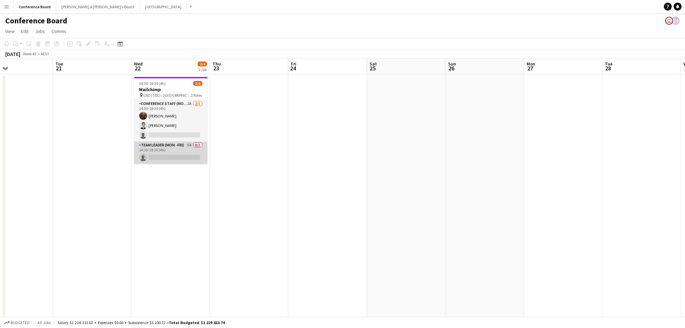
click at [185, 155] on app-card-role "Team Leader (Mon - Fri) 5A 0/1 14:30-18:30 (4h) single-neutral-actions" at bounding box center [171, 152] width 74 height 22
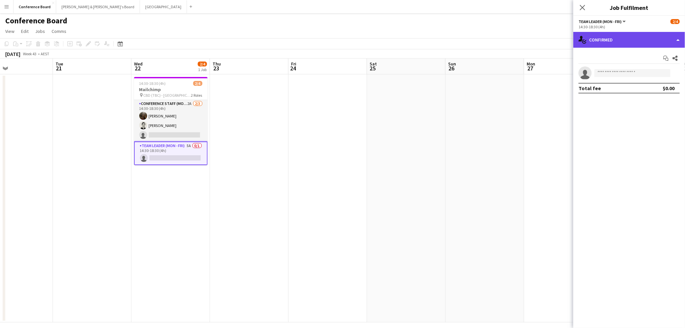
click at [439, 43] on div "single-neutral-actions-check-2 Confirmed" at bounding box center [629, 40] width 112 height 16
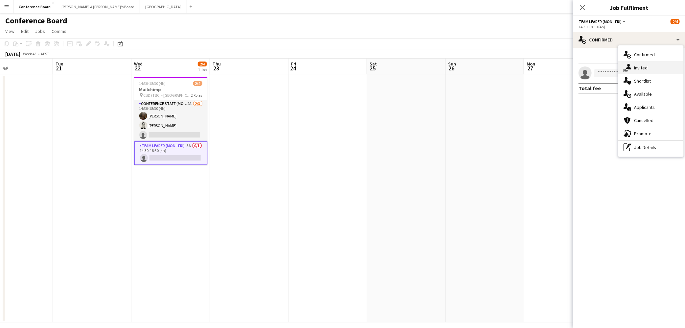
click at [439, 68] on span "Invited" at bounding box center [640, 68] width 13 height 6
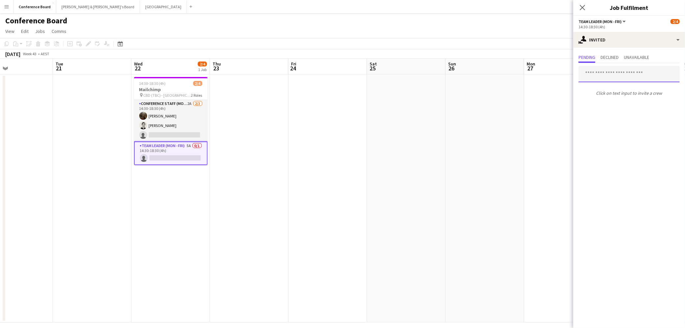
click at [439, 75] on input "text" at bounding box center [629, 74] width 101 height 16
type input "*****"
click at [439, 92] on span "[PERSON_NAME]" at bounding box center [603, 90] width 38 height 6
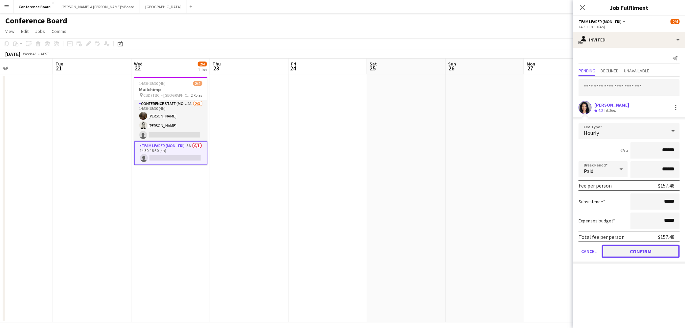
click at [439, 227] on button "Confirm" at bounding box center [641, 251] width 78 height 13
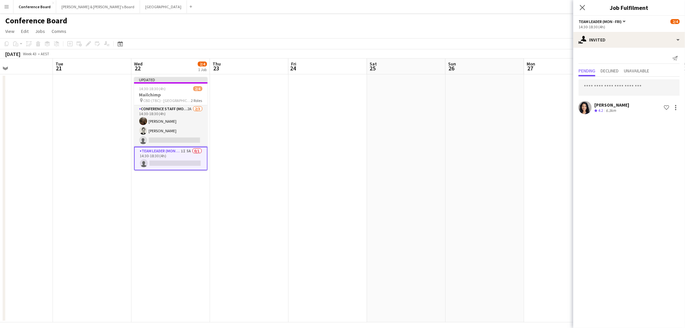
drag, startPoint x: 494, startPoint y: 219, endPoint x: 485, endPoint y: 181, distance: 38.8
click at [439, 219] on app-date-cell at bounding box center [485, 198] width 79 height 248
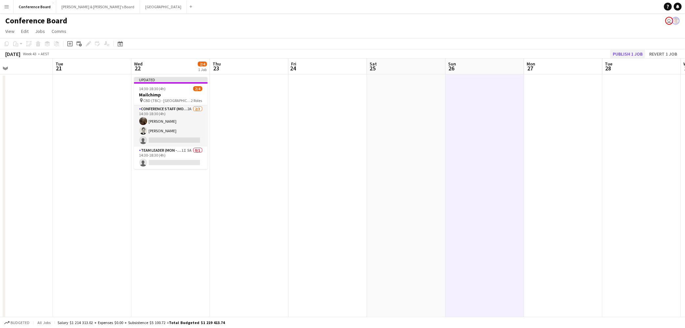
click at [439, 52] on div "[DATE] Week 43 • AEST Publish 1 job Revert 1 job" at bounding box center [342, 53] width 685 height 9
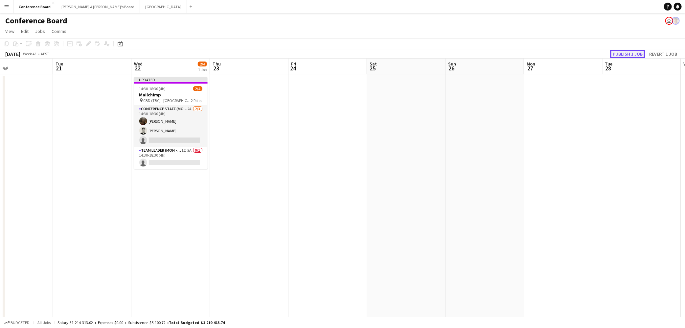
click at [439, 53] on button "Publish 1 job" at bounding box center [627, 54] width 35 height 9
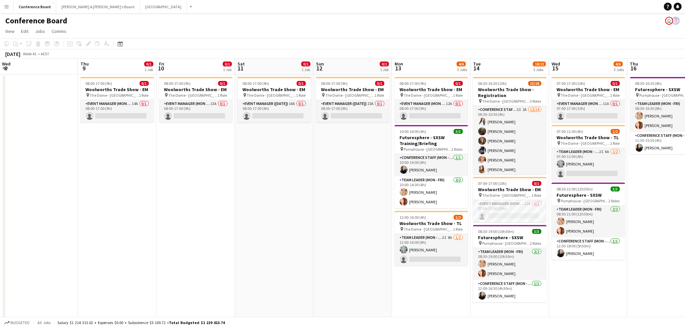
scroll to position [0, 157]
